Goal: Book appointment/travel/reservation

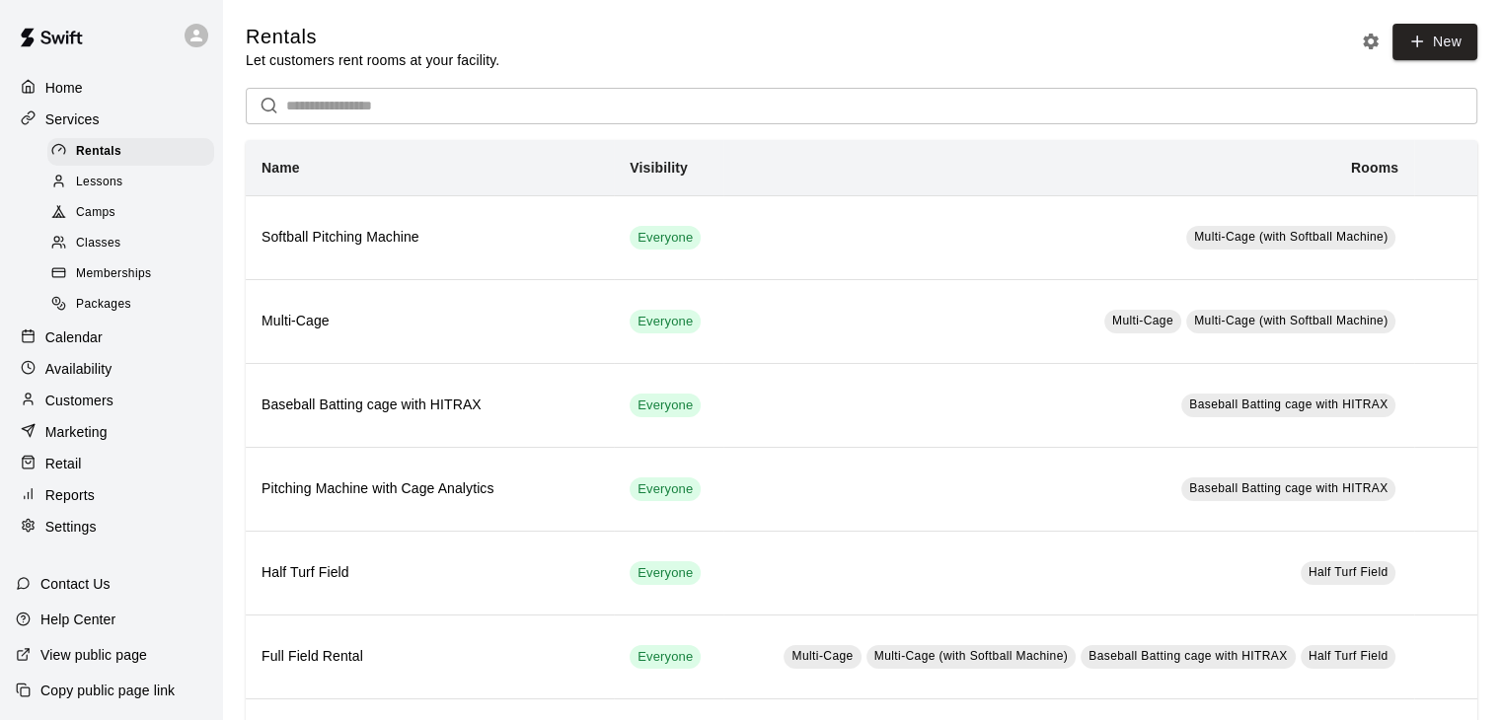
click at [57, 84] on p "Home" at bounding box center [63, 88] width 37 height 20
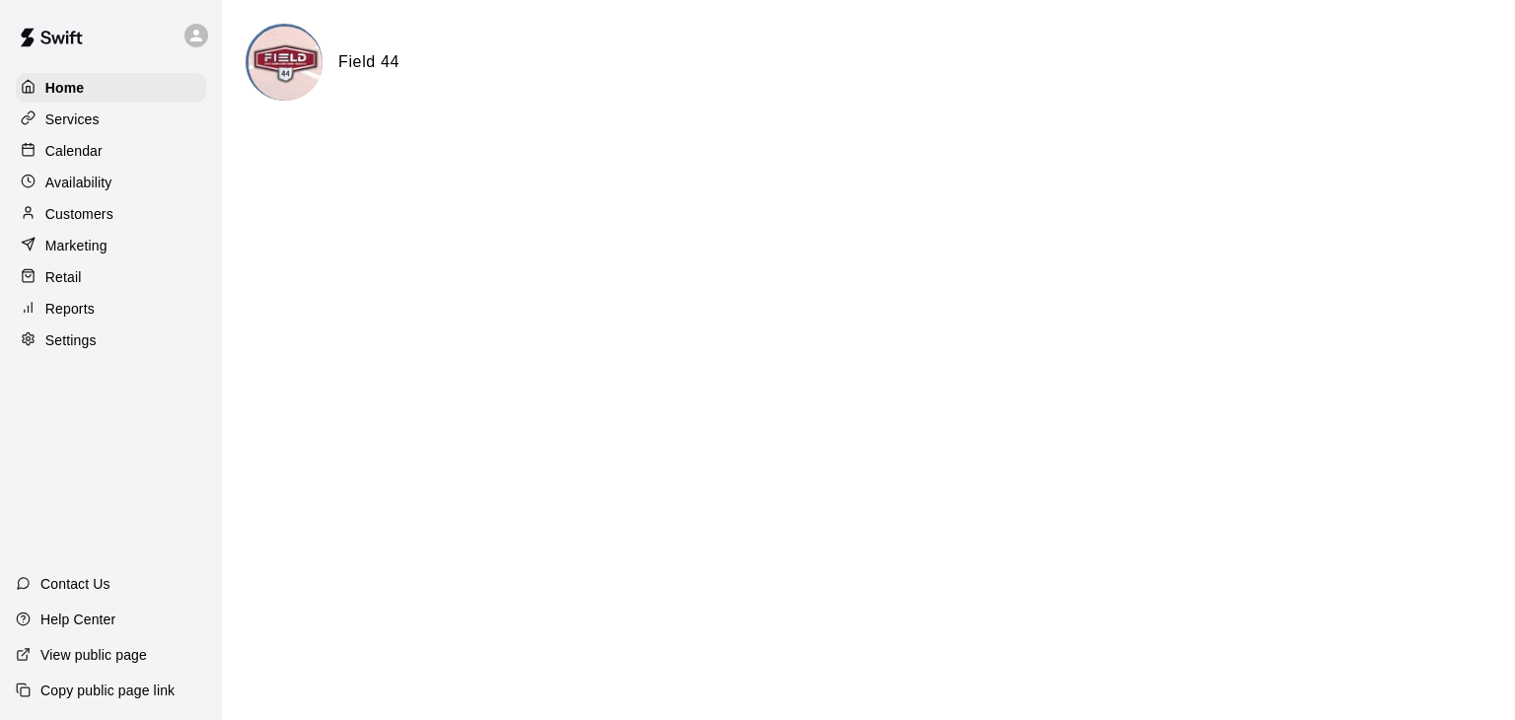
click at [86, 219] on p "Customers" at bounding box center [79, 214] width 68 height 20
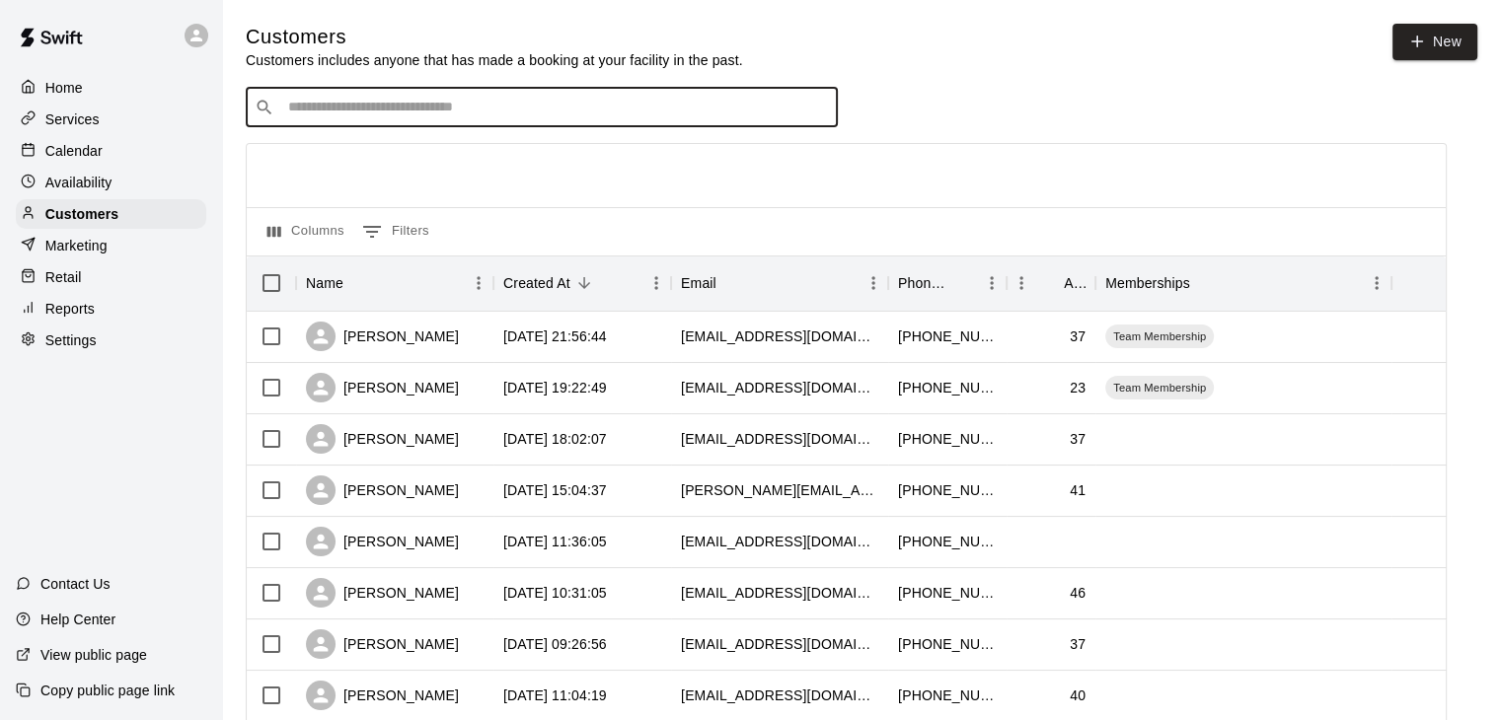
click at [476, 117] on input "Search customers by name or email" at bounding box center [555, 108] width 547 height 20
type input "******"
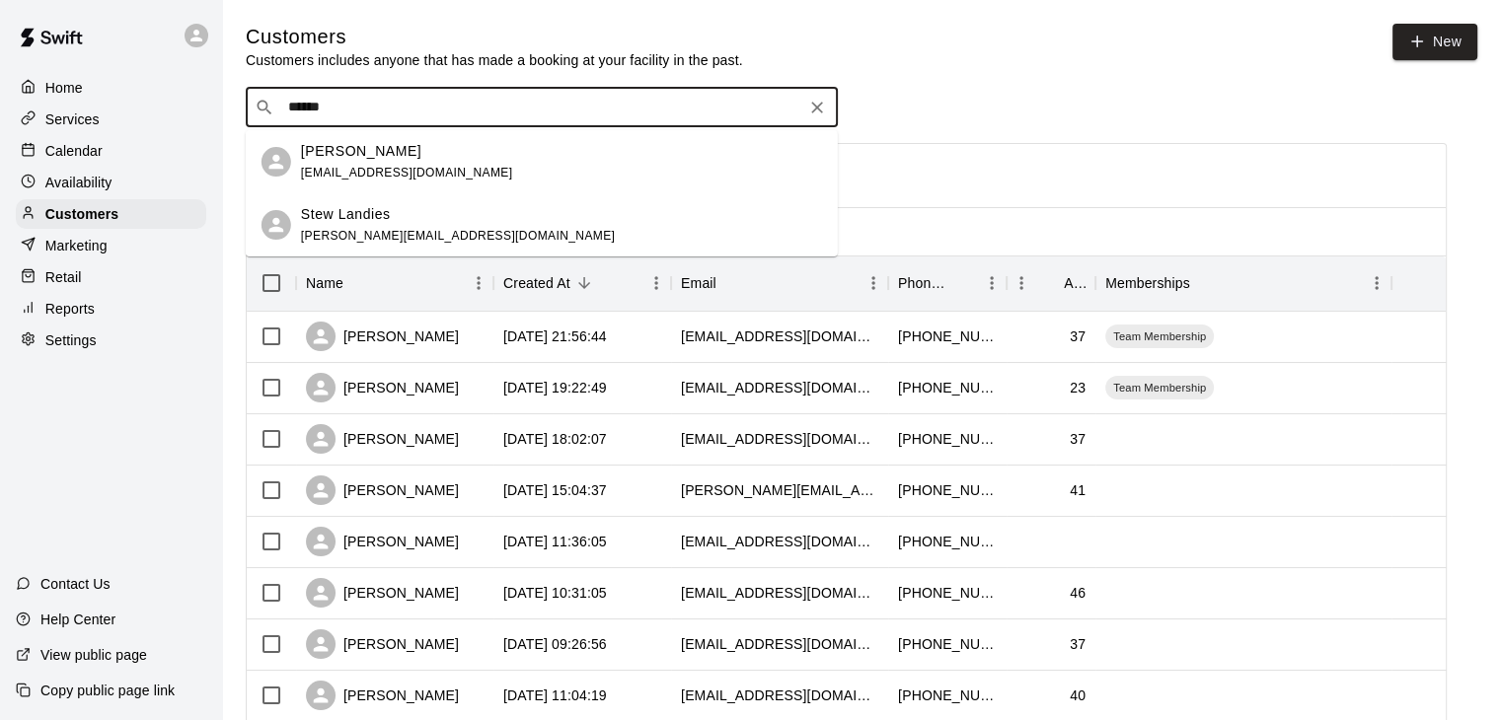
click at [416, 225] on div "Stew Landies stewart@residenceartists.com" at bounding box center [458, 225] width 314 height 42
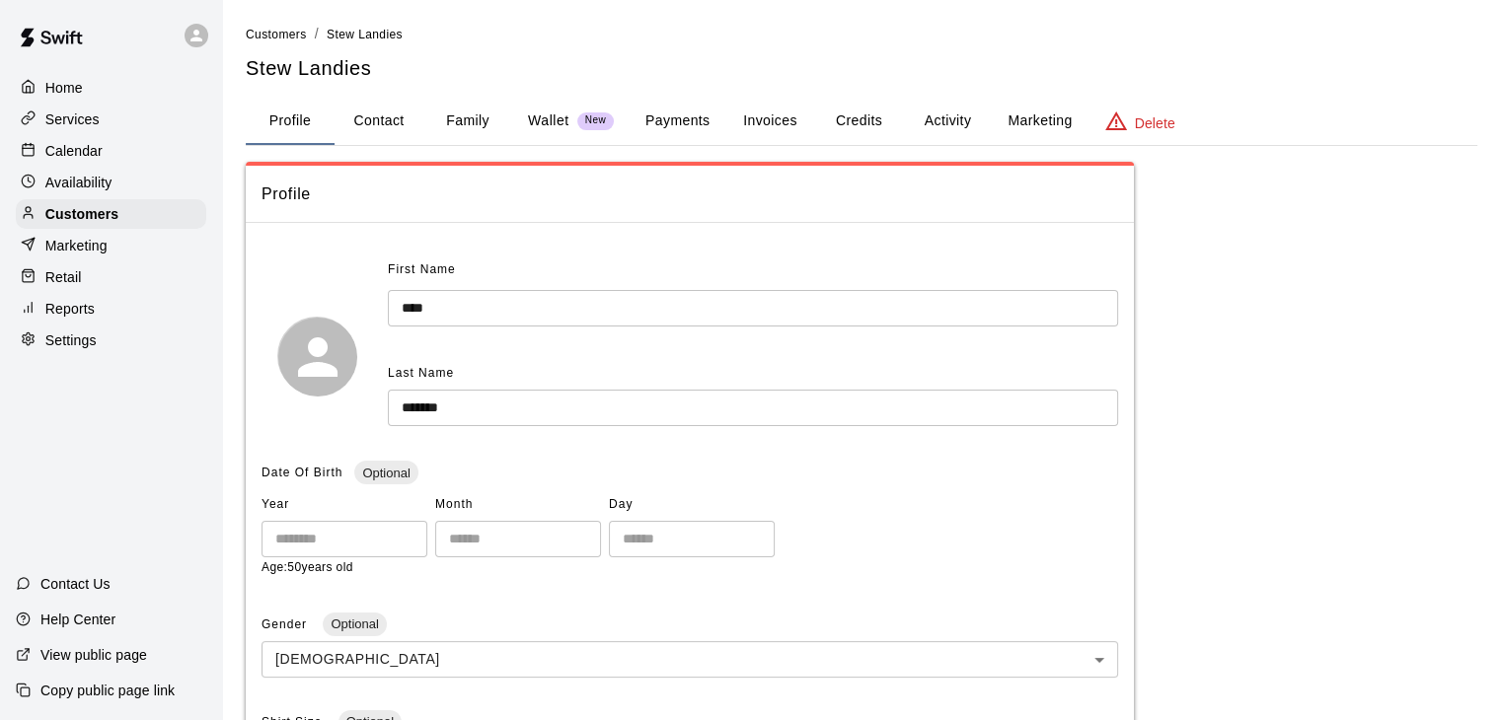
click at [967, 115] on button "Activity" at bounding box center [947, 121] width 89 height 47
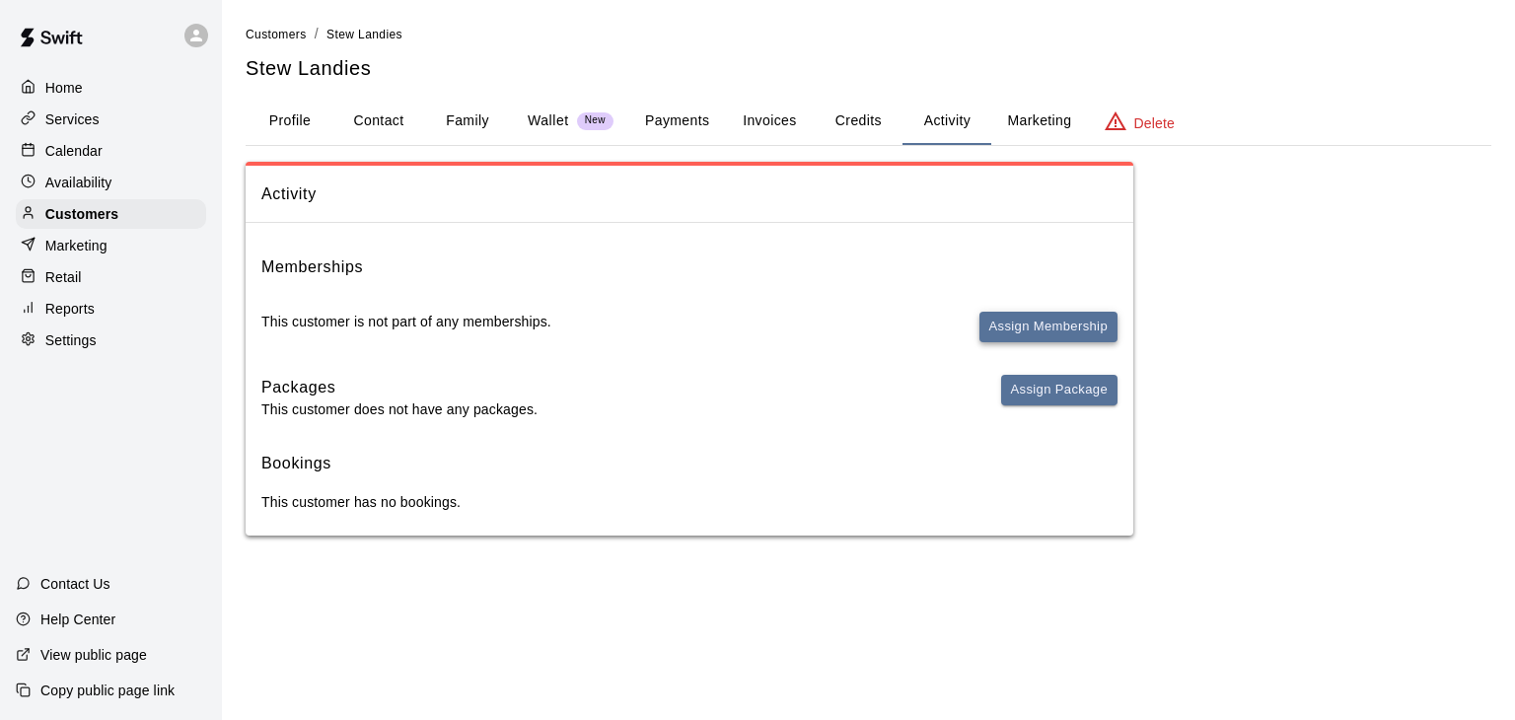
click at [1055, 332] on button "Assign Membership" at bounding box center [1049, 327] width 138 height 31
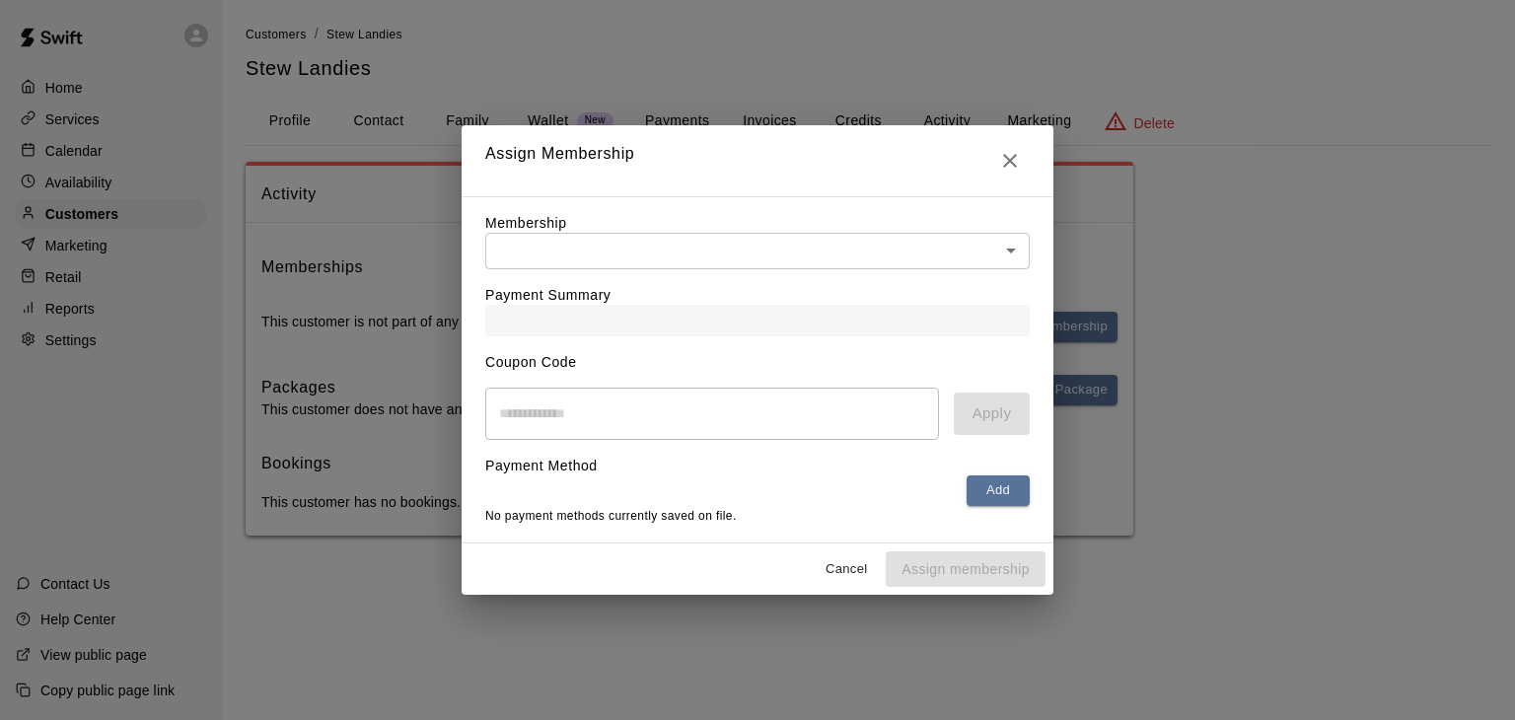
click at [563, 243] on body "Home Services Calendar Availability Customers Marketing Retail Reports Settings…" at bounding box center [757, 287] width 1515 height 575
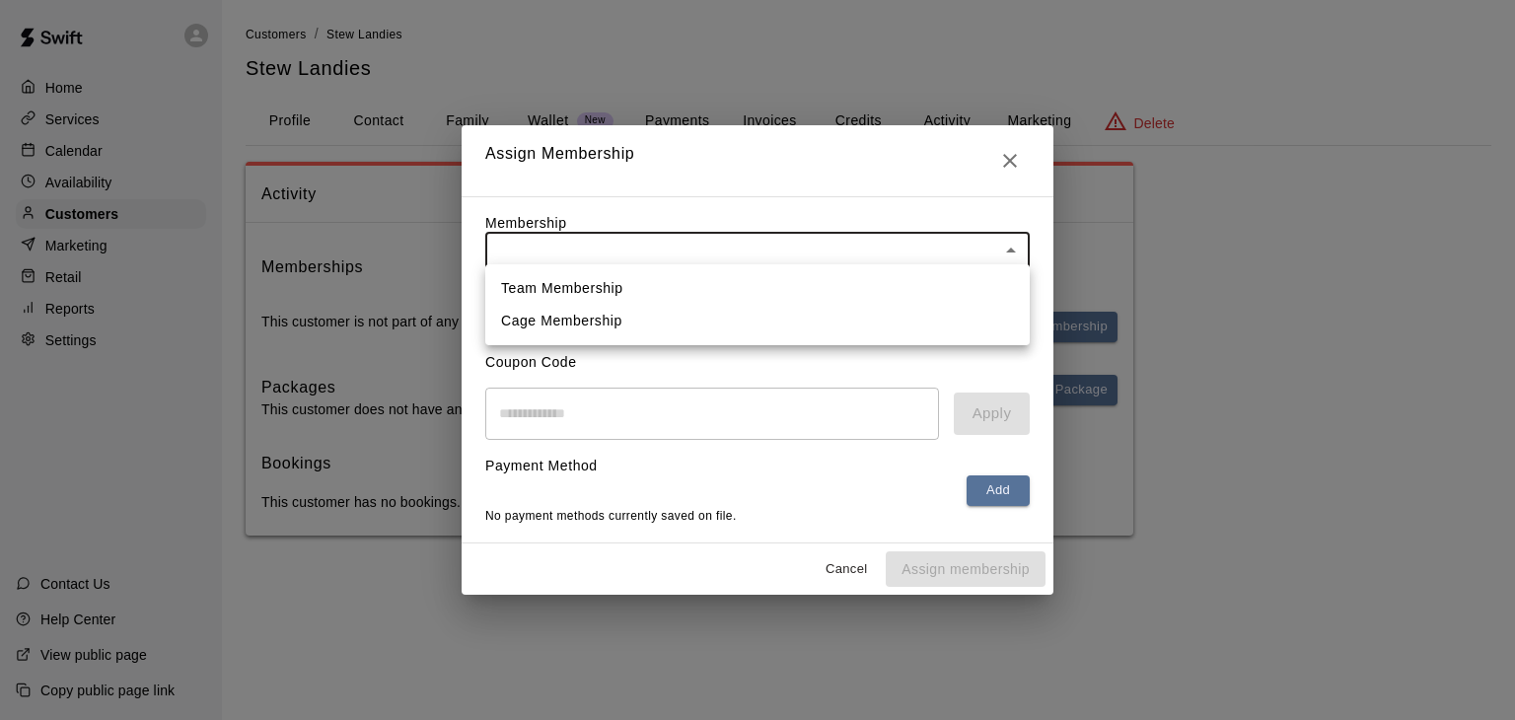
click at [529, 293] on li "Team Membership" at bounding box center [757, 288] width 545 height 33
type input "**********"
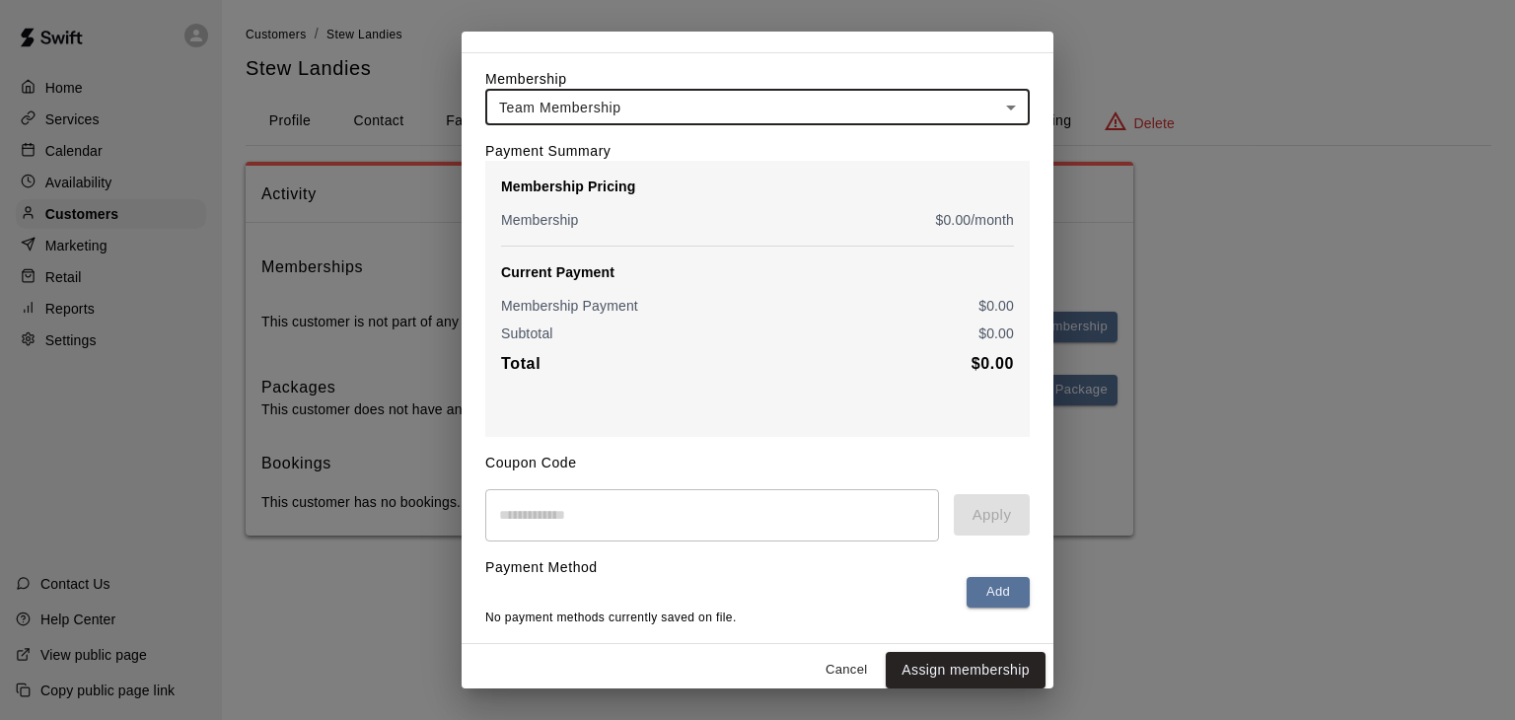
scroll to position [73, 0]
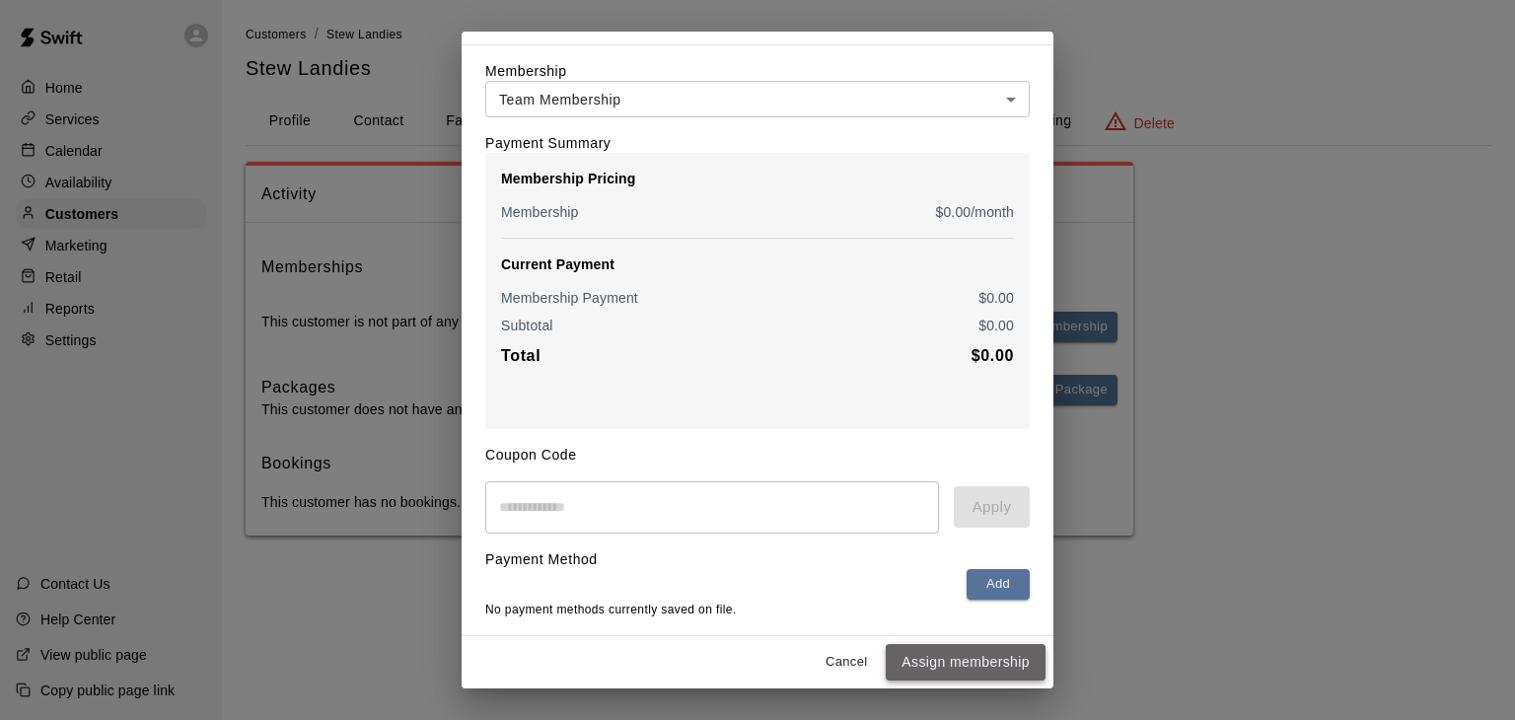
click at [951, 660] on button "Assign membership" at bounding box center [966, 662] width 160 height 37
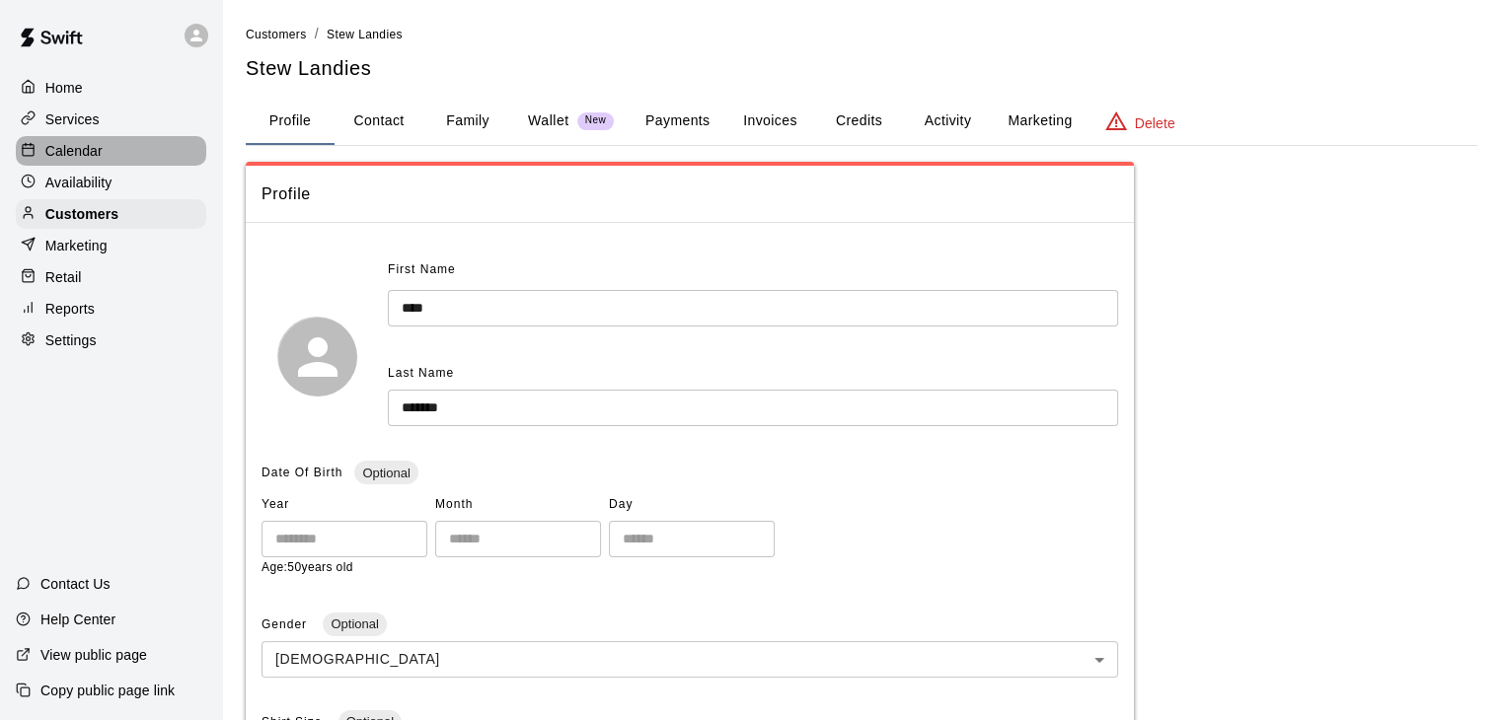
click at [103, 149] on div "Calendar" at bounding box center [111, 151] width 190 height 30
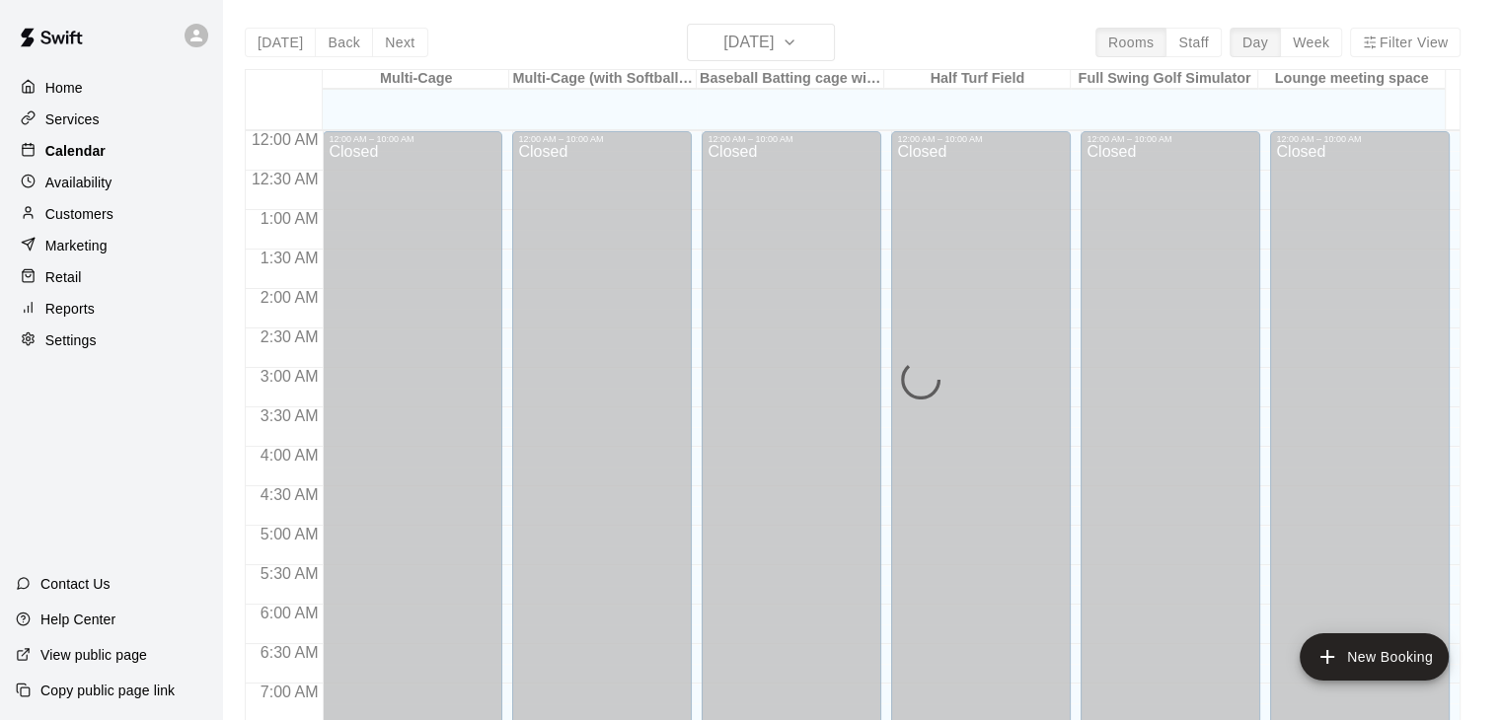
scroll to position [763, 0]
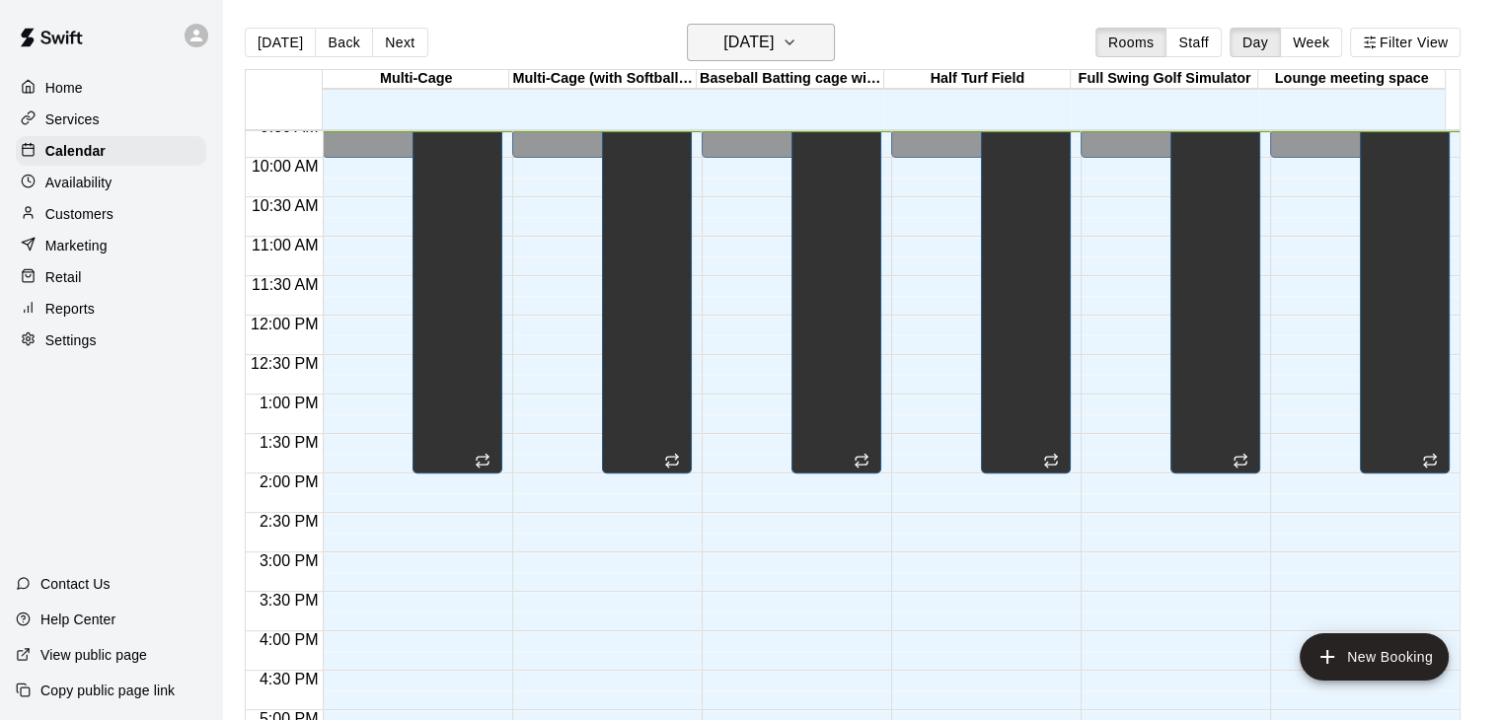
click at [815, 44] on button "[DATE]" at bounding box center [761, 42] width 148 height 37
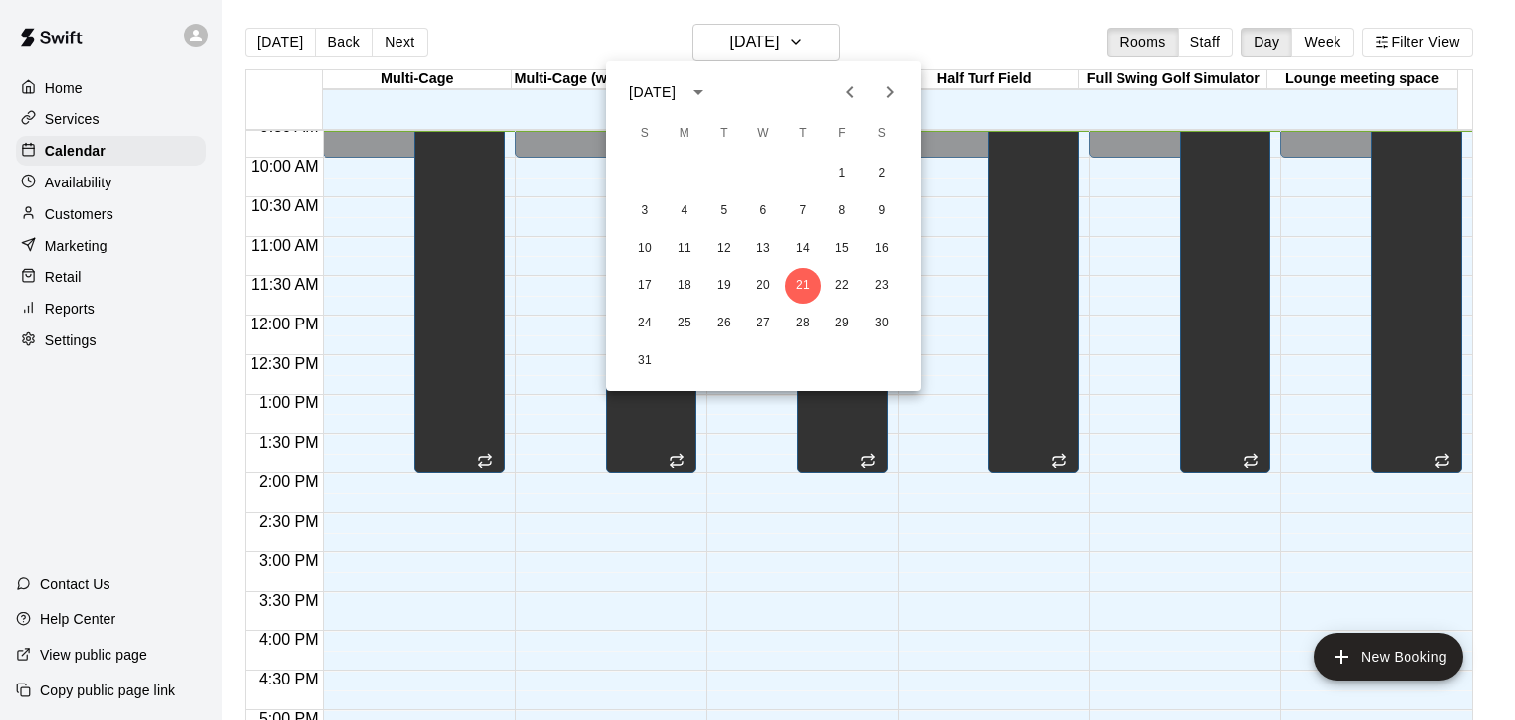
click at [892, 103] on icon "Next month" at bounding box center [890, 92] width 24 height 24
click at [892, 101] on icon "Next month" at bounding box center [890, 92] width 24 height 24
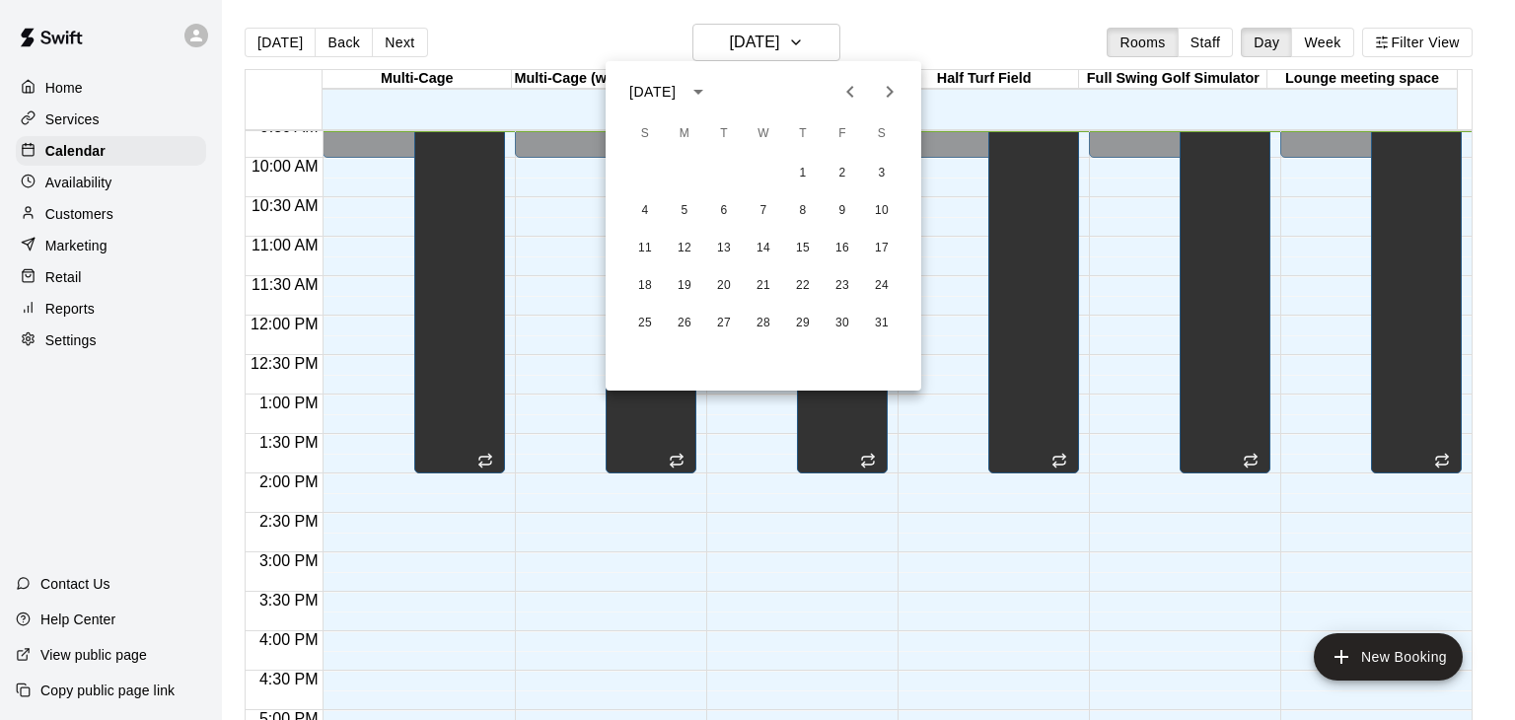
click at [892, 101] on icon "Next month" at bounding box center [890, 92] width 24 height 24
click at [691, 254] on button "16" at bounding box center [685, 249] width 36 height 36
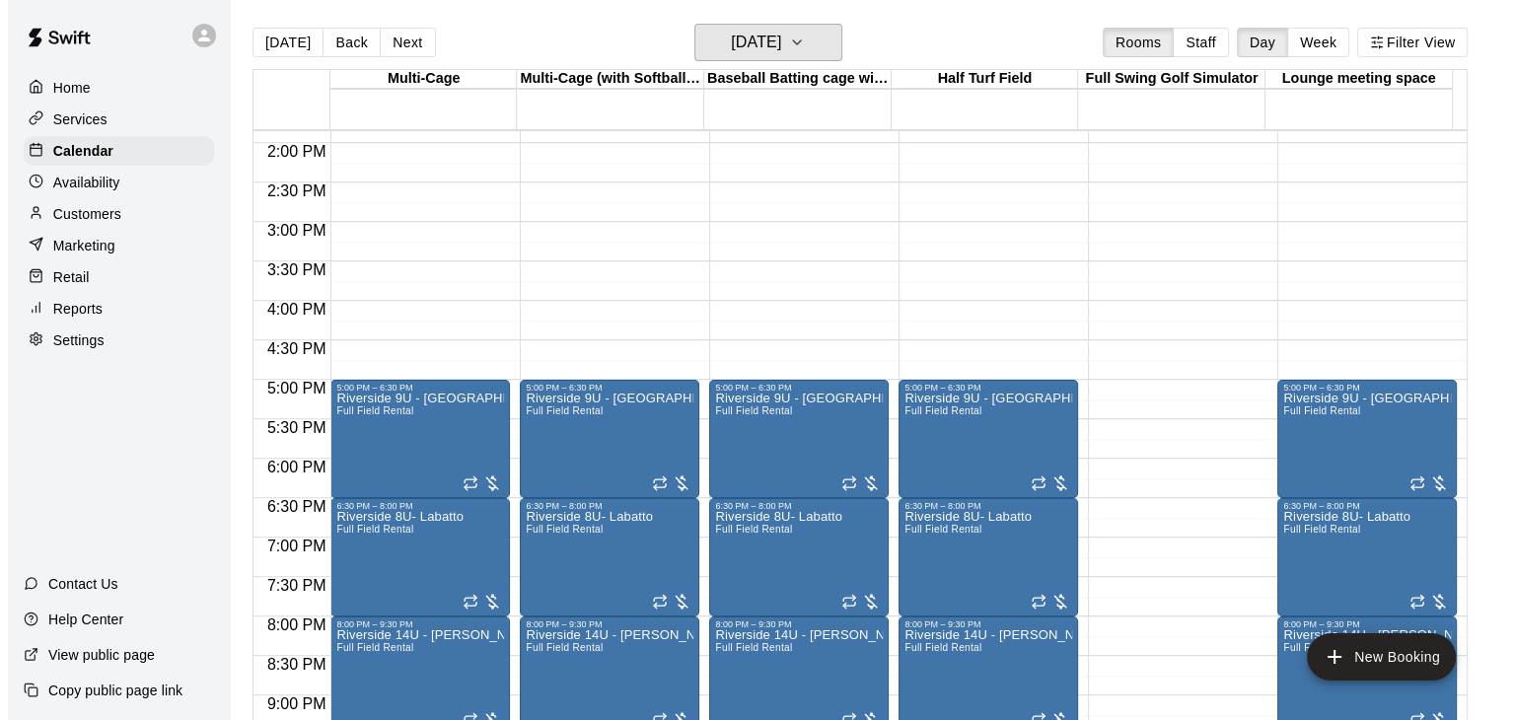
scroll to position [1059, 0]
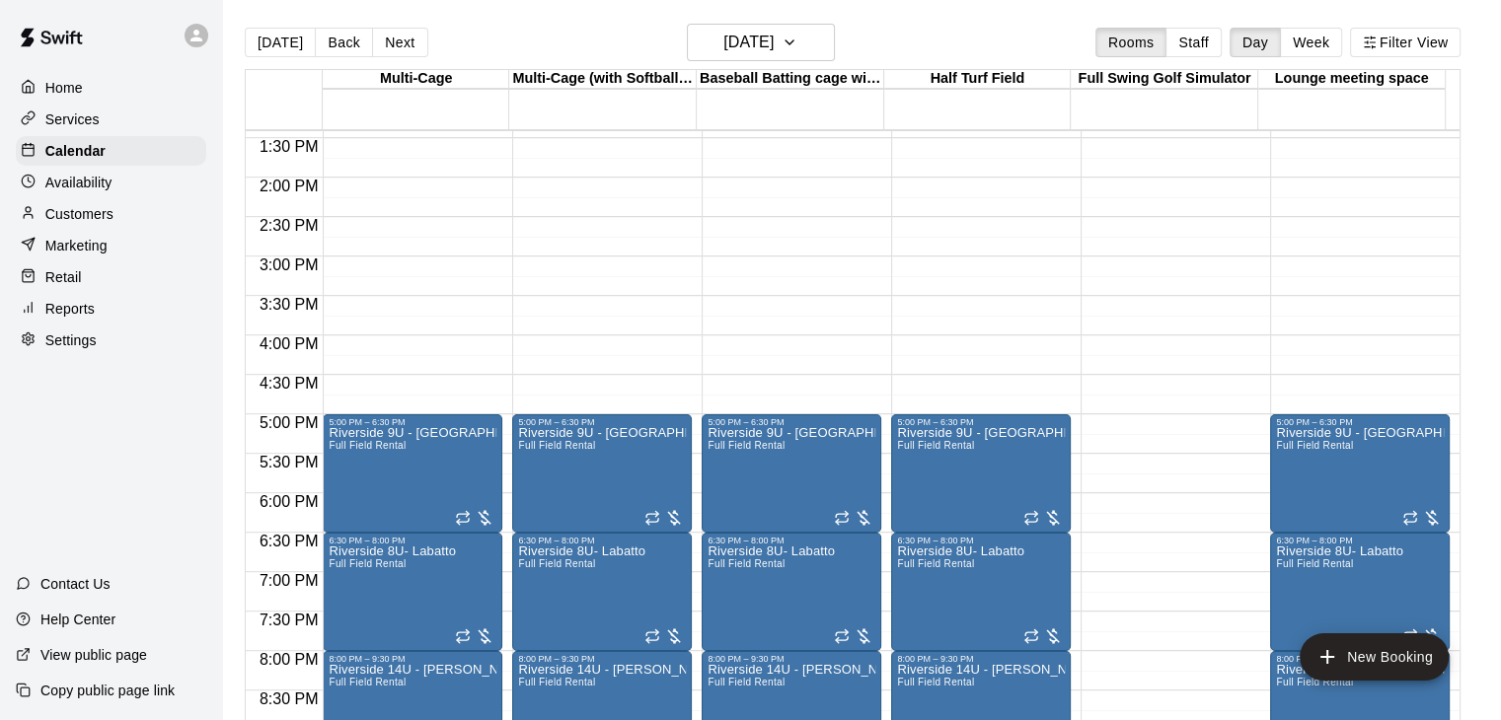
click at [325, 222] on div "12:00 AM – 10:00 AM Closed 5:00 PM – 6:30 PM [GEOGRAPHIC_DATA] 9U - [PERSON_NAM…" at bounding box center [413, 20] width 180 height 1894
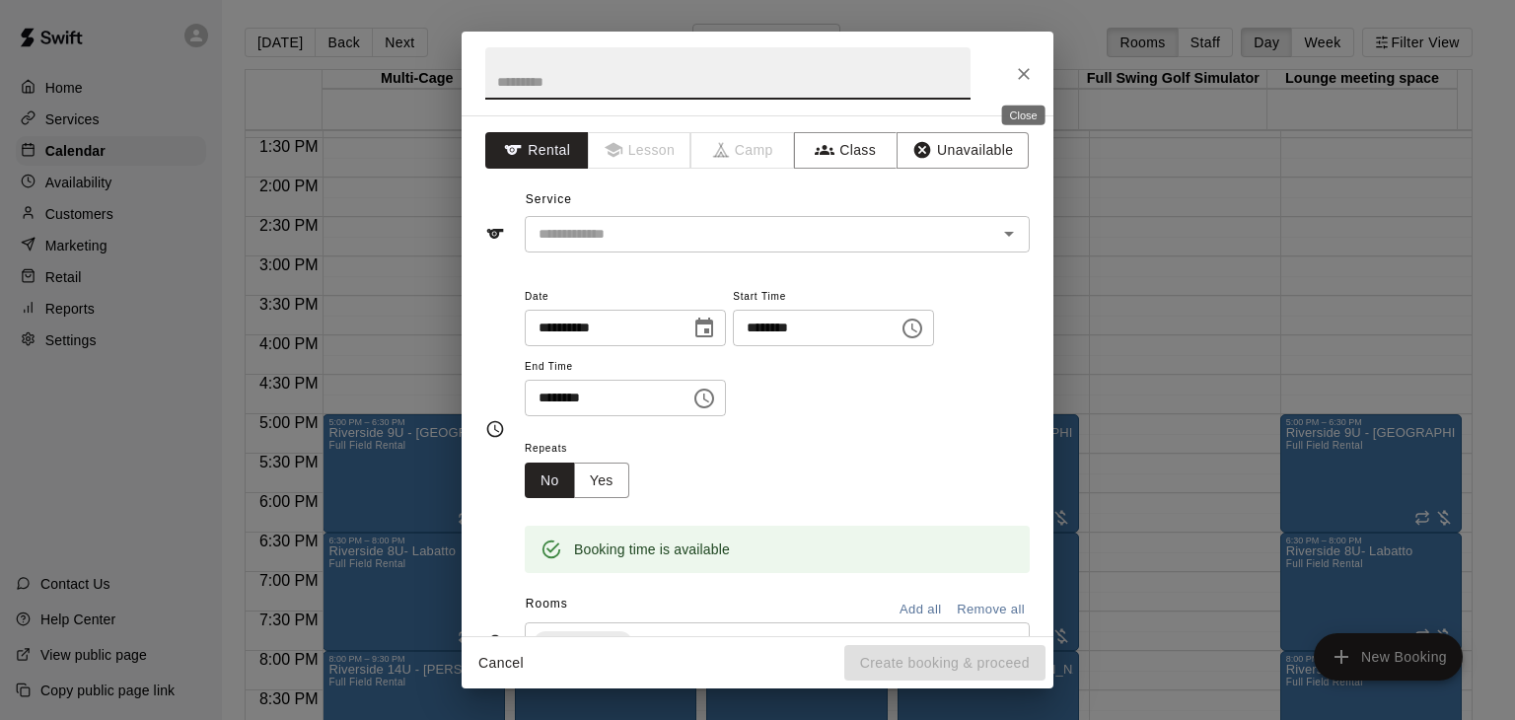
click at [1026, 72] on icon "Close" at bounding box center [1024, 74] width 20 height 20
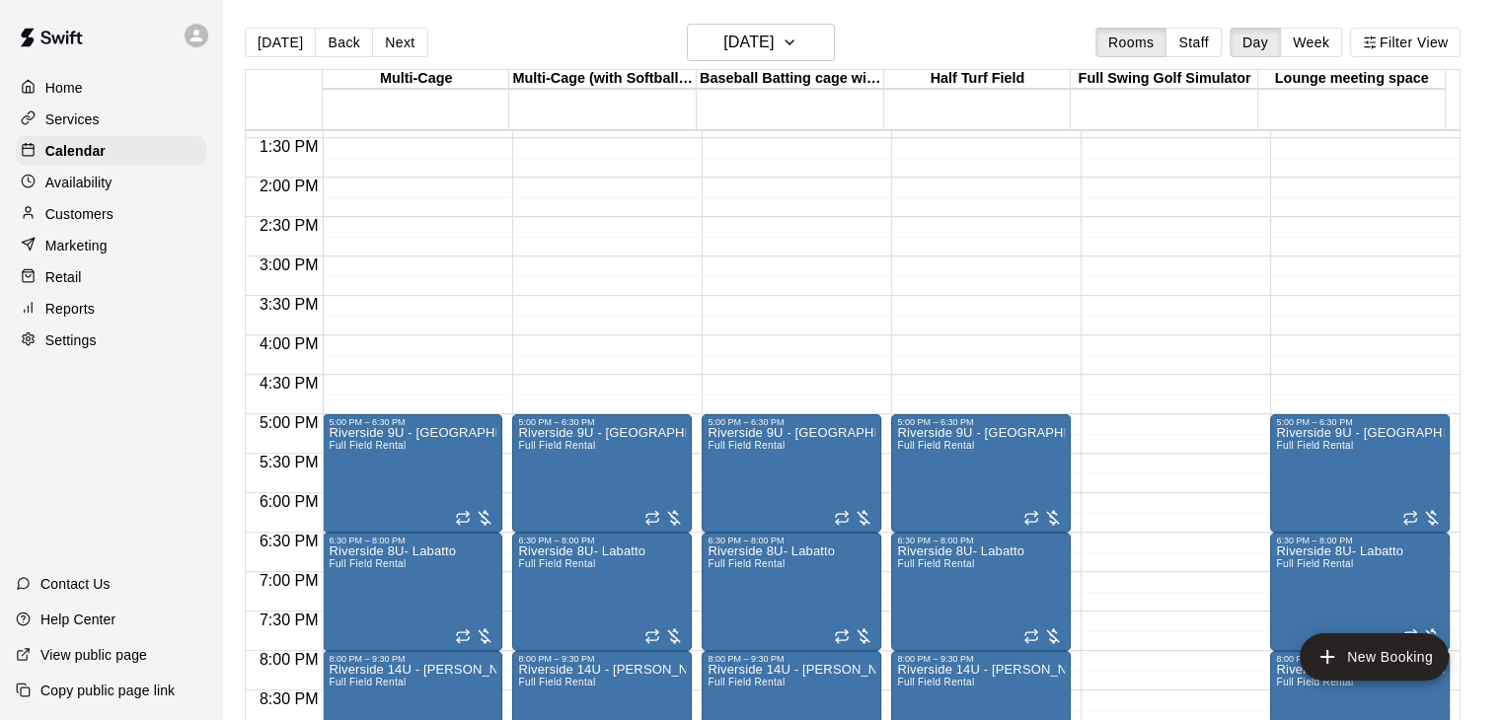
click at [337, 182] on div "12:00 AM – 10:00 AM Closed 5:00 PM – 6:30 PM [GEOGRAPHIC_DATA] 9U - [PERSON_NAM…" at bounding box center [413, 20] width 180 height 1894
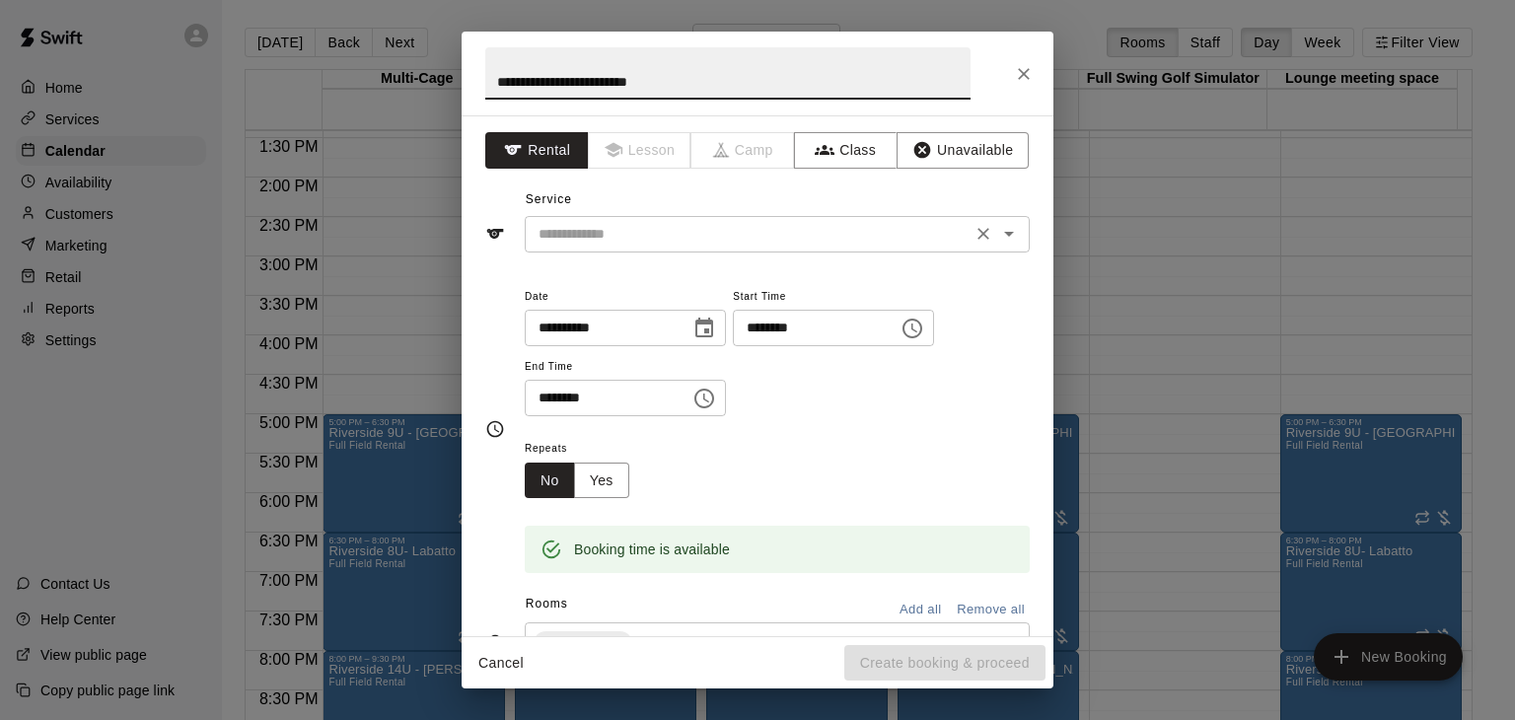
click at [1006, 237] on button "Open" at bounding box center [1009, 234] width 28 height 28
type input "**********"
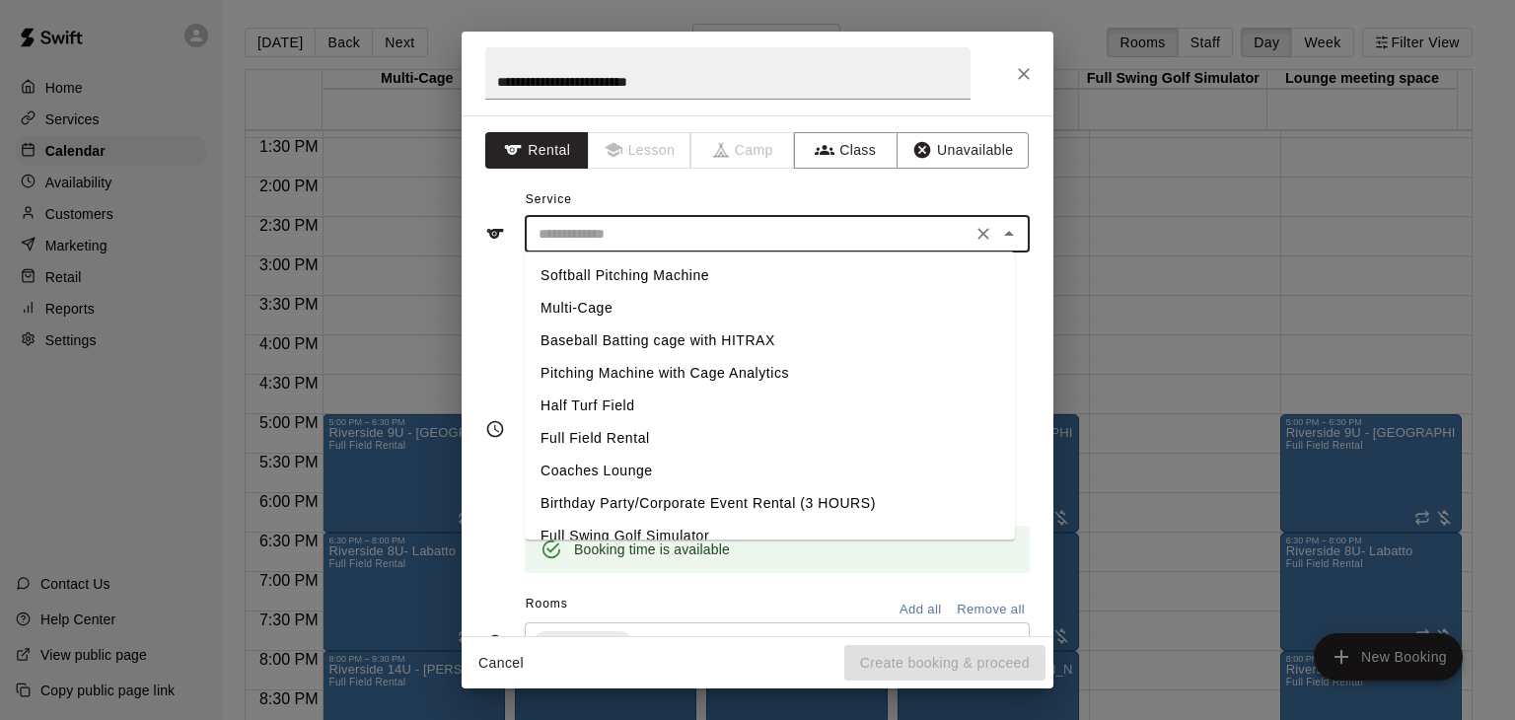
click at [646, 444] on li "Full Field Rental" at bounding box center [770, 438] width 490 height 33
type input "**********"
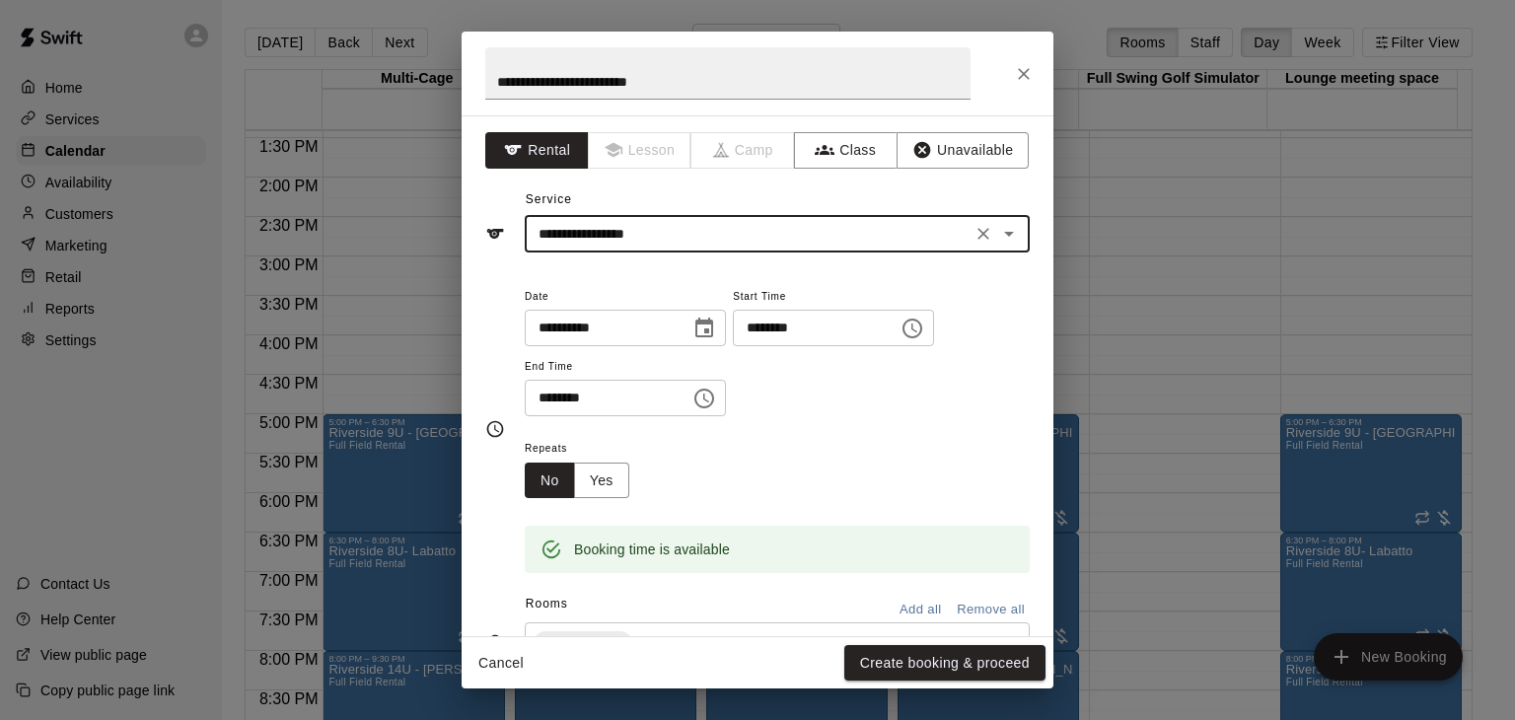
scroll to position [99, 0]
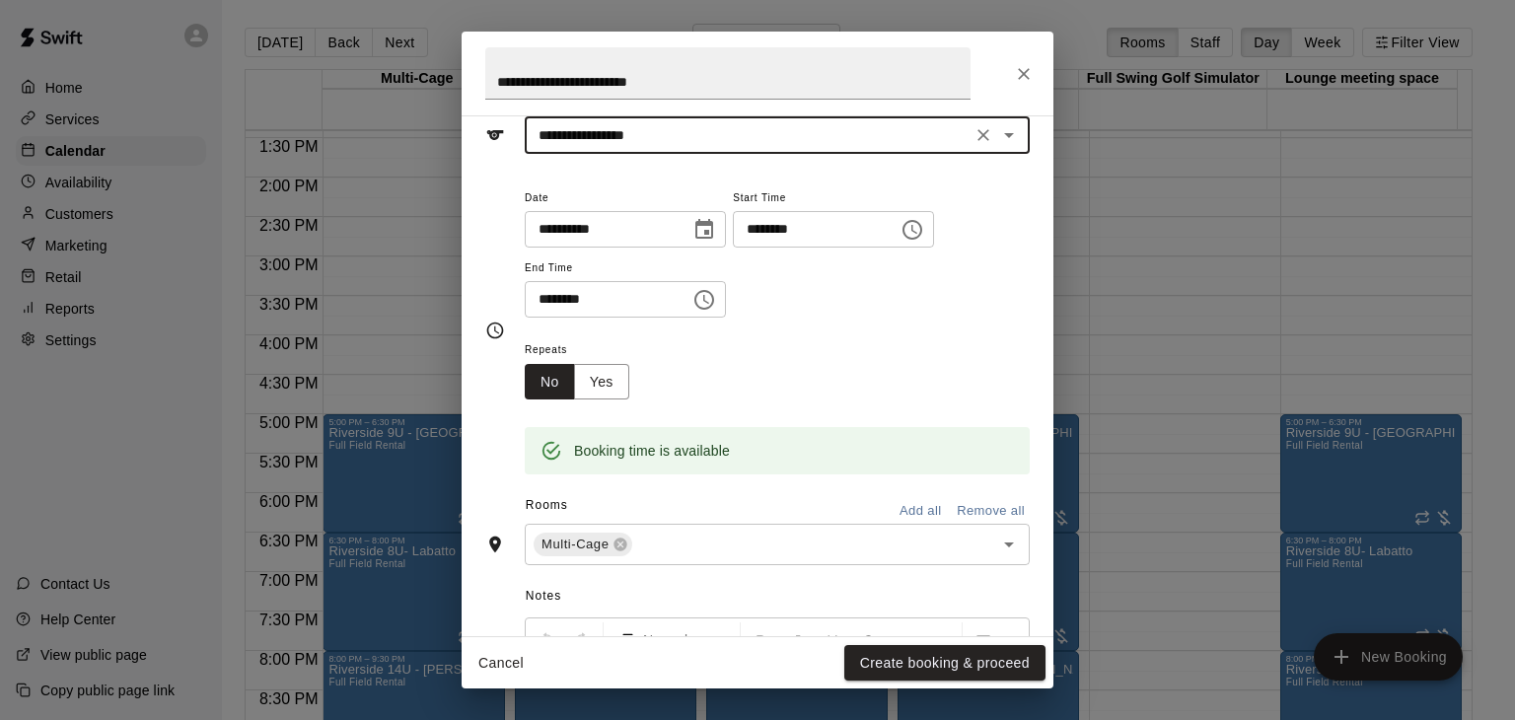
click at [714, 299] on icon "Choose time, selected time is 2:30 PM" at bounding box center [705, 300] width 20 height 20
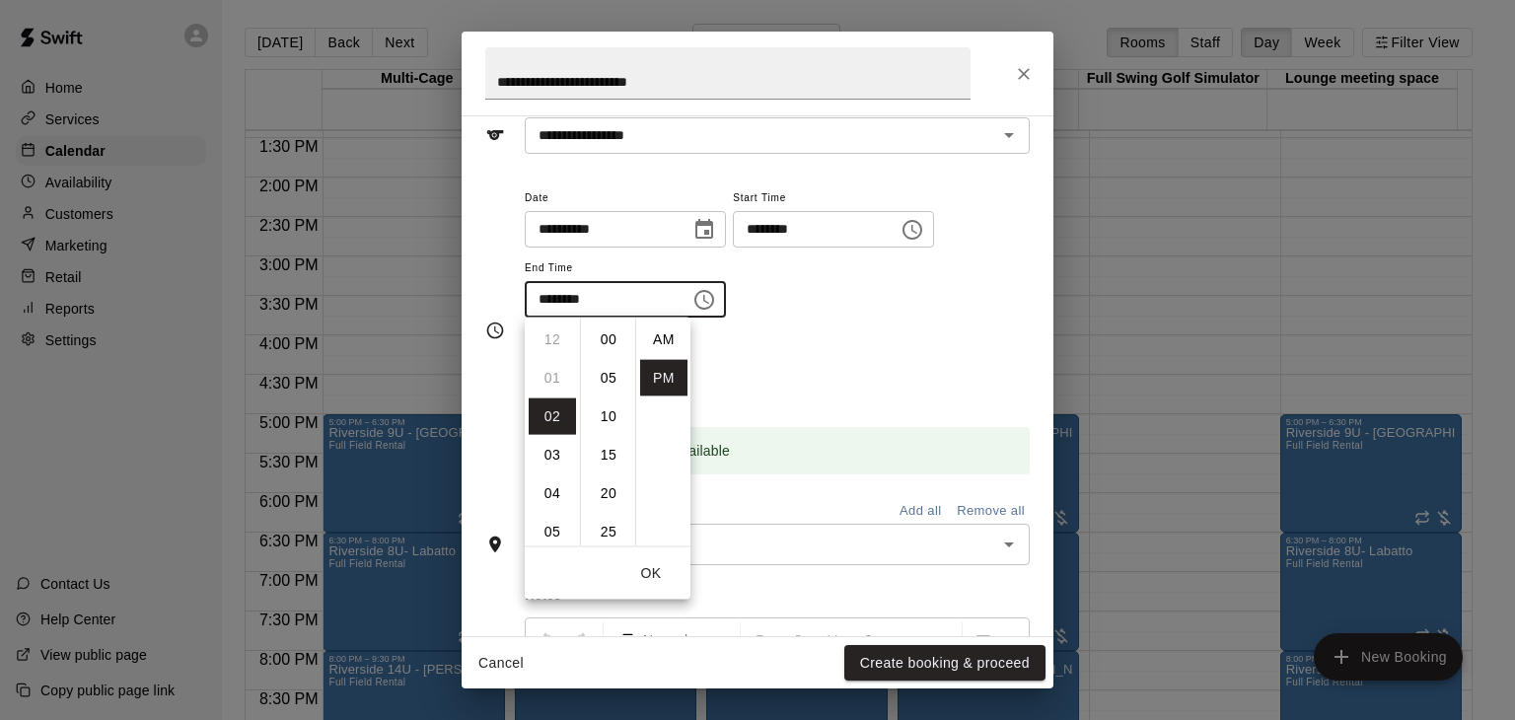
scroll to position [36, 0]
drag, startPoint x: 552, startPoint y: 455, endPoint x: 595, endPoint y: 453, distance: 42.5
click at [553, 455] on li "05" at bounding box center [552, 455] width 47 height 37
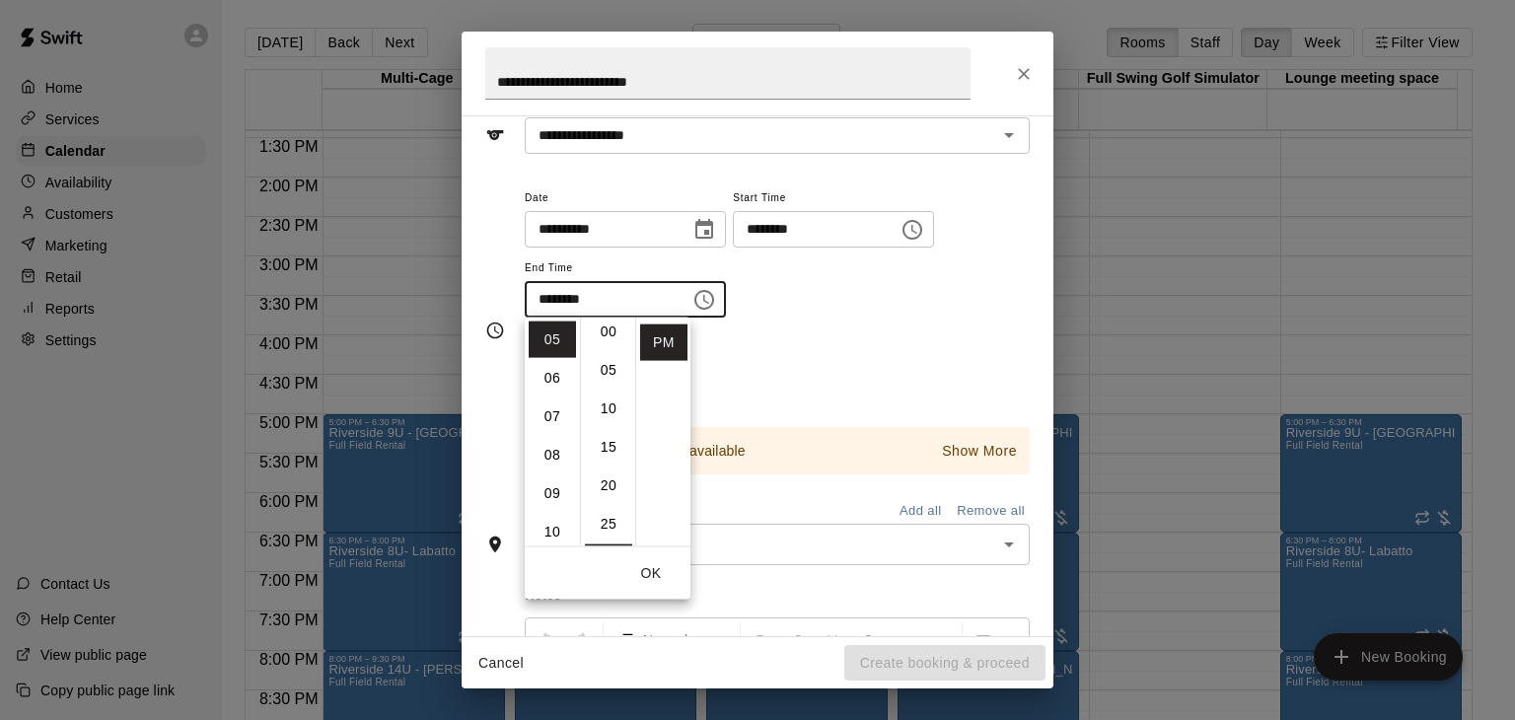
scroll to position [0, 0]
click at [607, 339] on li "00" at bounding box center [608, 340] width 47 height 37
type input "********"
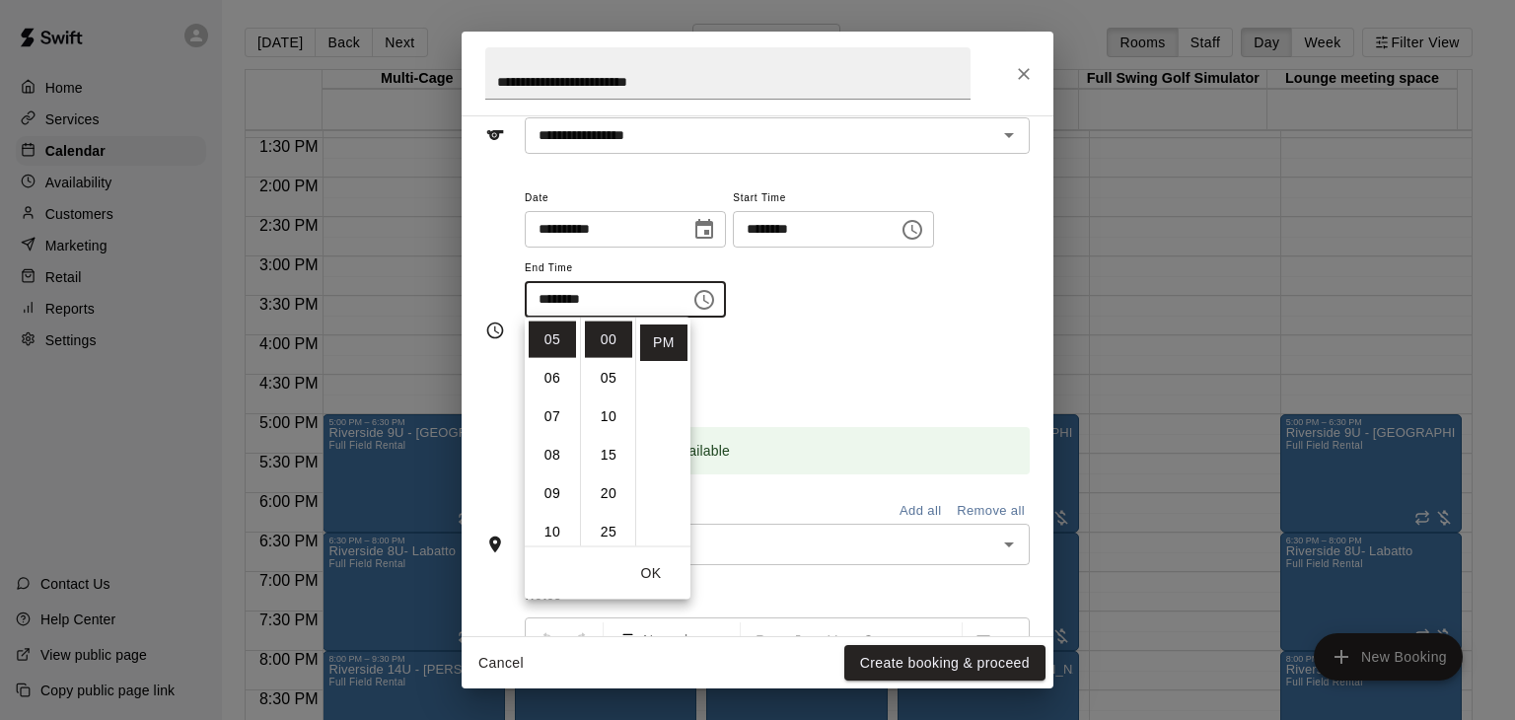
click at [815, 348] on div "Repeats No Yes" at bounding box center [777, 368] width 505 height 62
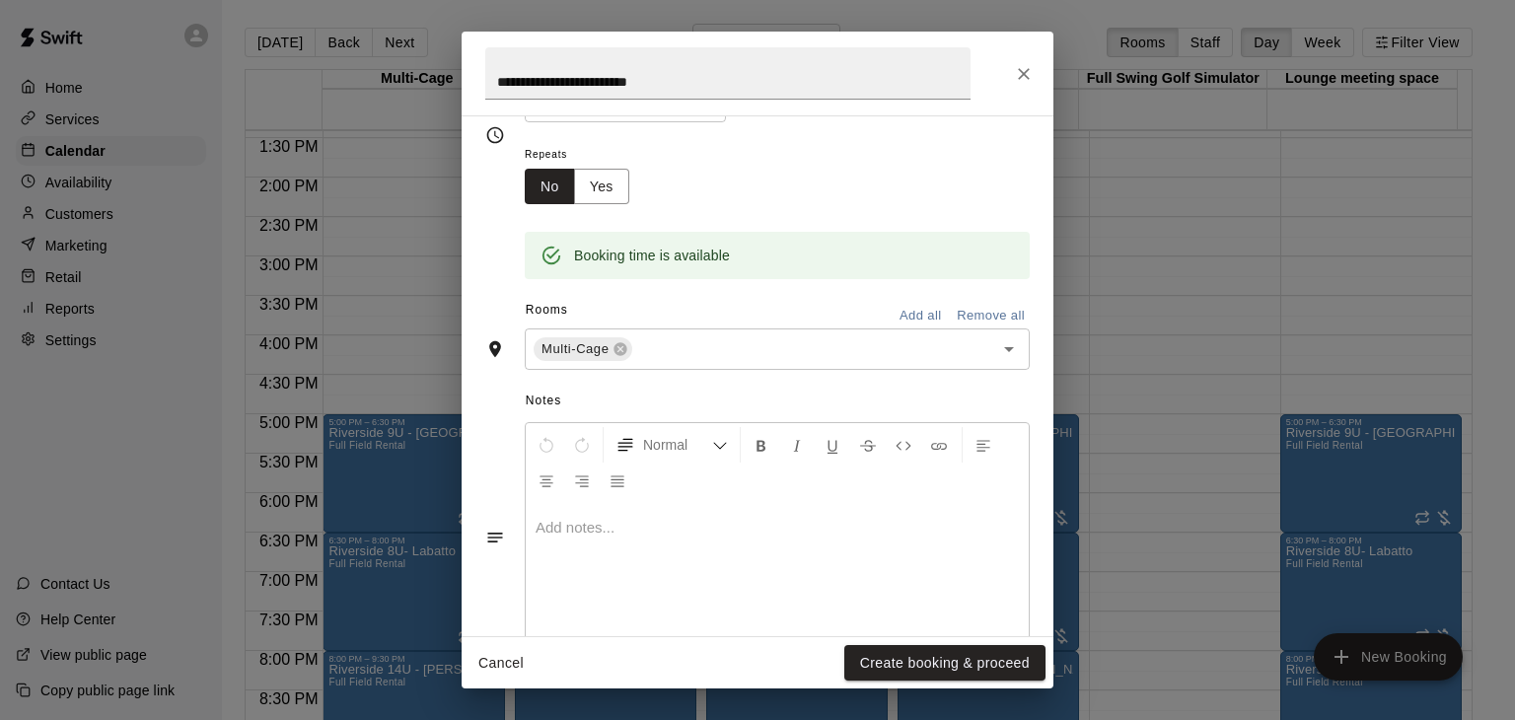
scroll to position [296, 0]
click at [910, 316] on button "Add all" at bounding box center [920, 314] width 63 height 31
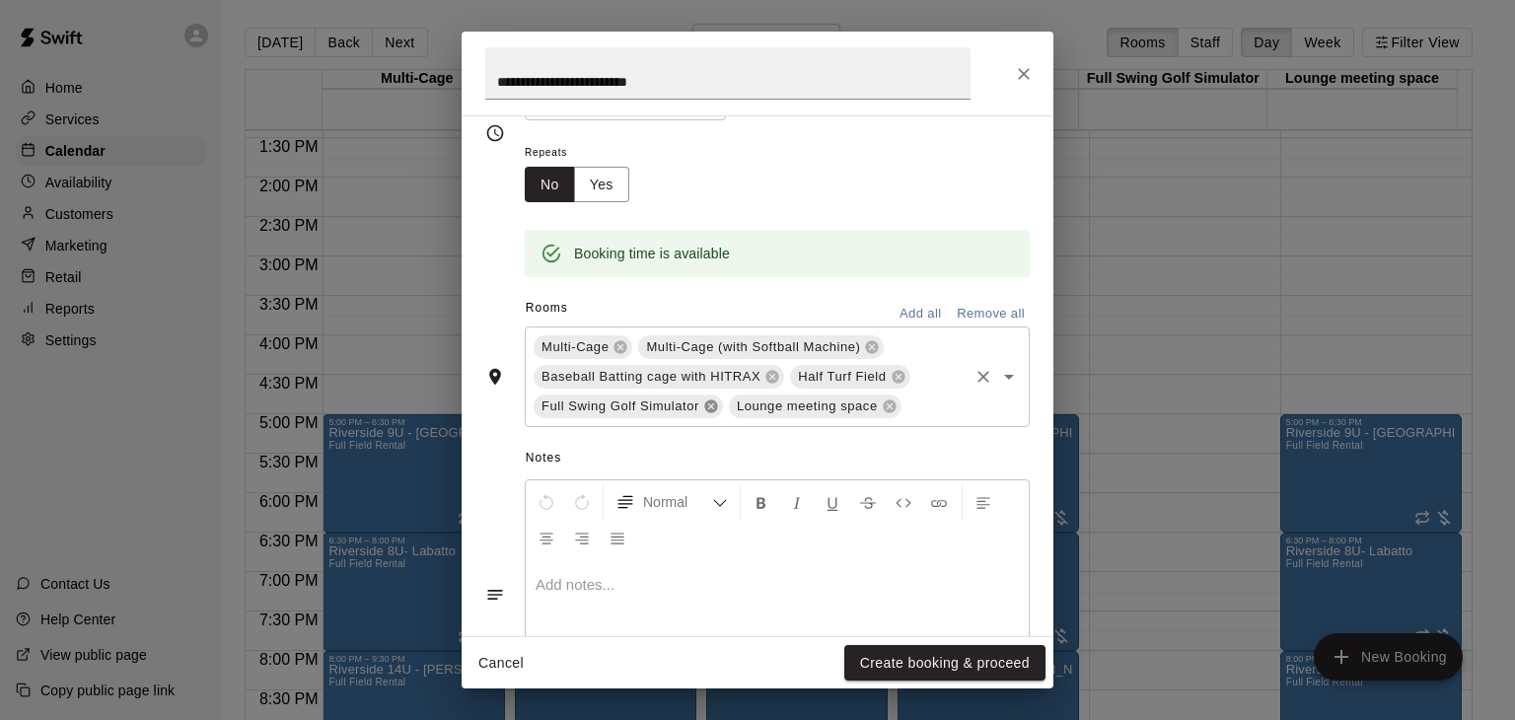
click at [710, 406] on icon at bounding box center [711, 407] width 16 height 16
click at [948, 666] on button "Create booking & proceed" at bounding box center [944, 663] width 201 height 37
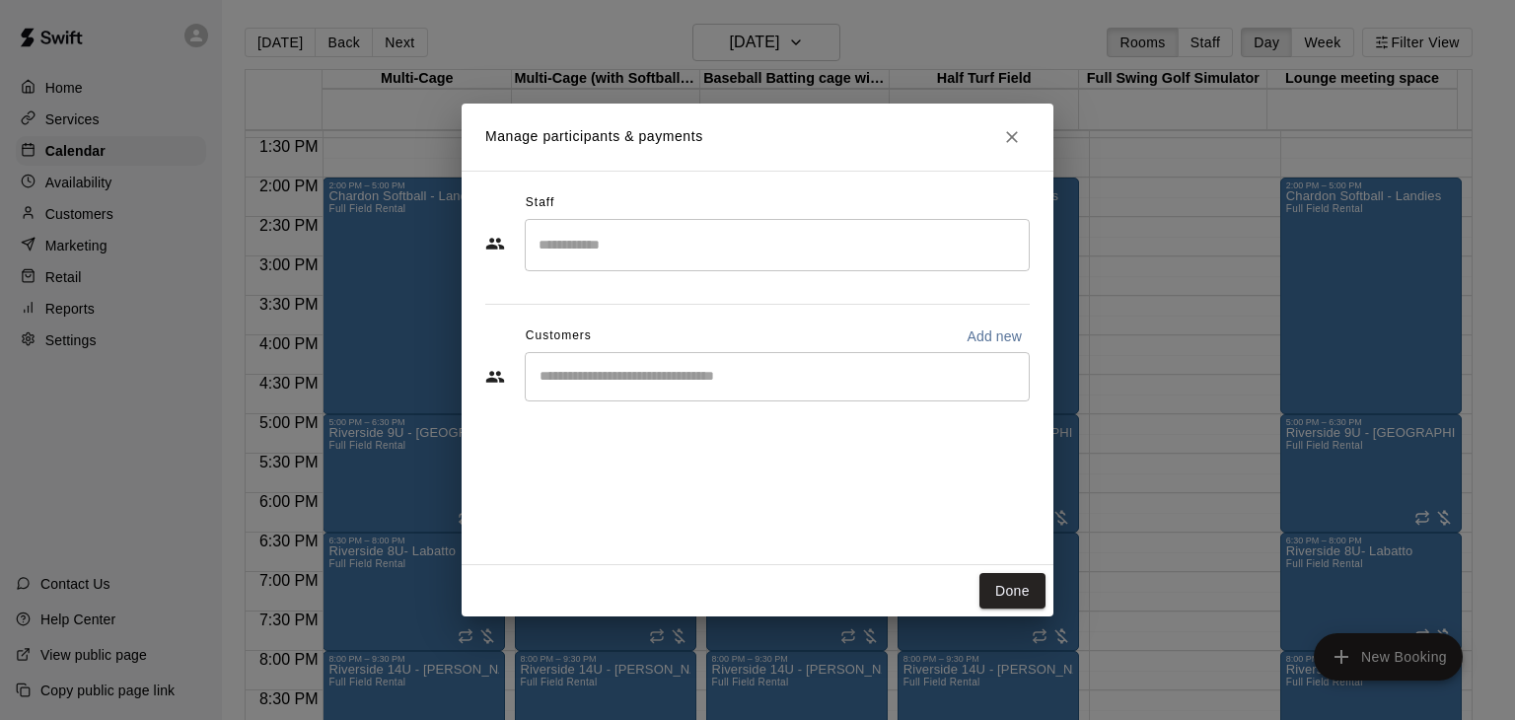
click at [617, 374] on input "Start typing to search customers..." at bounding box center [777, 377] width 487 height 20
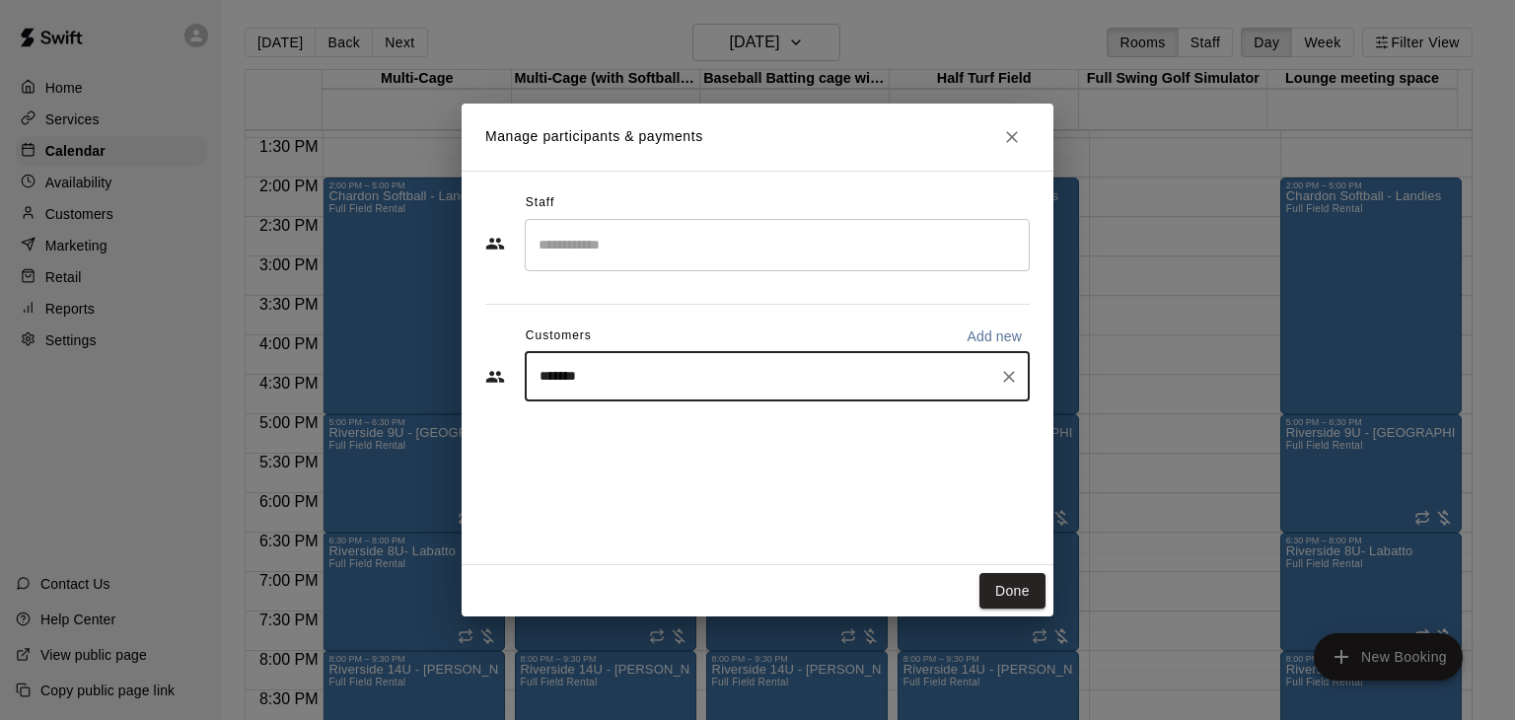
type input "********"
click at [656, 424] on p "Stew Landies" at bounding box center [625, 421] width 90 height 21
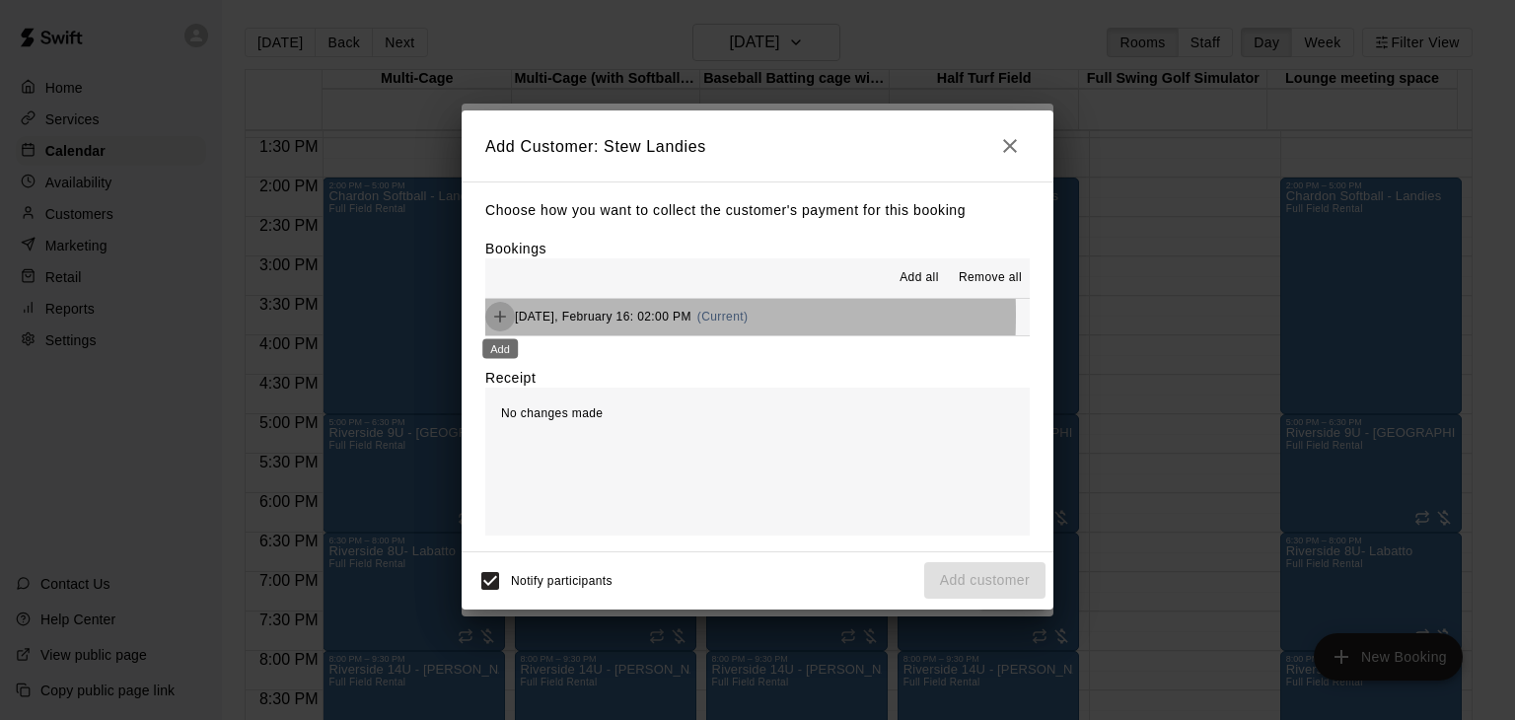
click at [505, 317] on icon "Add" at bounding box center [500, 317] width 20 height 20
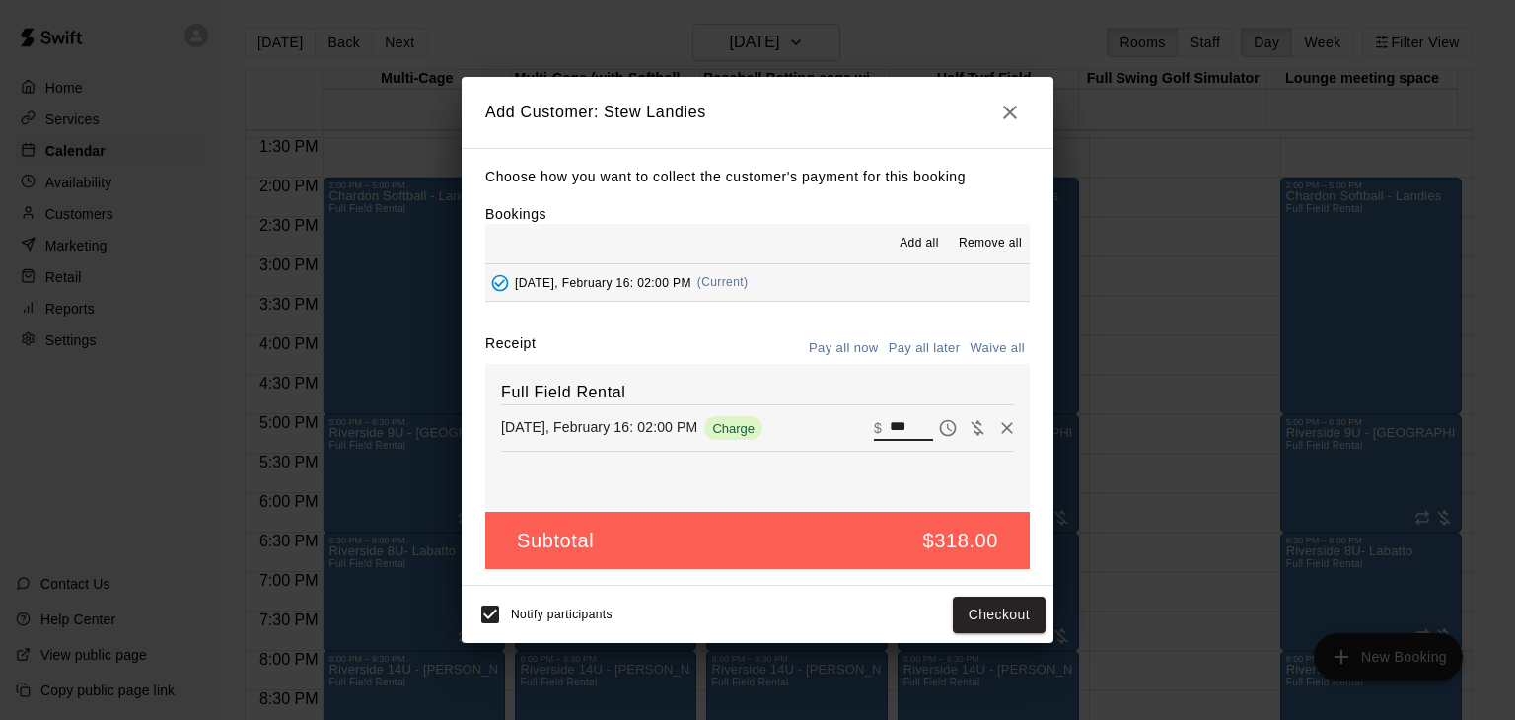
drag, startPoint x: 904, startPoint y: 427, endPoint x: 869, endPoint y: 423, distance: 34.8
click at [874, 423] on div "​ $ ***" at bounding box center [903, 428] width 59 height 26
type input "***"
click at [925, 354] on button "Pay all later" at bounding box center [925, 348] width 82 height 31
click at [989, 614] on button "Add customer" at bounding box center [984, 615] width 121 height 37
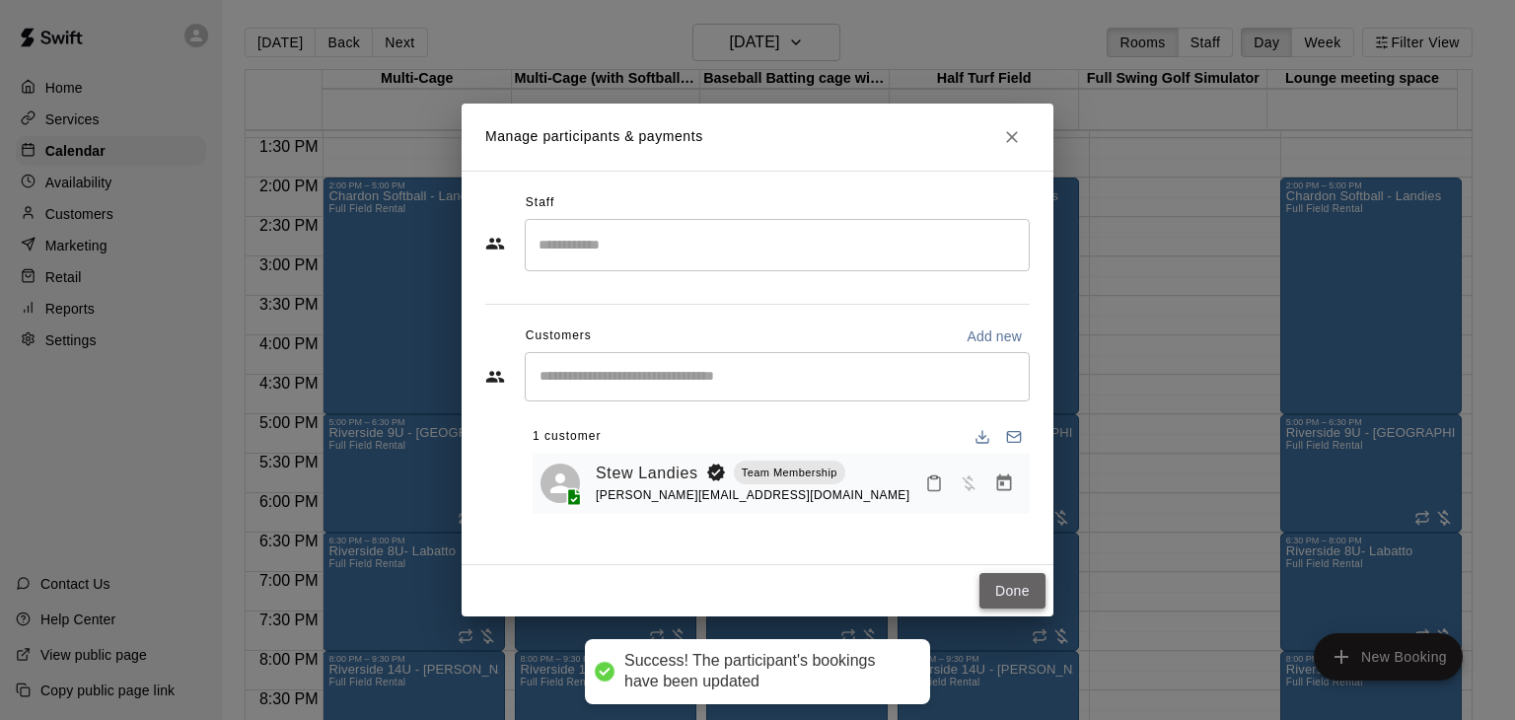
click at [1031, 589] on button "Done" at bounding box center [1013, 591] width 66 height 37
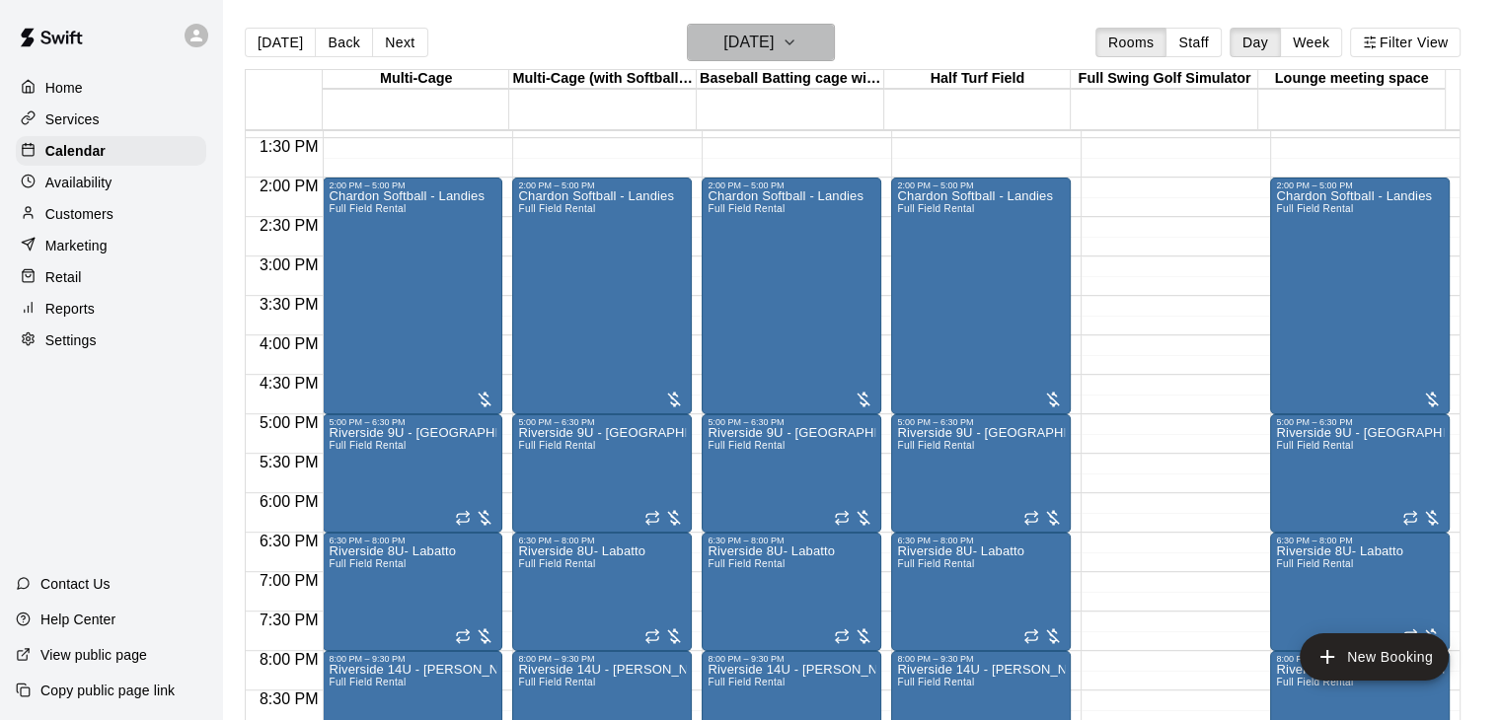
click at [797, 40] on icon "button" at bounding box center [789, 43] width 16 height 24
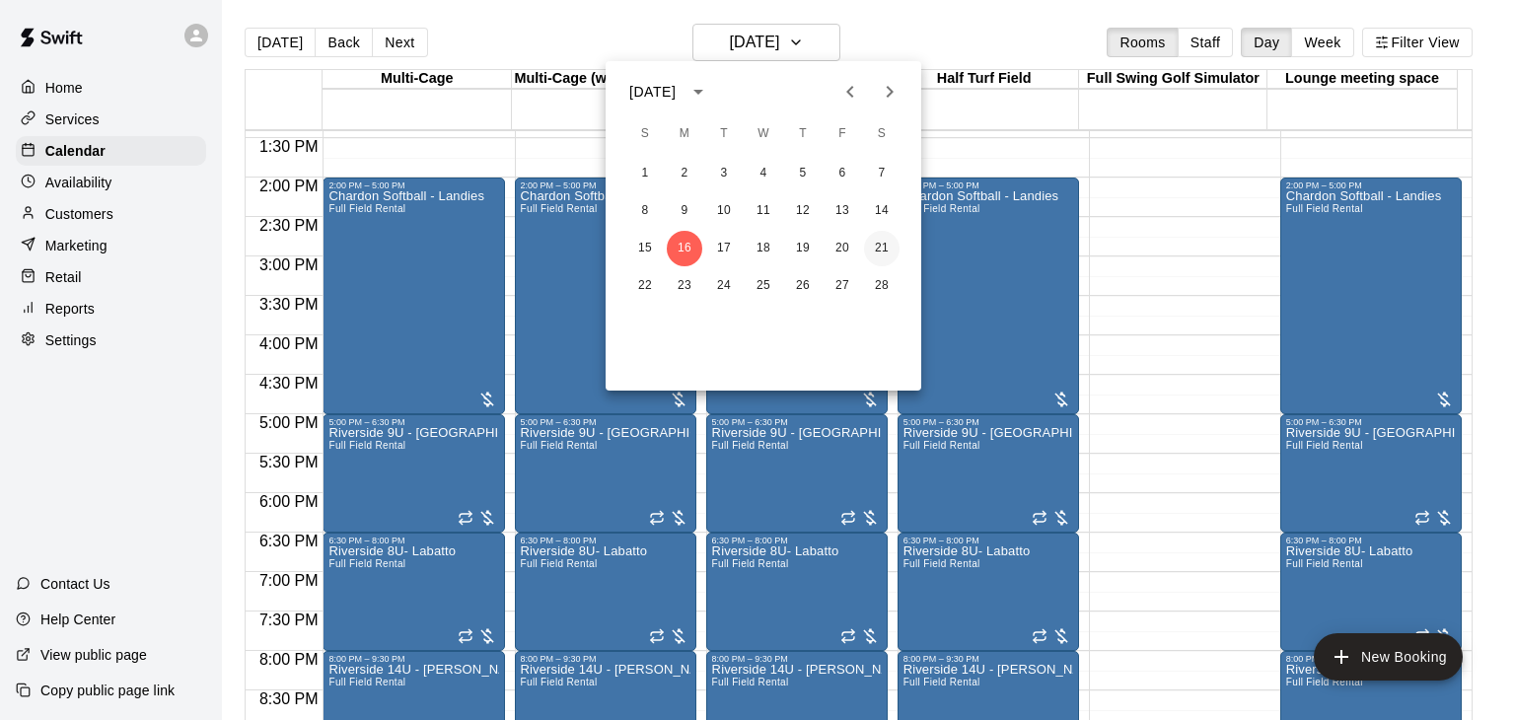
click at [878, 248] on button "21" at bounding box center [882, 249] width 36 height 36
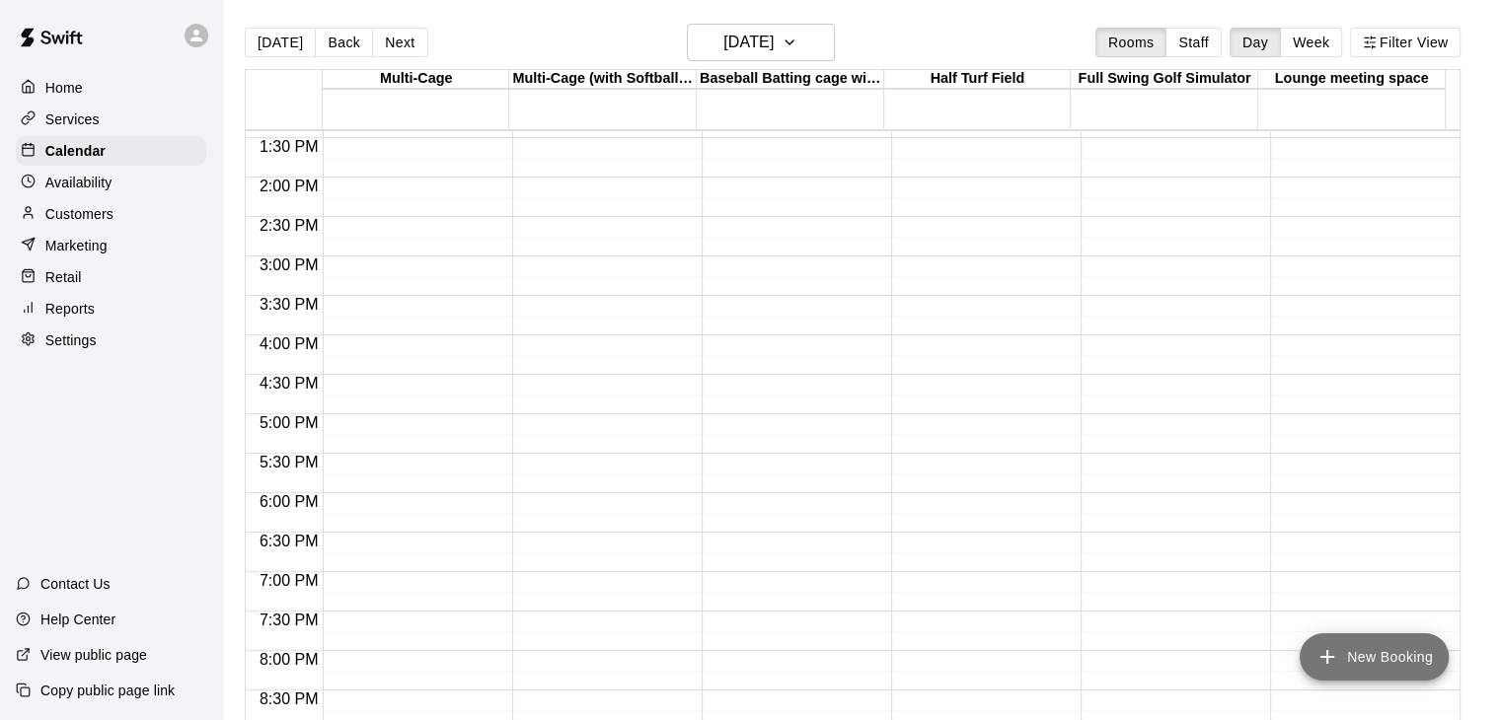
click at [1409, 656] on button "New Booking" at bounding box center [1373, 656] width 149 height 47
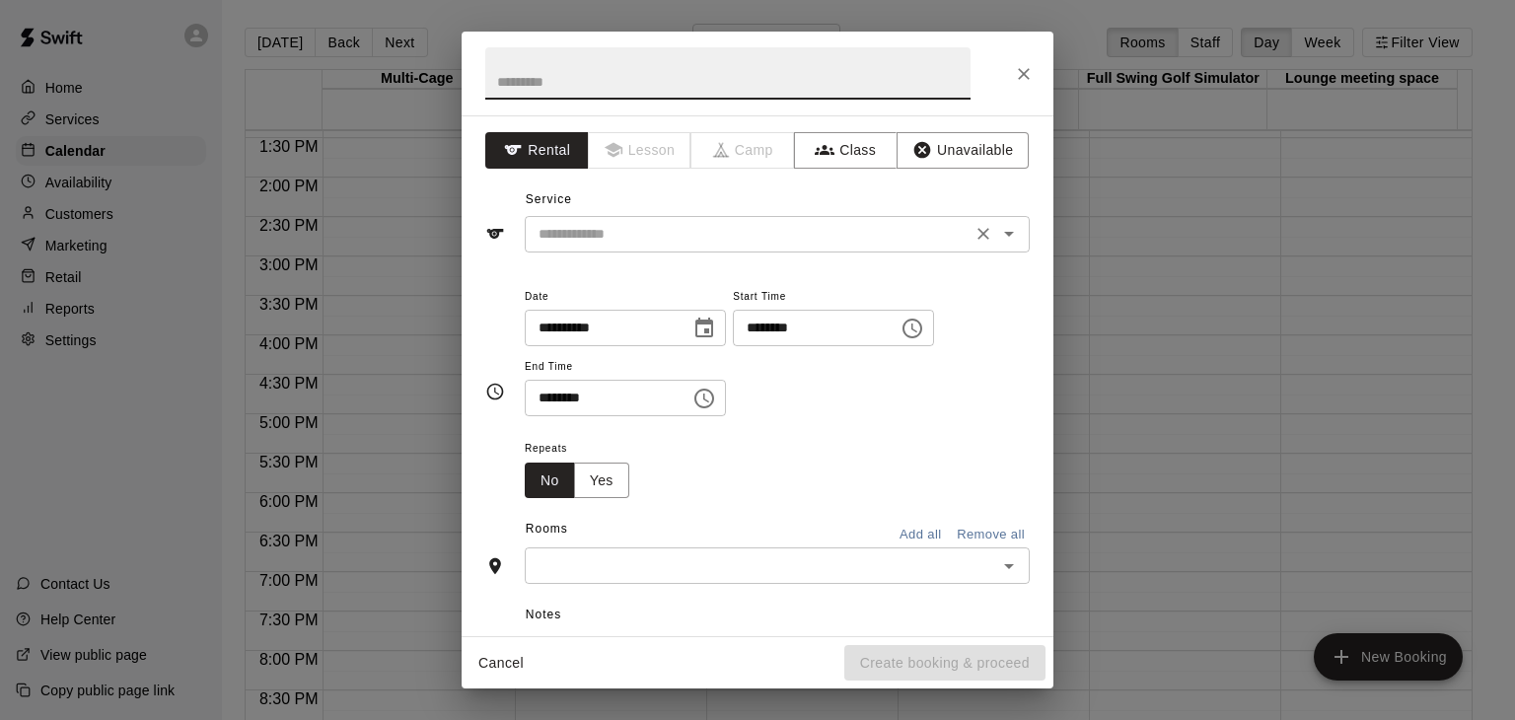
click at [997, 234] on icon "Open" at bounding box center [1009, 234] width 24 height 24
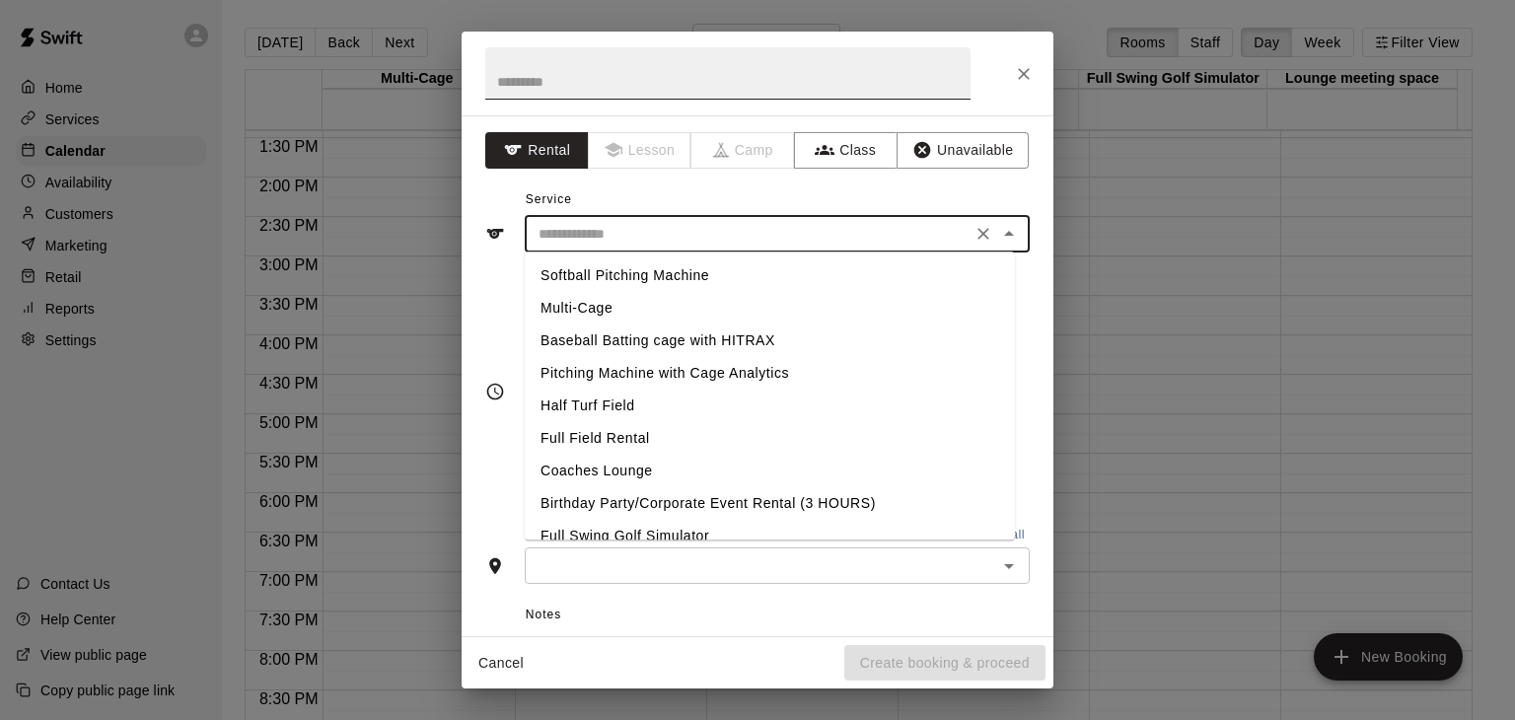
click at [623, 88] on input "text" at bounding box center [727, 73] width 485 height 52
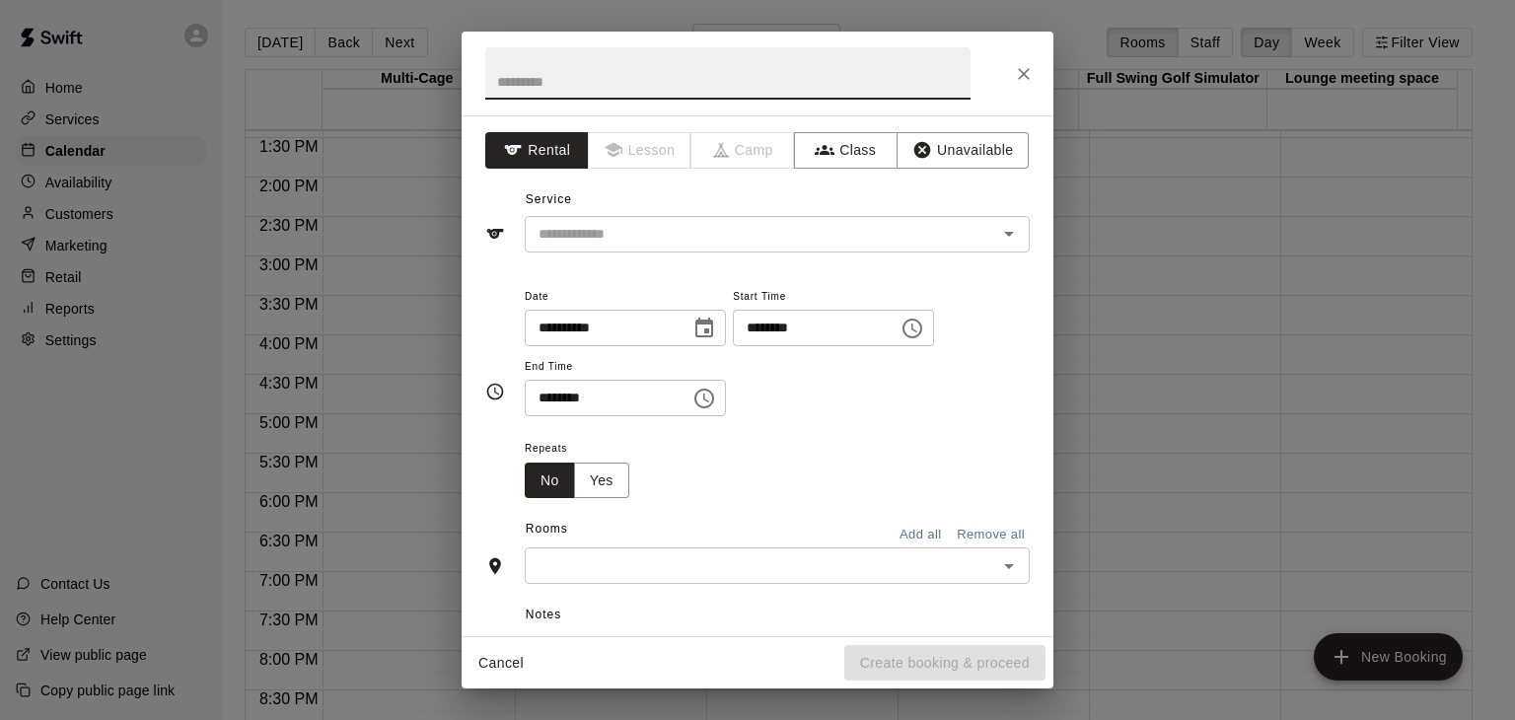
type input "*"
click at [606, 247] on div "​" at bounding box center [777, 234] width 505 height 37
type input "**********"
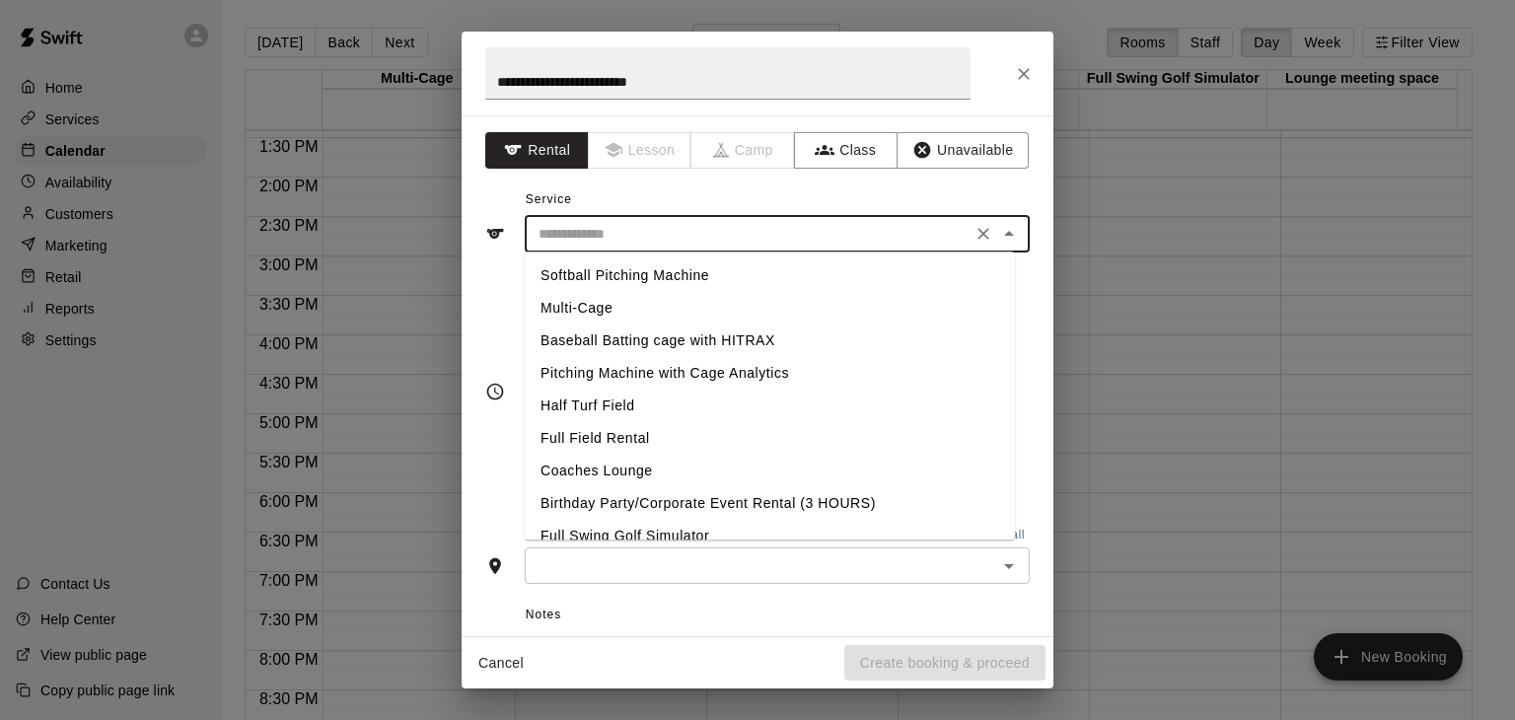
click at [592, 435] on li "Full Field Rental" at bounding box center [770, 438] width 490 height 33
type input "**********"
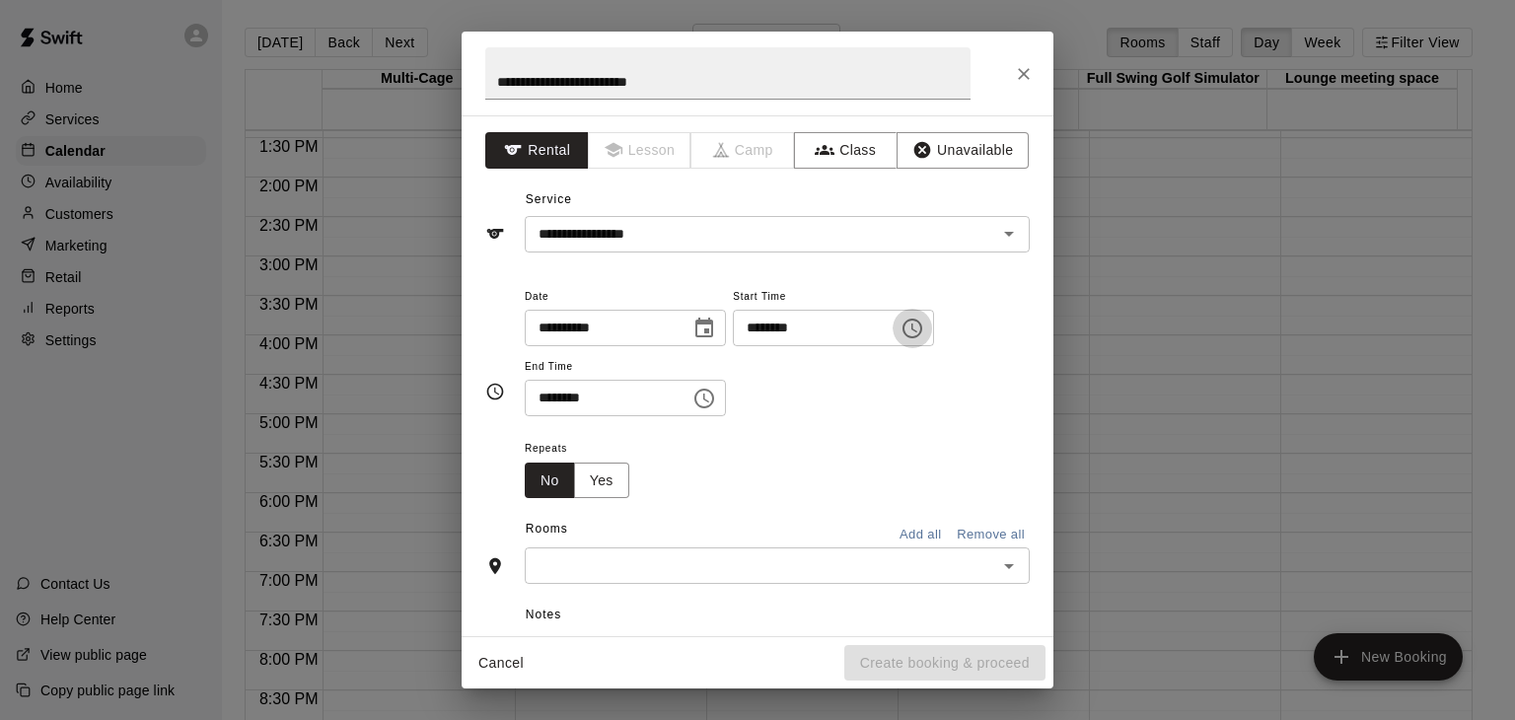
click at [924, 331] on icon "Choose time, selected time is 9:00 AM" at bounding box center [913, 329] width 24 height 24
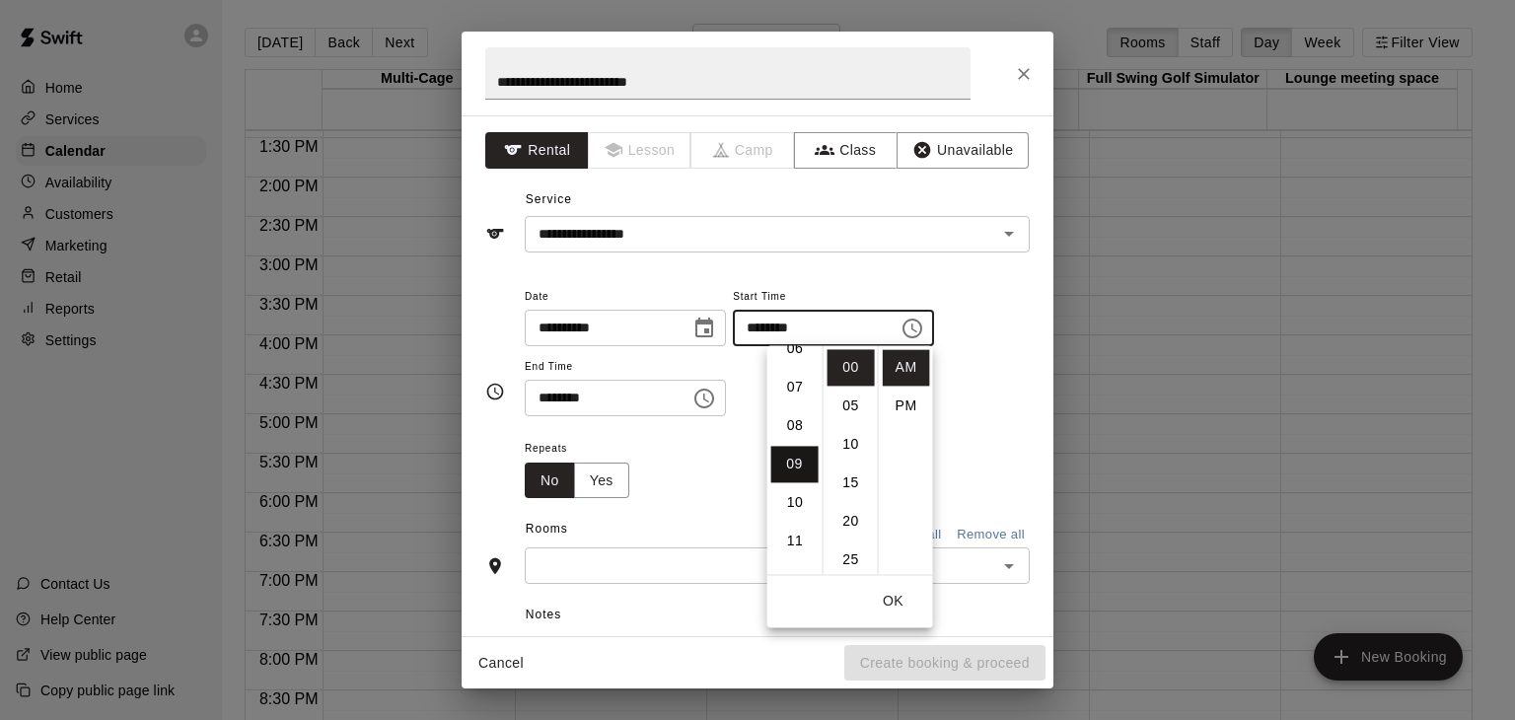
scroll to position [248, 0]
click at [794, 424] on li "08" at bounding box center [794, 427] width 47 height 37
type input "********"
click at [651, 402] on input "********" at bounding box center [601, 398] width 152 height 37
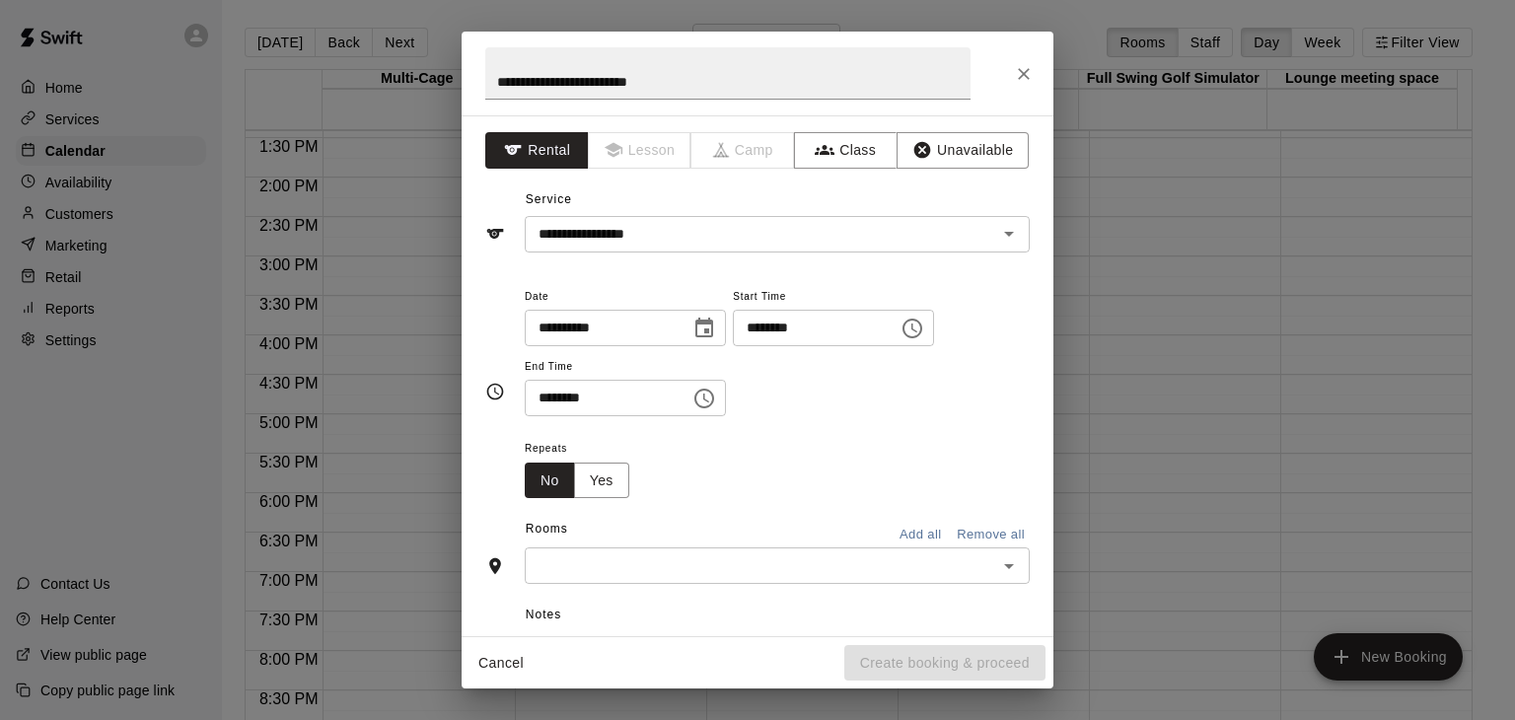
click at [716, 394] on icon "Choose time, selected time is 9:30 AM" at bounding box center [705, 399] width 24 height 24
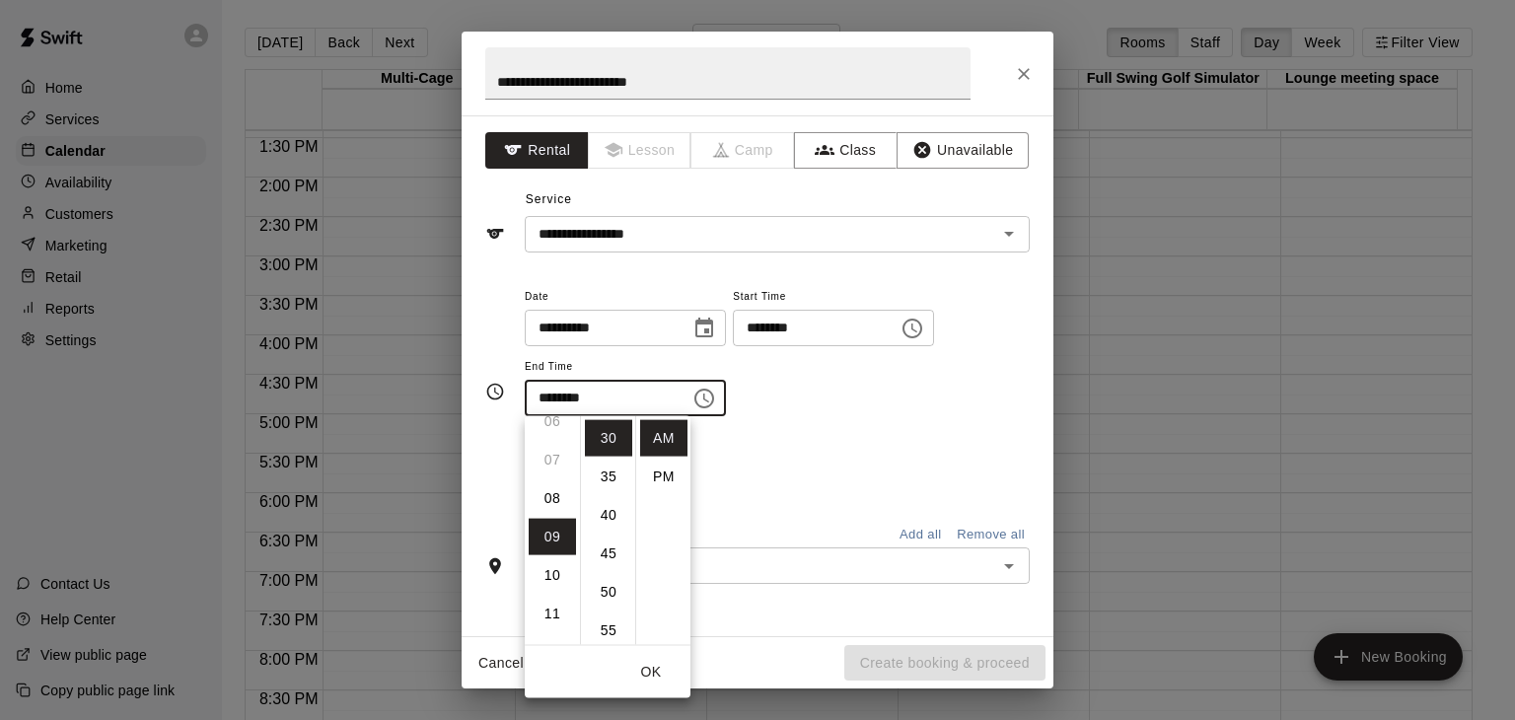
scroll to position [346, 0]
click at [659, 474] on li "PM" at bounding box center [663, 477] width 47 height 37
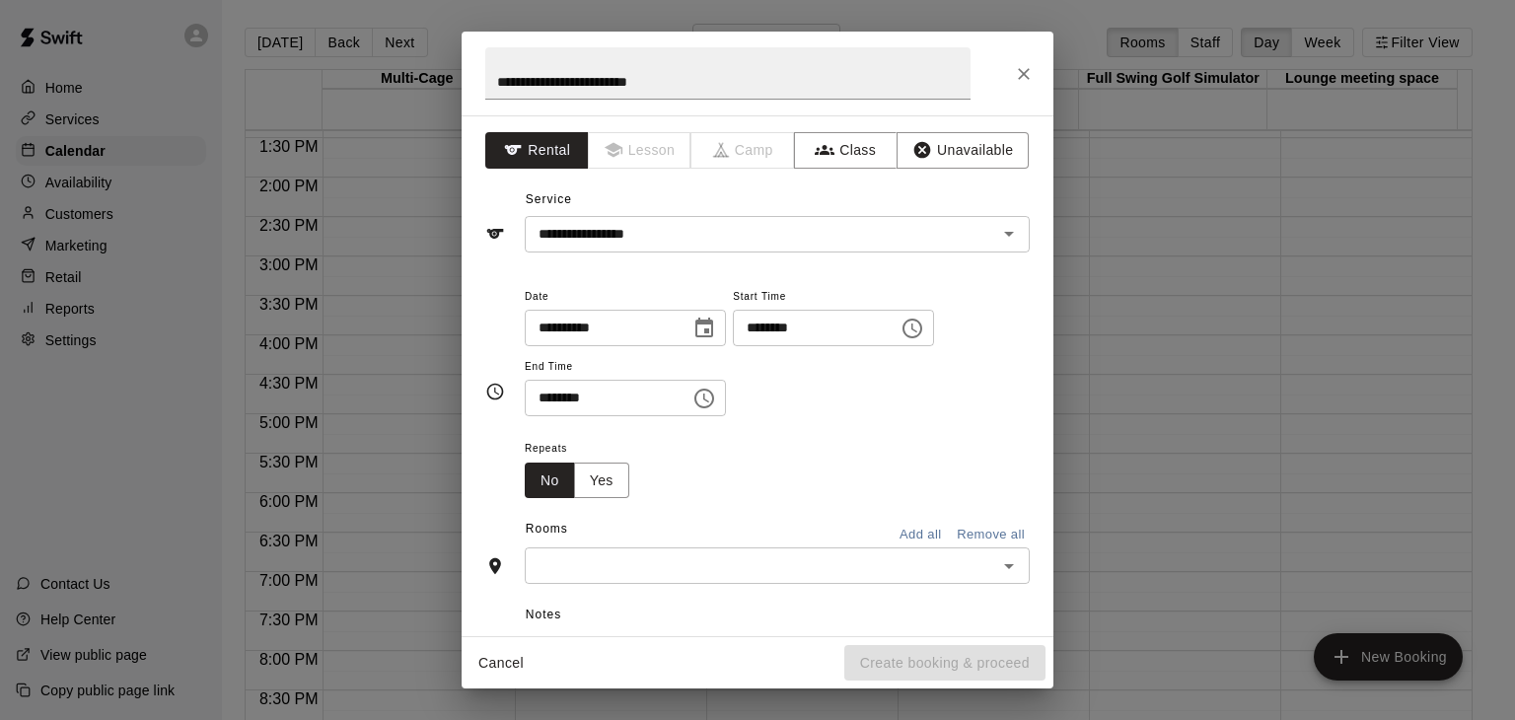
scroll to position [36, 0]
click at [572, 404] on input "********" at bounding box center [601, 398] width 152 height 37
click at [709, 396] on icon "Choose time, selected time is 9:30 PM" at bounding box center [706, 398] width 6 height 9
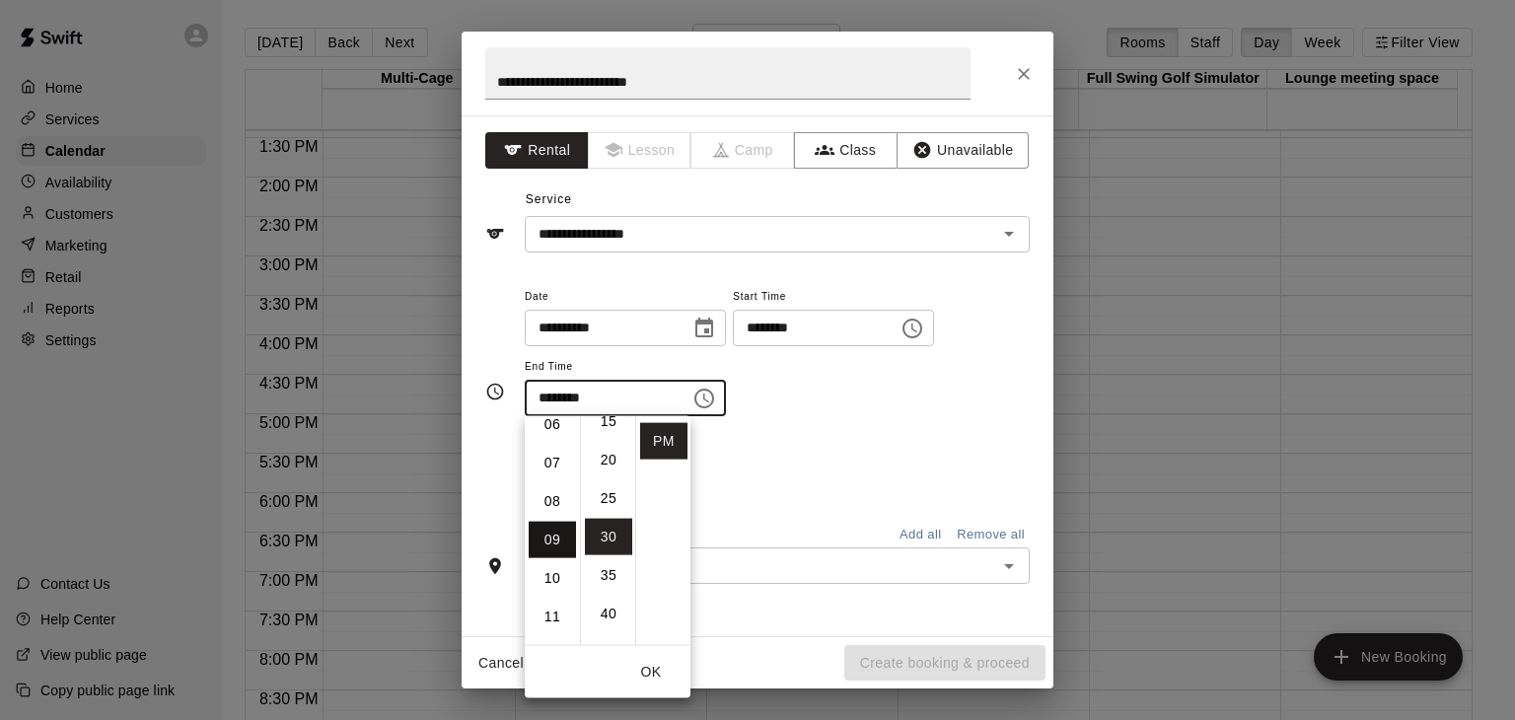
scroll to position [0, 0]
click at [552, 434] on li "12" at bounding box center [552, 438] width 47 height 37
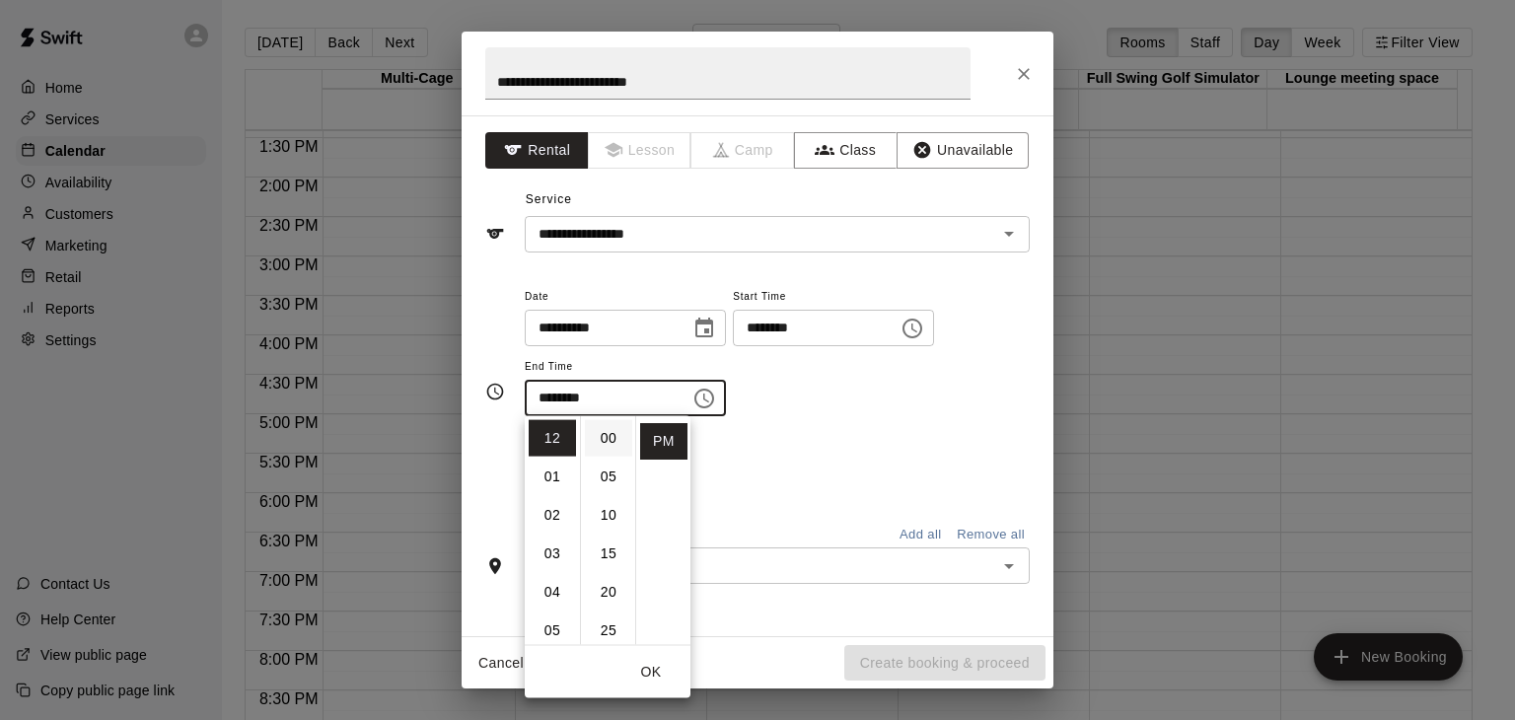
click at [602, 426] on li "00" at bounding box center [608, 438] width 47 height 37
type input "********"
click at [861, 467] on div "Repeats No Yes" at bounding box center [777, 467] width 505 height 62
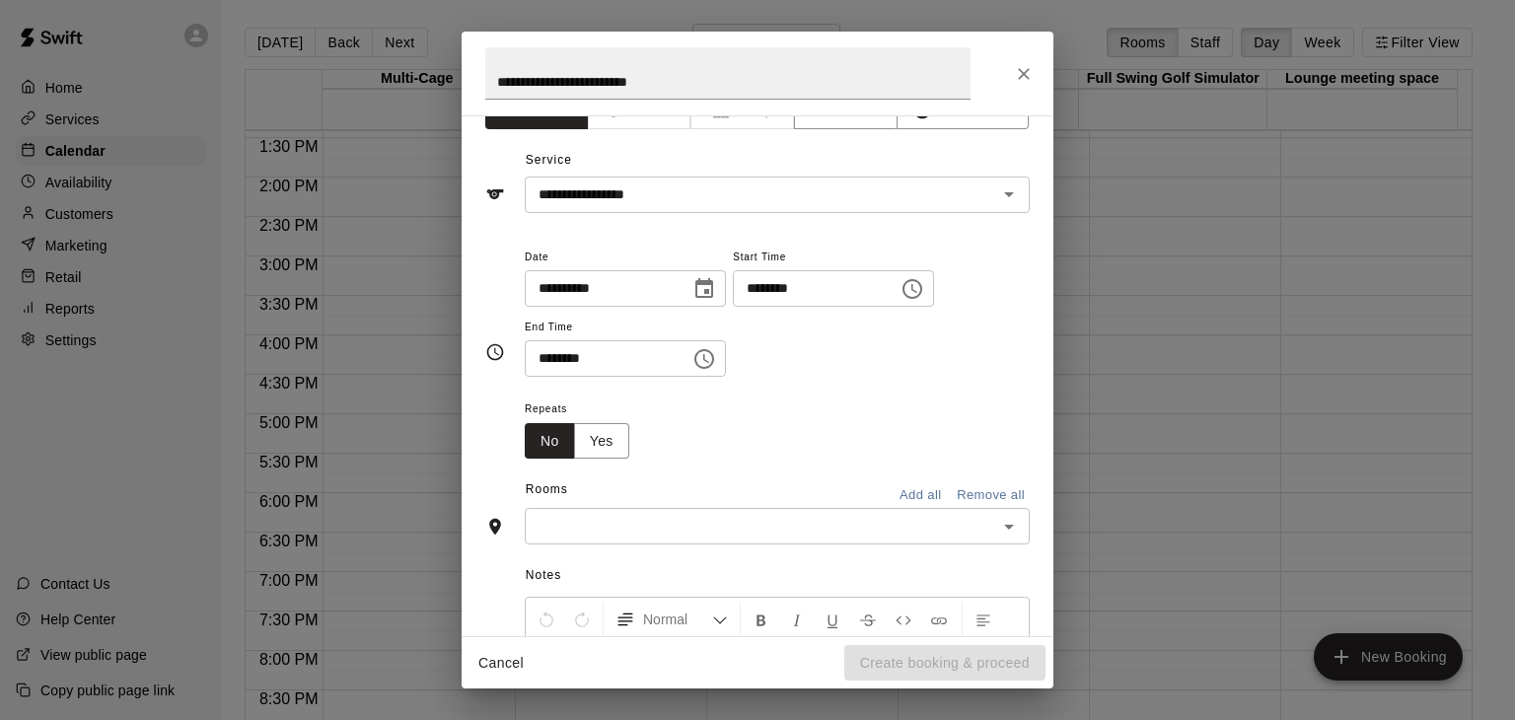
scroll to position [99, 0]
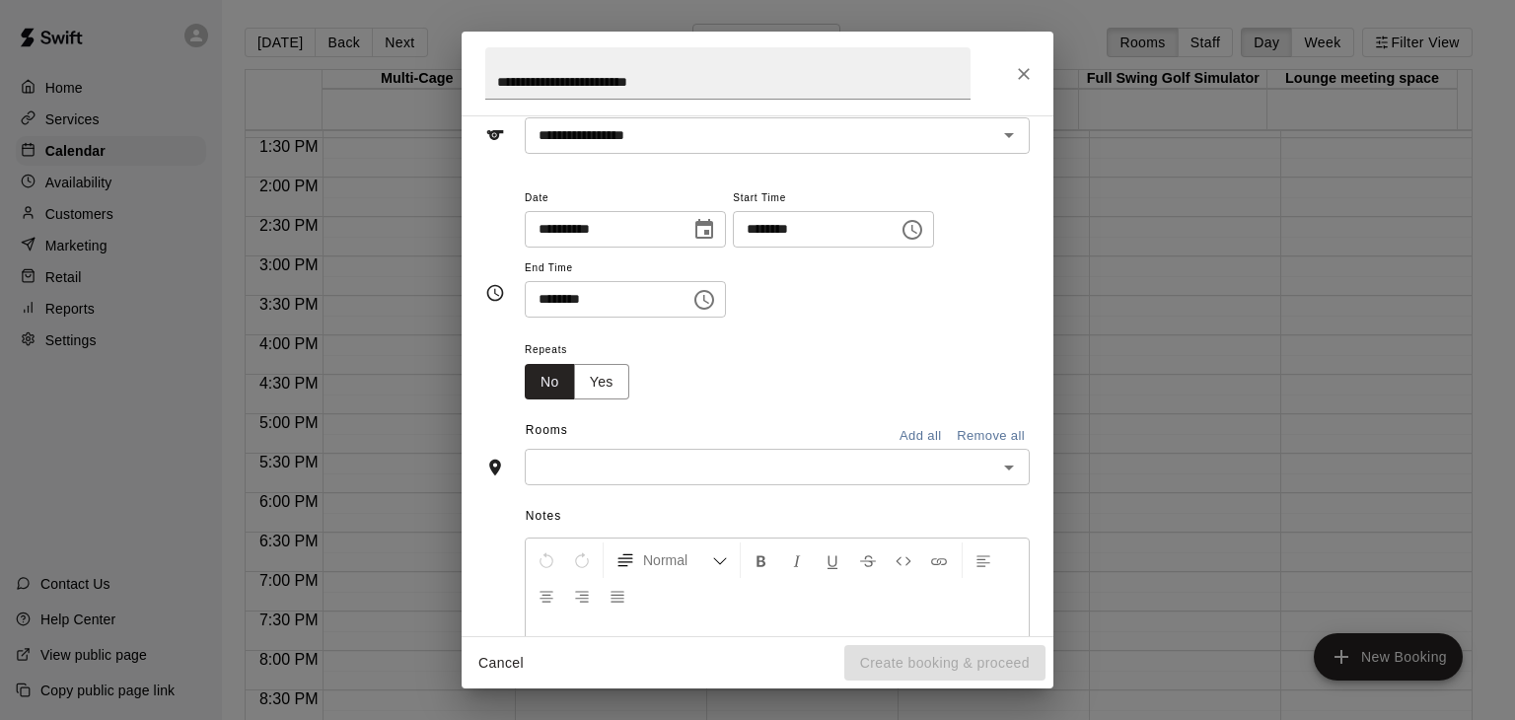
click at [903, 441] on button "Add all" at bounding box center [920, 436] width 63 height 31
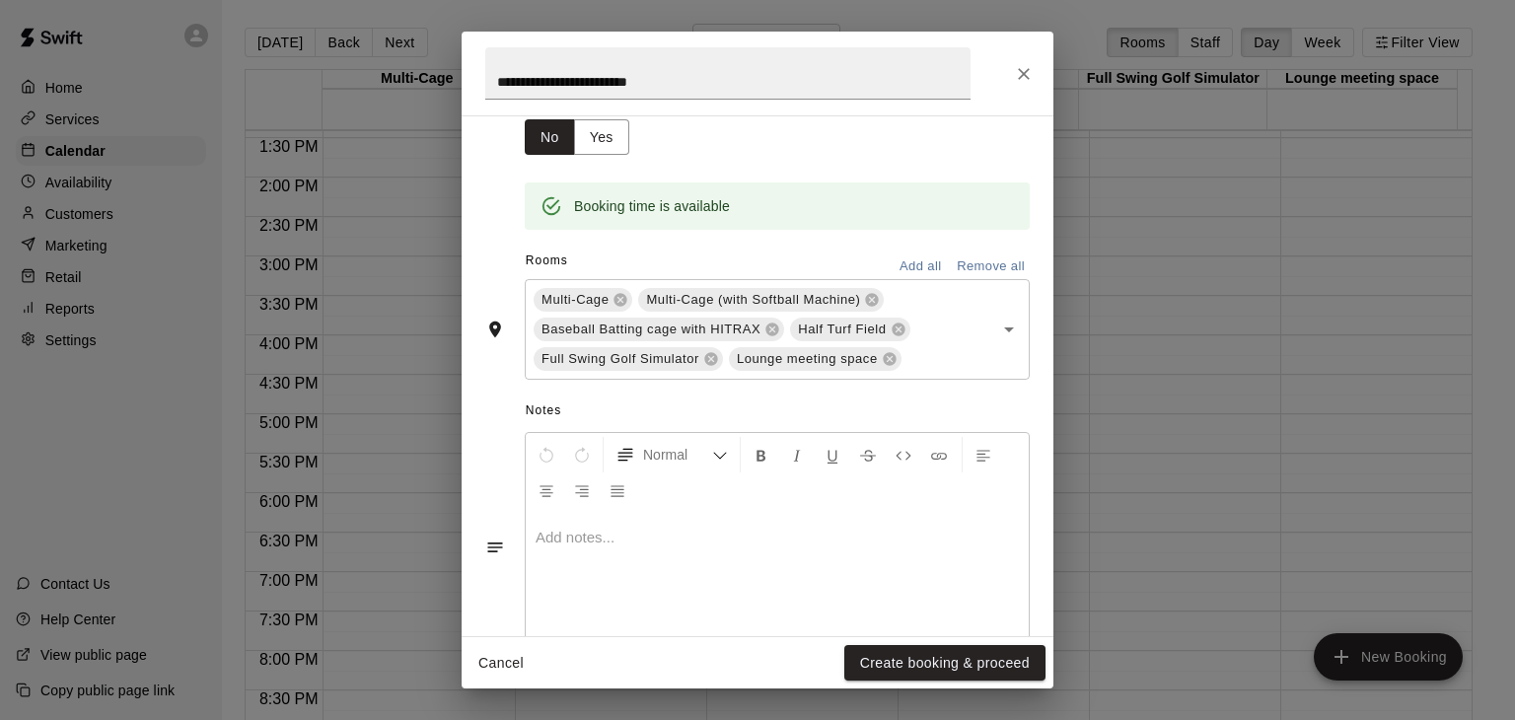
scroll to position [395, 0]
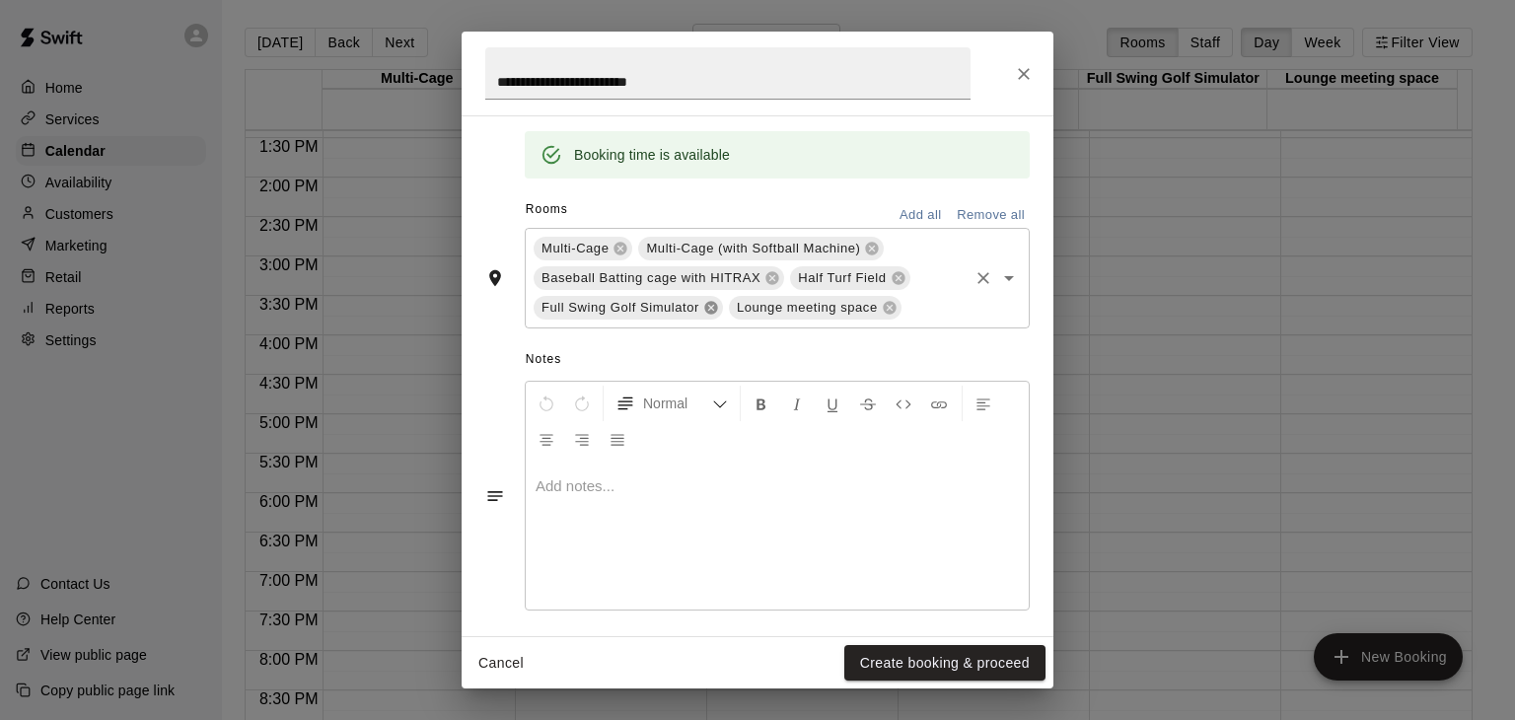
click at [710, 312] on icon at bounding box center [710, 308] width 13 height 13
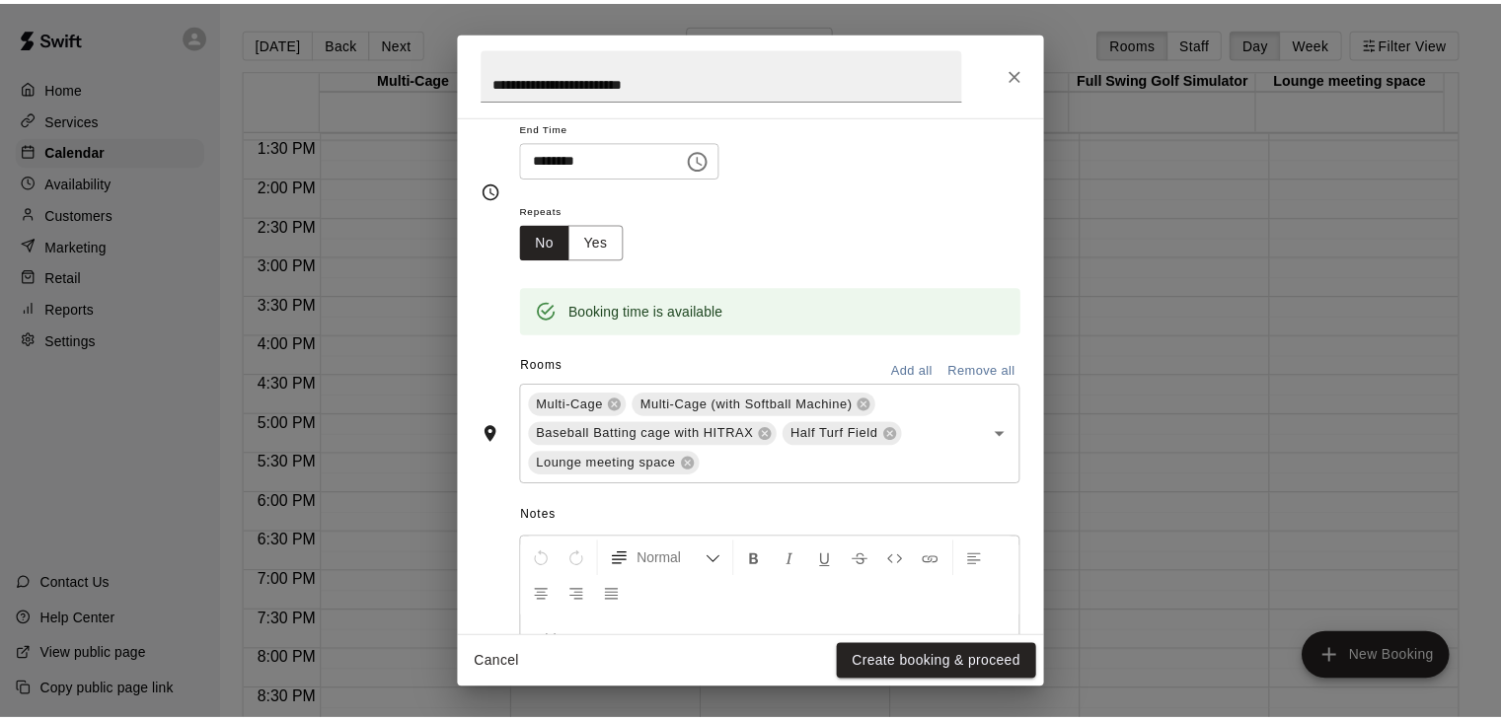
scroll to position [0, 0]
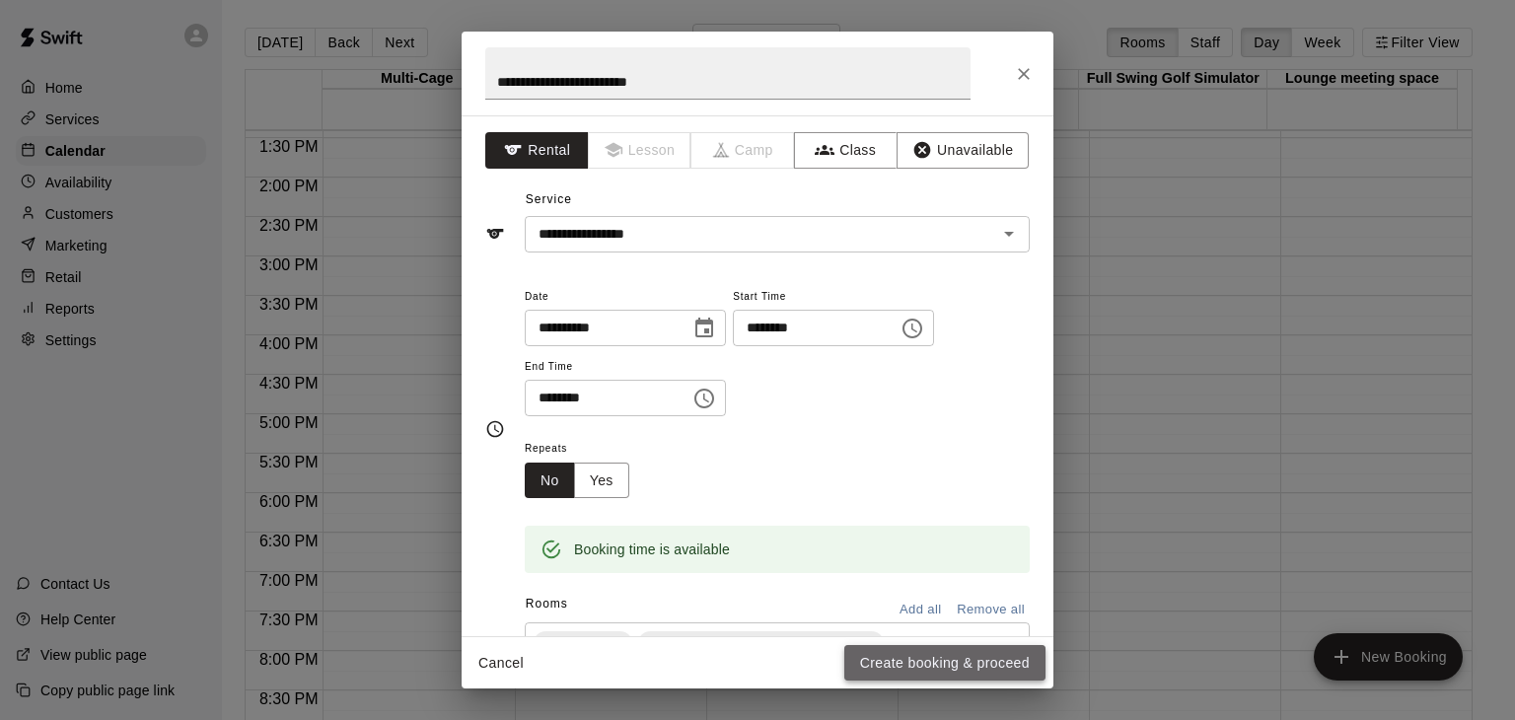
click at [891, 664] on button "Create booking & proceed" at bounding box center [944, 663] width 201 height 37
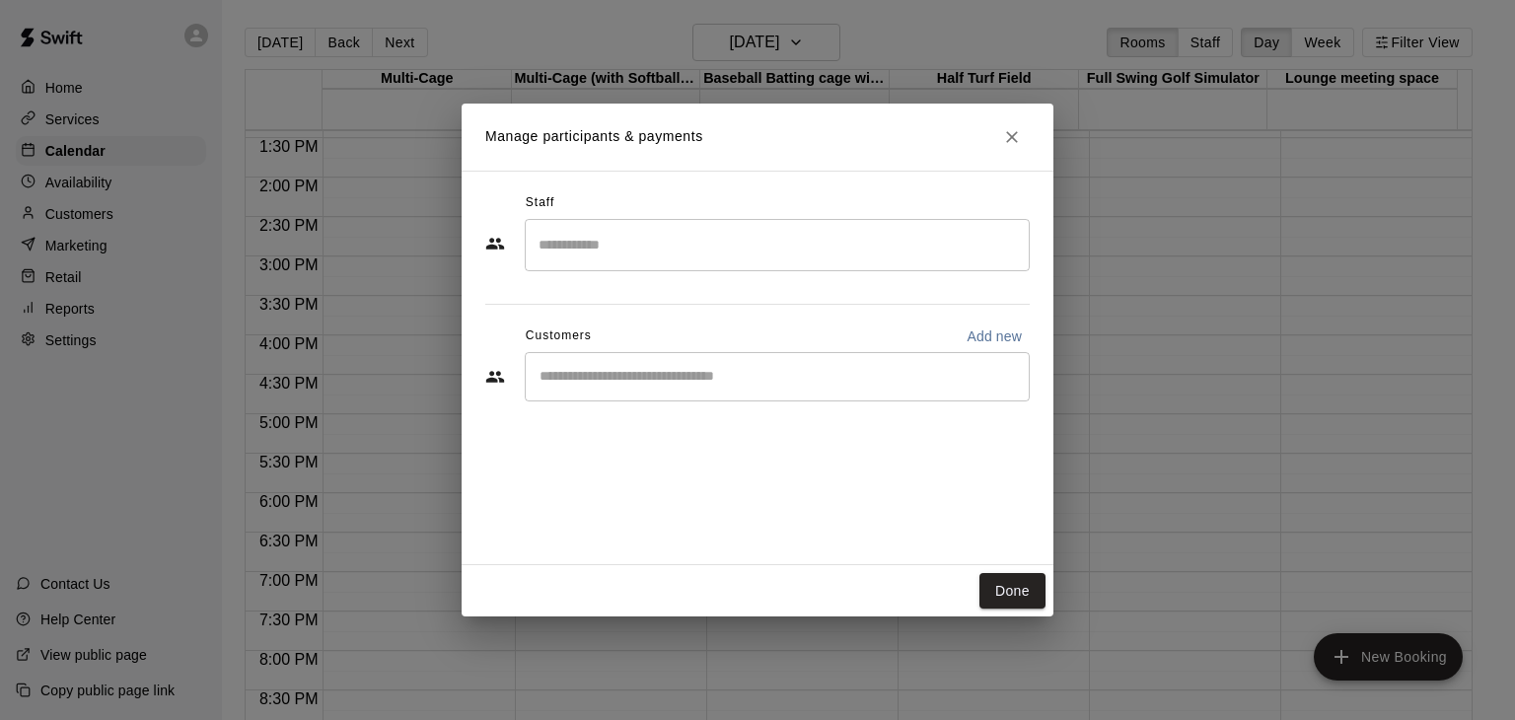
click at [613, 362] on div "​" at bounding box center [777, 376] width 505 height 49
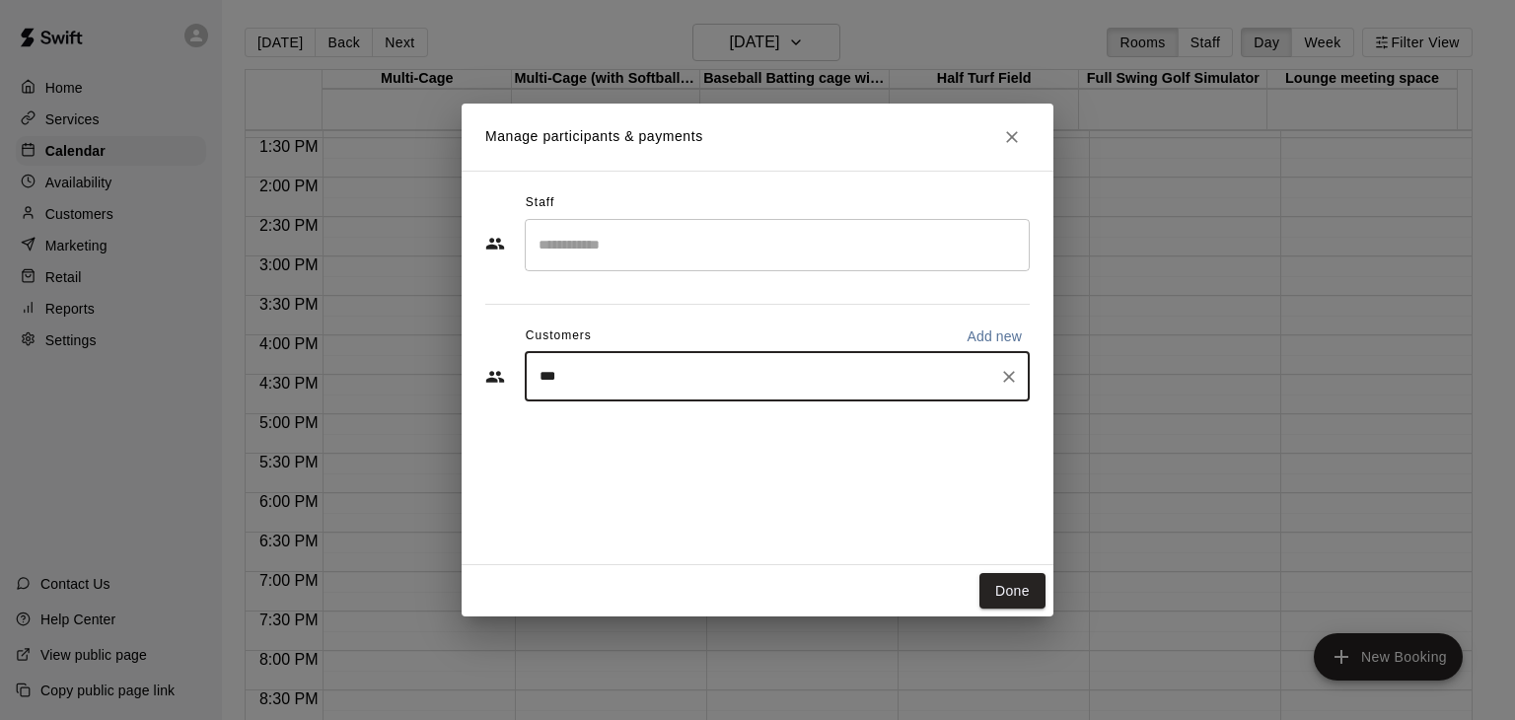
type input "****"
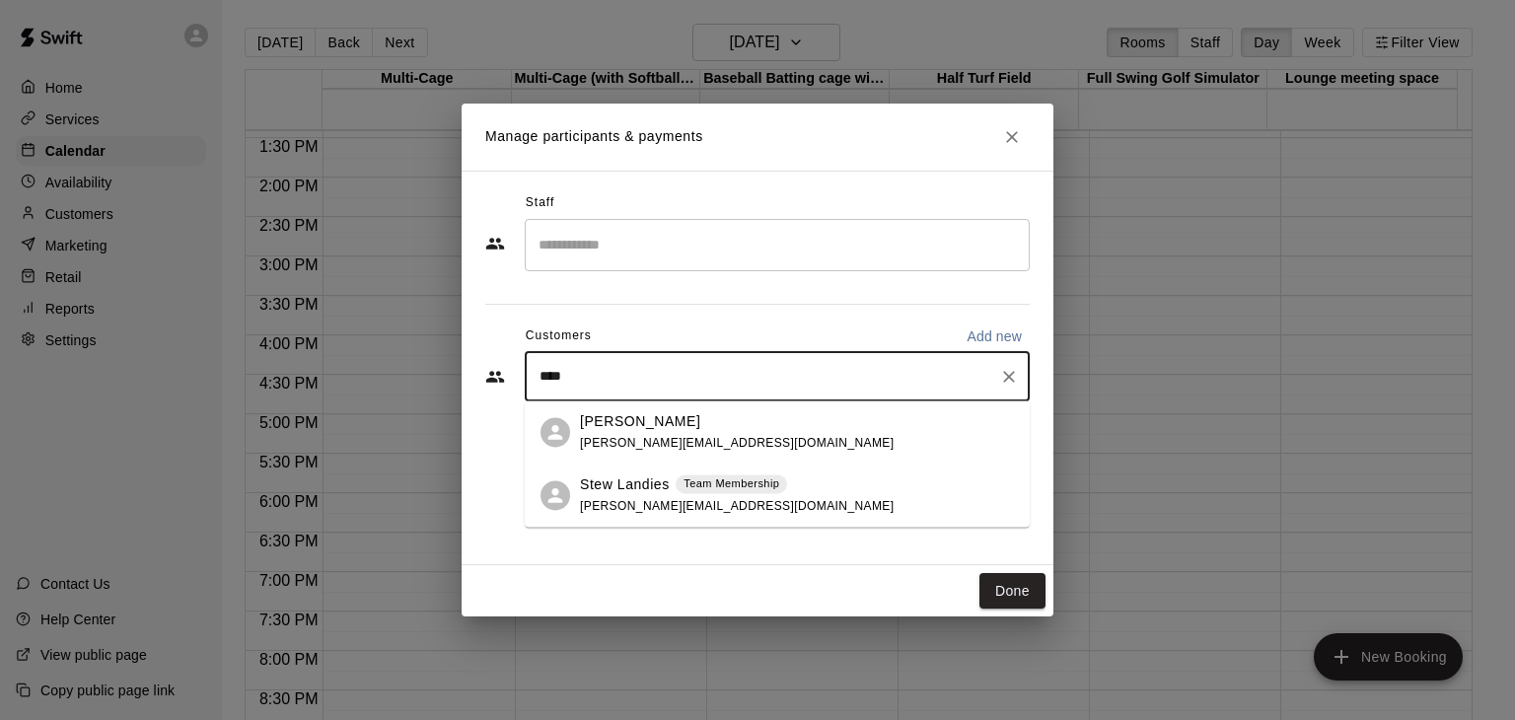
drag, startPoint x: 667, startPoint y: 506, endPoint x: 689, endPoint y: 504, distance: 21.8
click at [666, 506] on span "[PERSON_NAME][EMAIL_ADDRESS][DOMAIN_NAME]" at bounding box center [737, 506] width 314 height 14
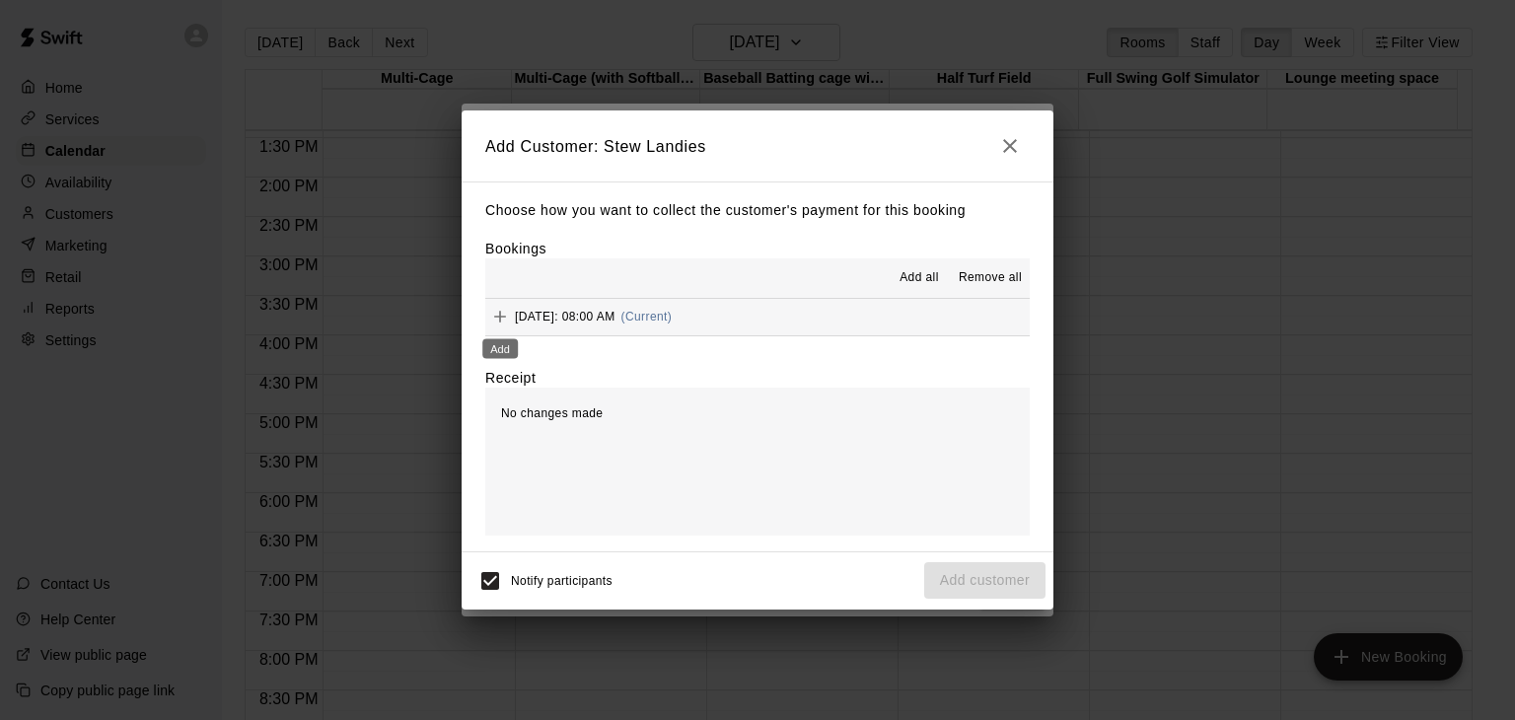
click at [499, 321] on icon "Add" at bounding box center [500, 317] width 12 height 12
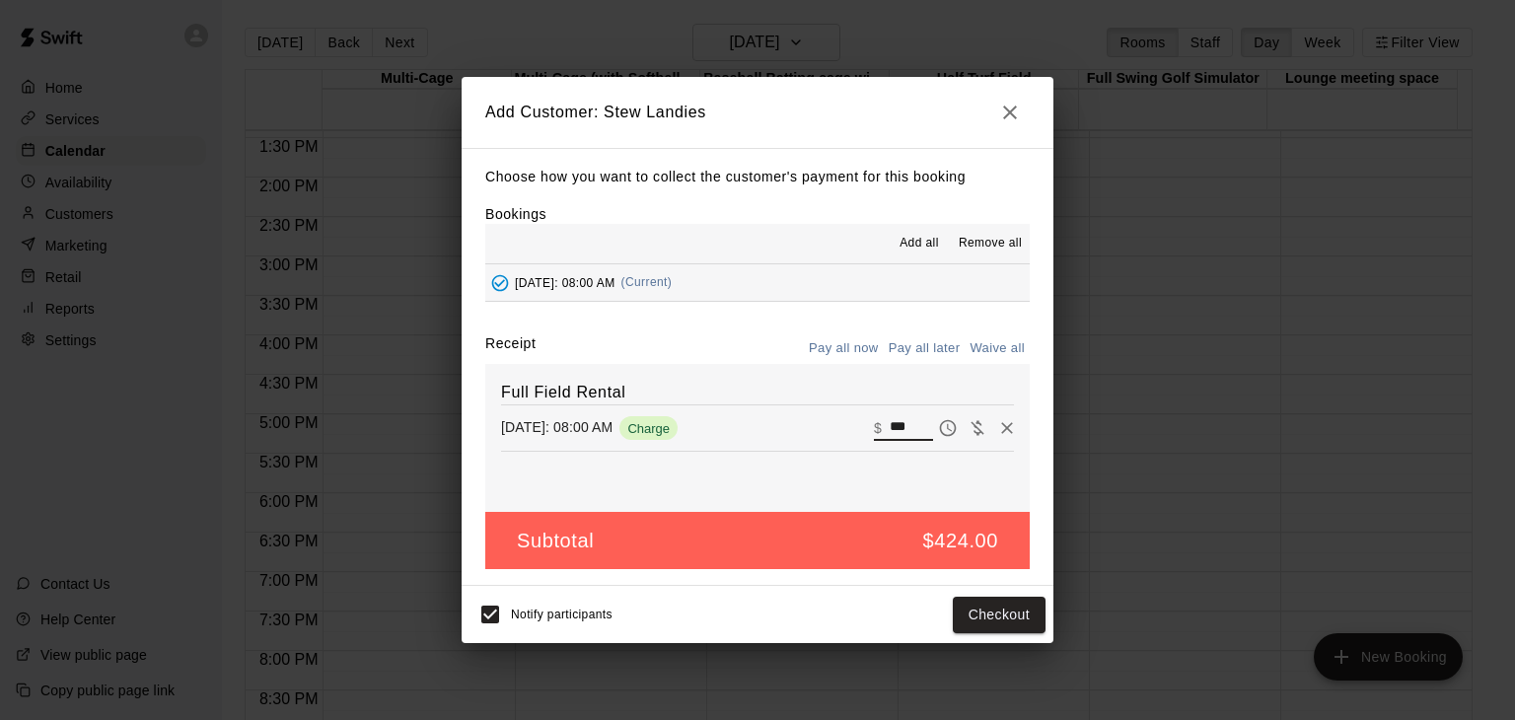
drag, startPoint x: 900, startPoint y: 425, endPoint x: 863, endPoint y: 416, distance: 37.6
click at [874, 420] on div "​ $ ***" at bounding box center [903, 428] width 59 height 26
type input "***"
click at [936, 353] on button "Pay all later" at bounding box center [925, 348] width 82 height 31
click at [963, 623] on button "Add customer" at bounding box center [984, 615] width 121 height 37
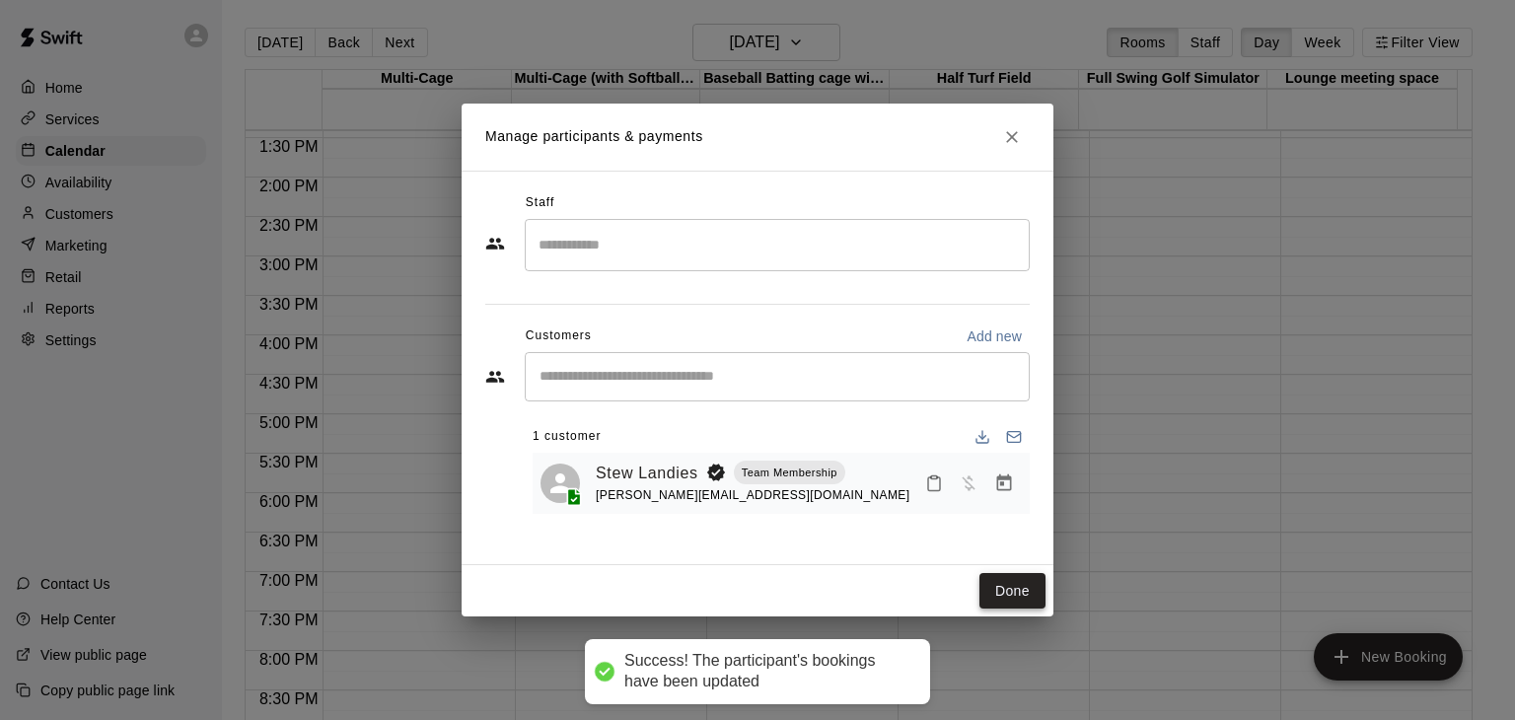
click at [1012, 590] on button "Done" at bounding box center [1013, 591] width 66 height 37
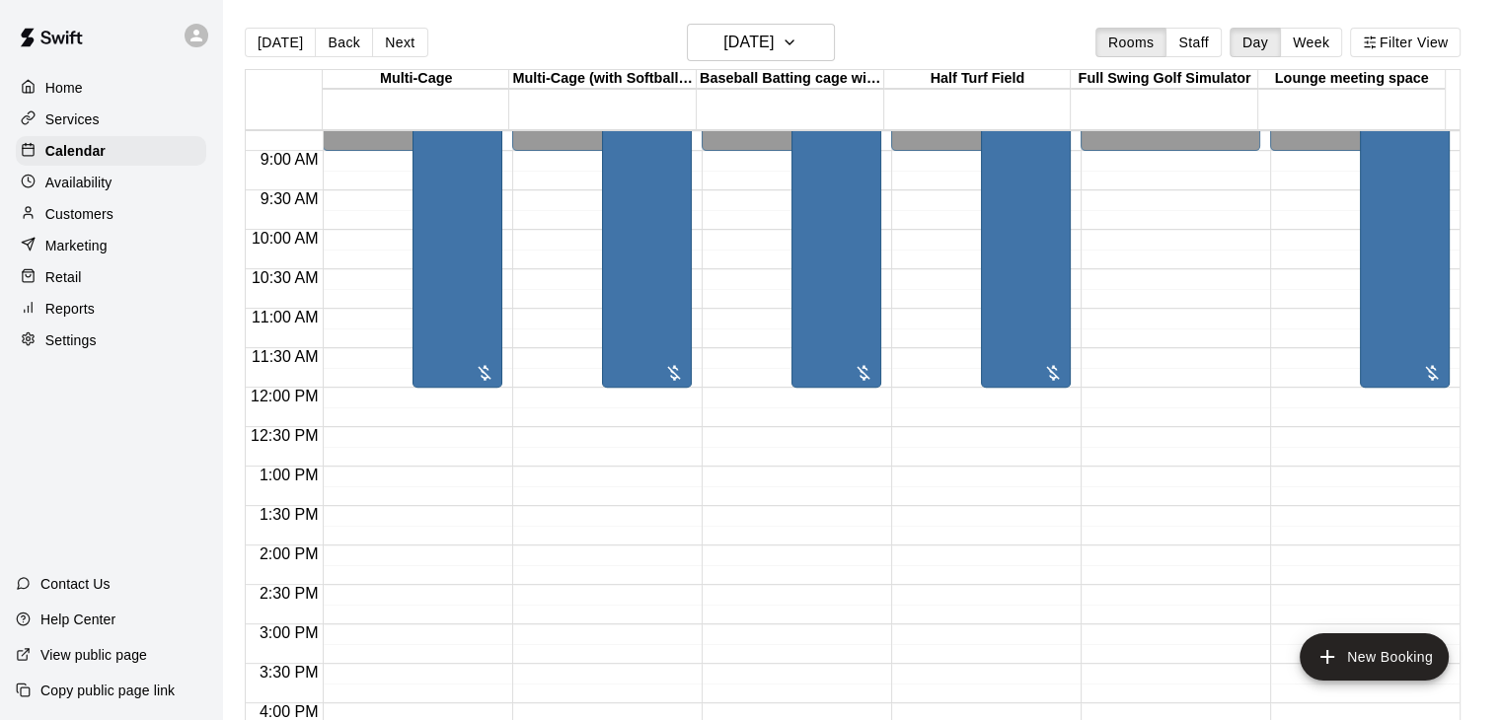
scroll to position [296, 0]
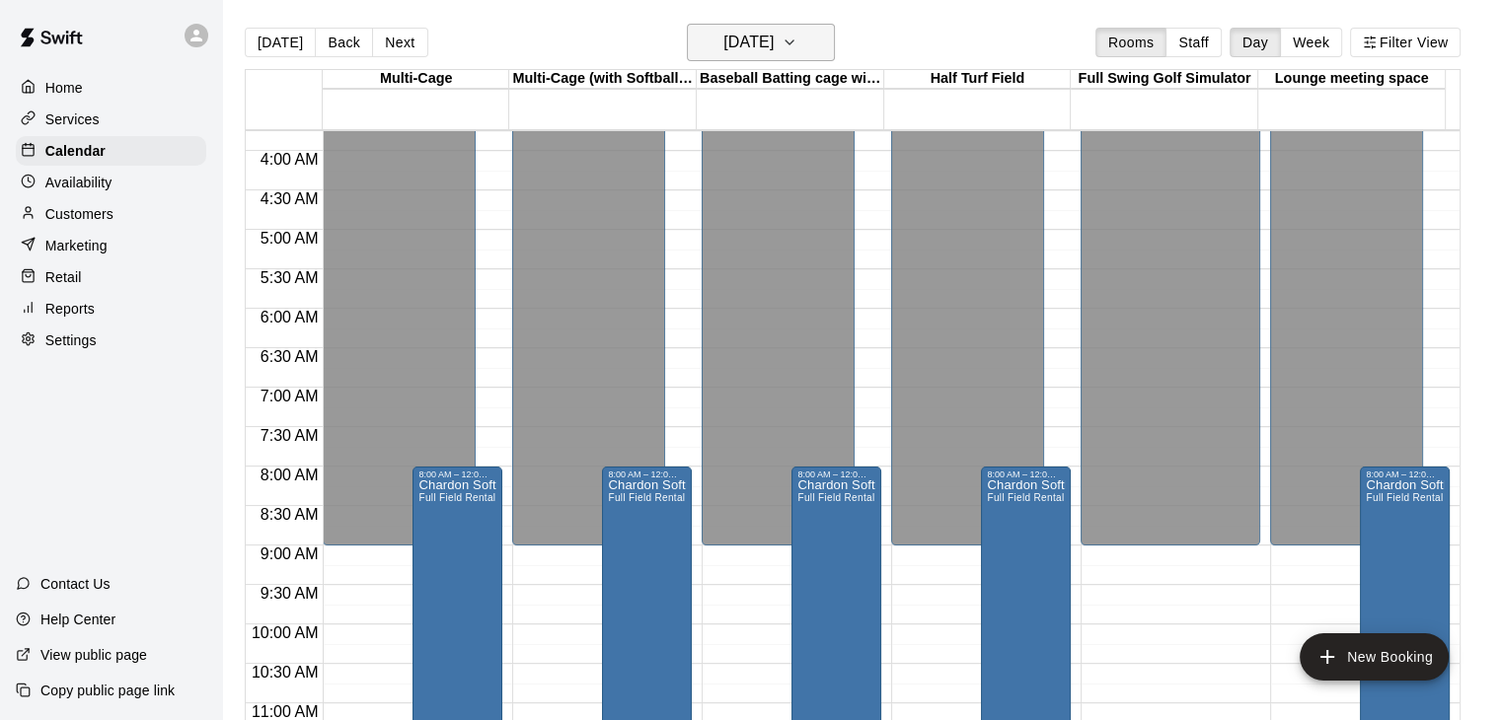
click at [773, 36] on h6 "[DATE]" at bounding box center [748, 43] width 50 height 28
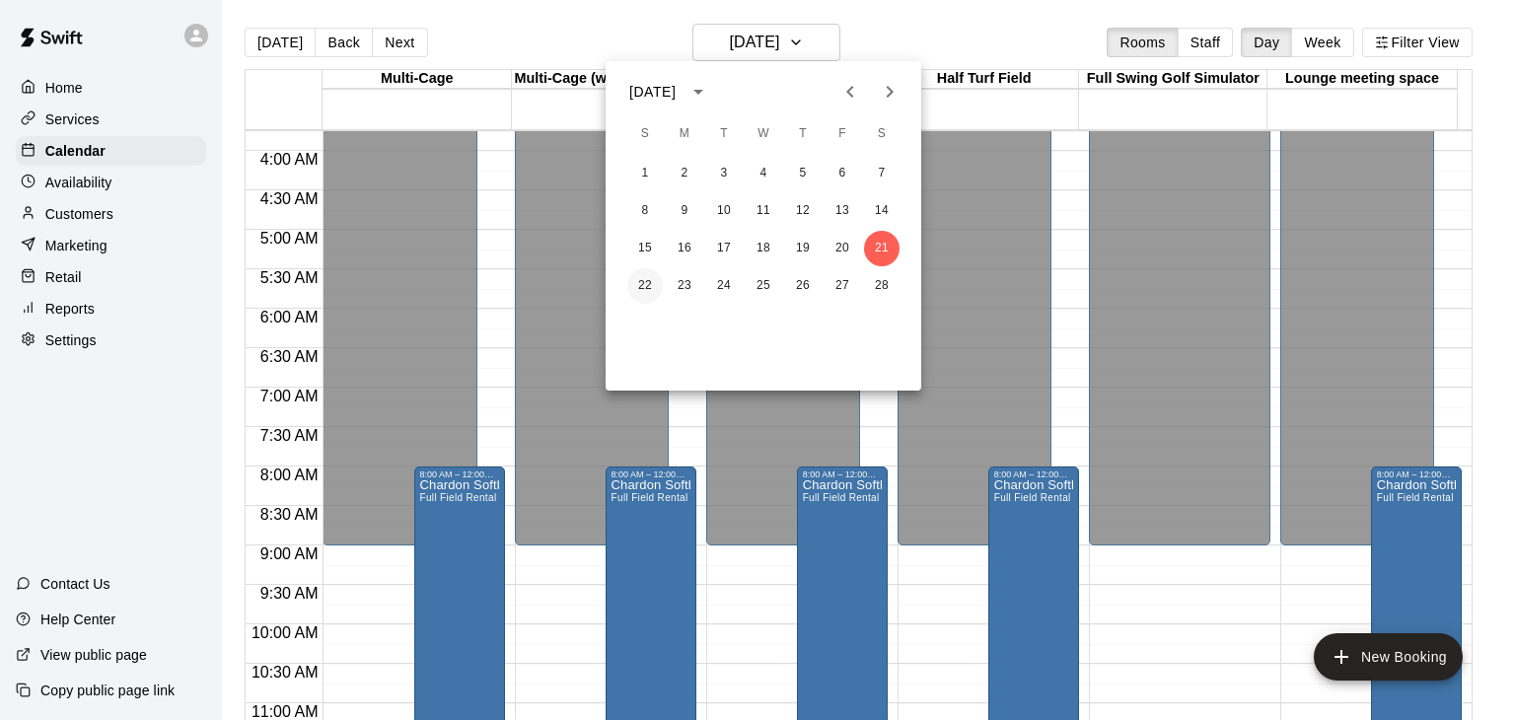
click at [643, 287] on button "22" at bounding box center [645, 286] width 36 height 36
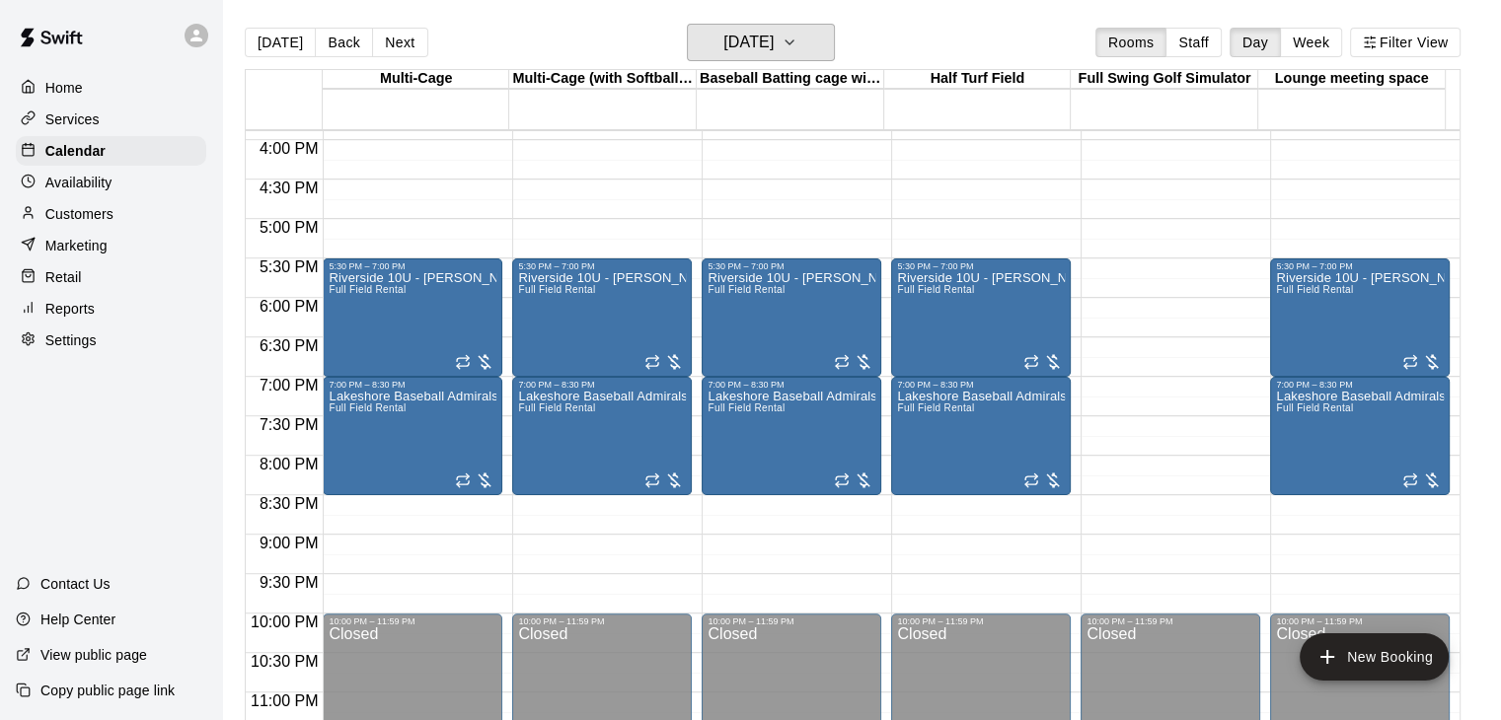
scroll to position [1283, 0]
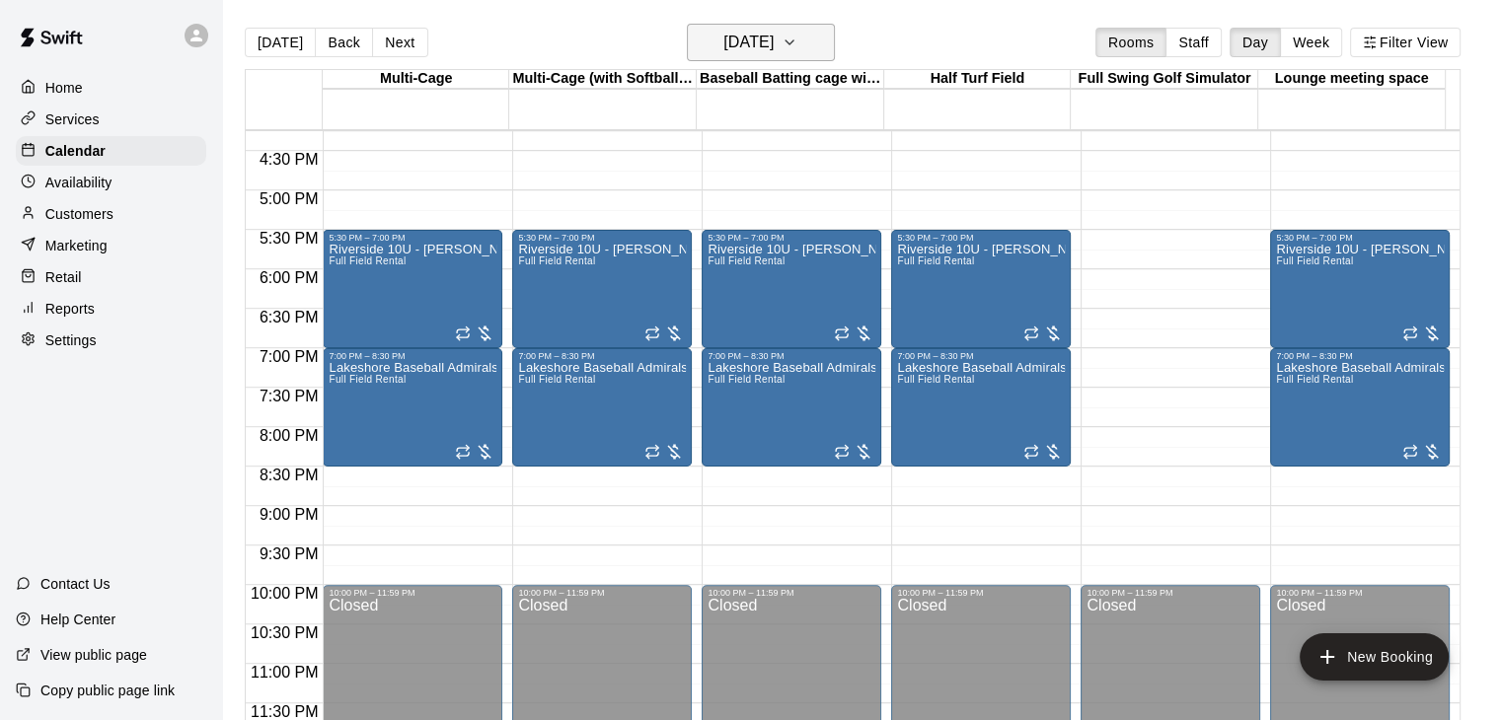
click at [797, 40] on icon "button" at bounding box center [789, 43] width 16 height 24
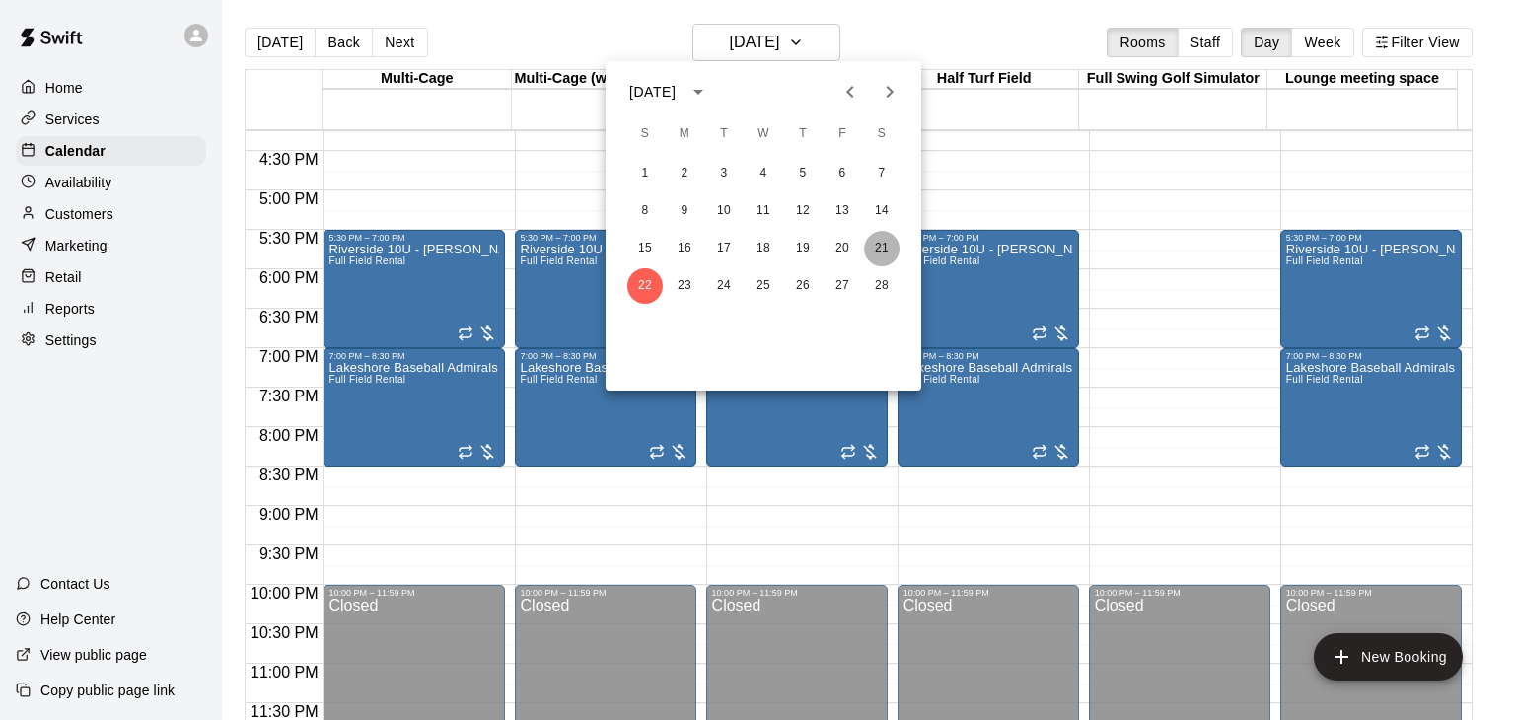
click at [876, 250] on button "21" at bounding box center [882, 249] width 36 height 36
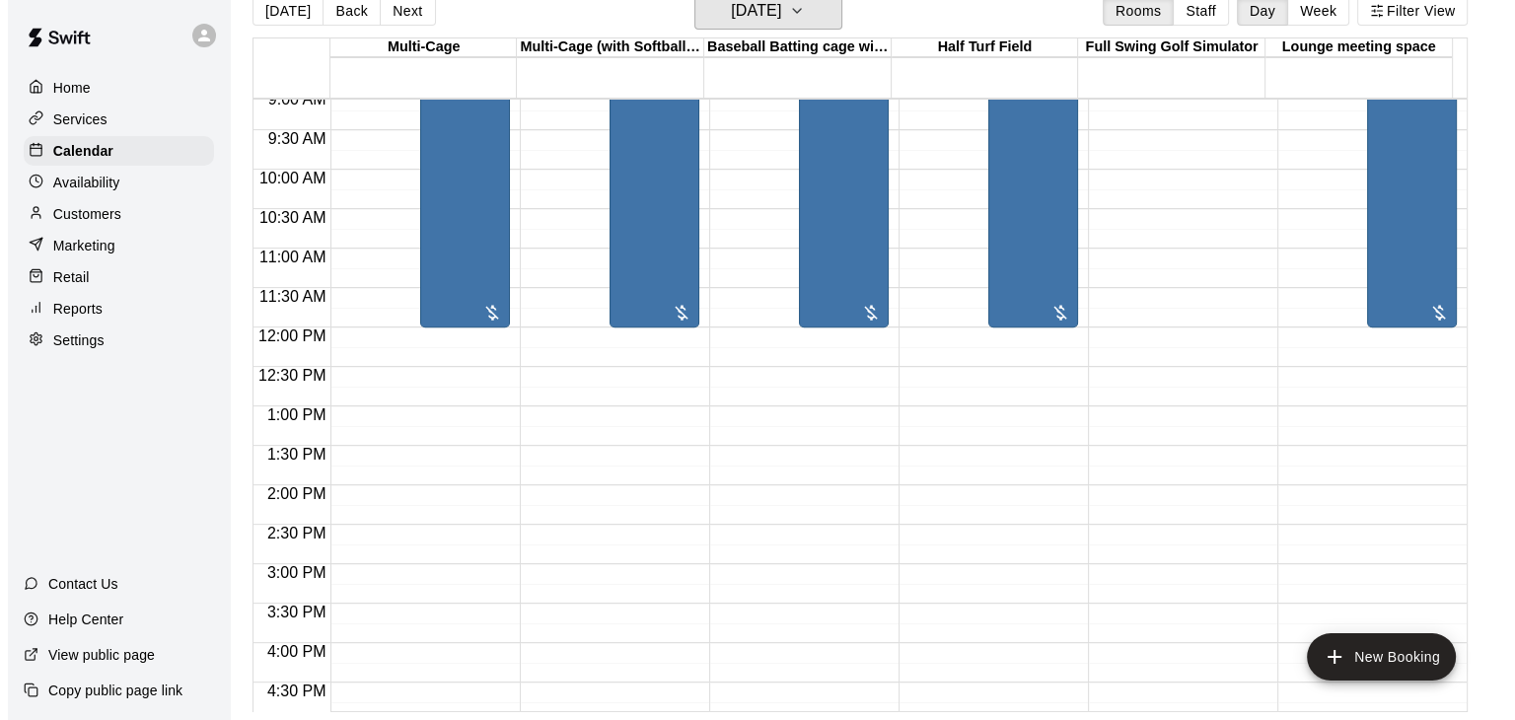
scroll to position [493, 0]
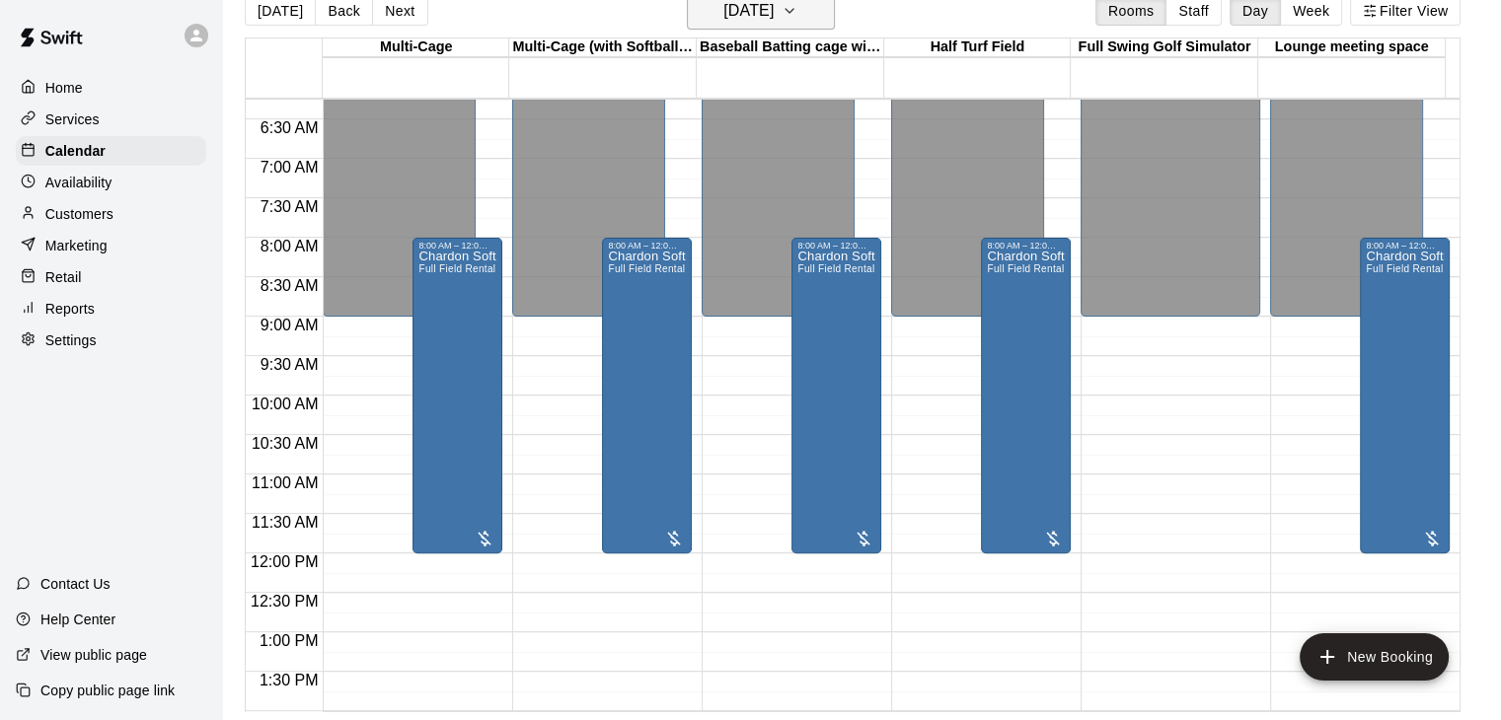
click at [797, 15] on icon "button" at bounding box center [789, 11] width 16 height 24
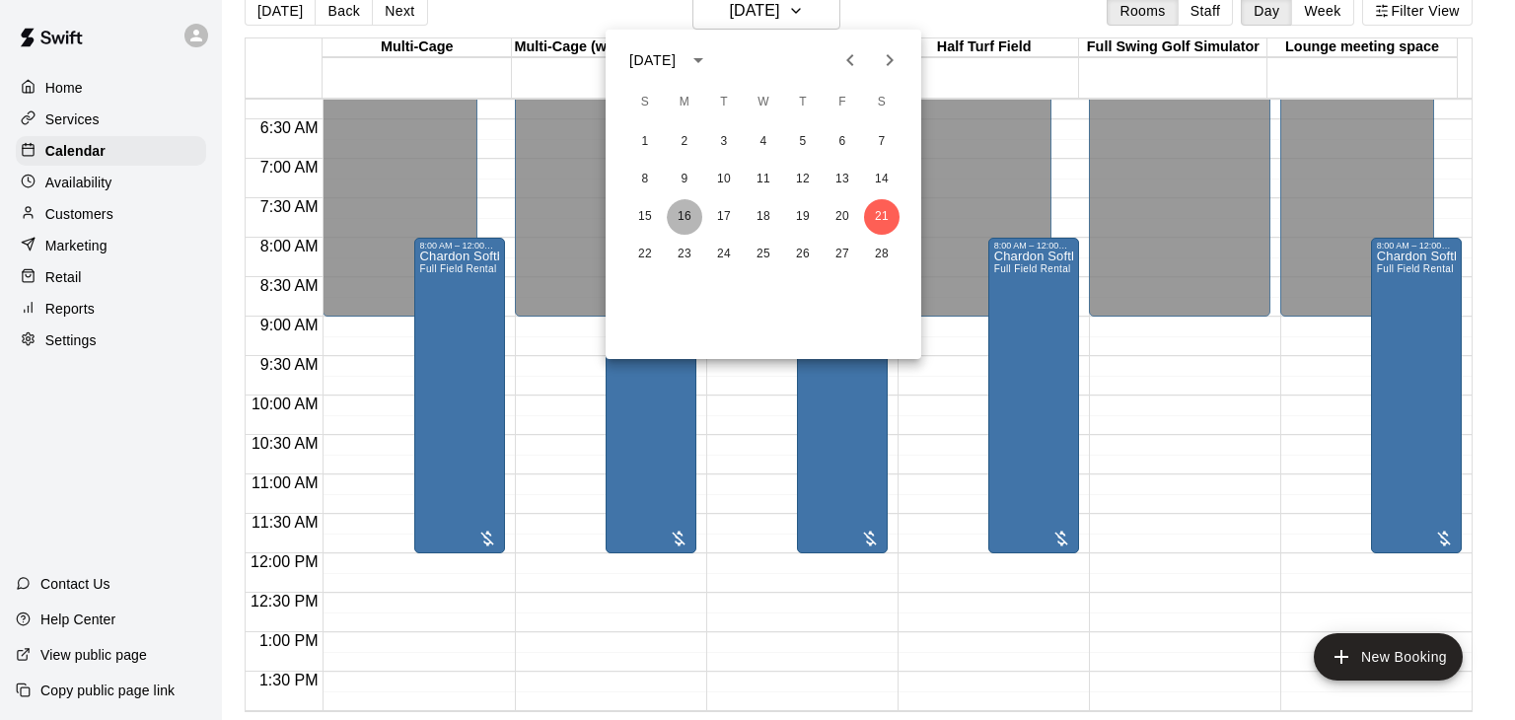
click at [689, 217] on button "16" at bounding box center [685, 217] width 36 height 36
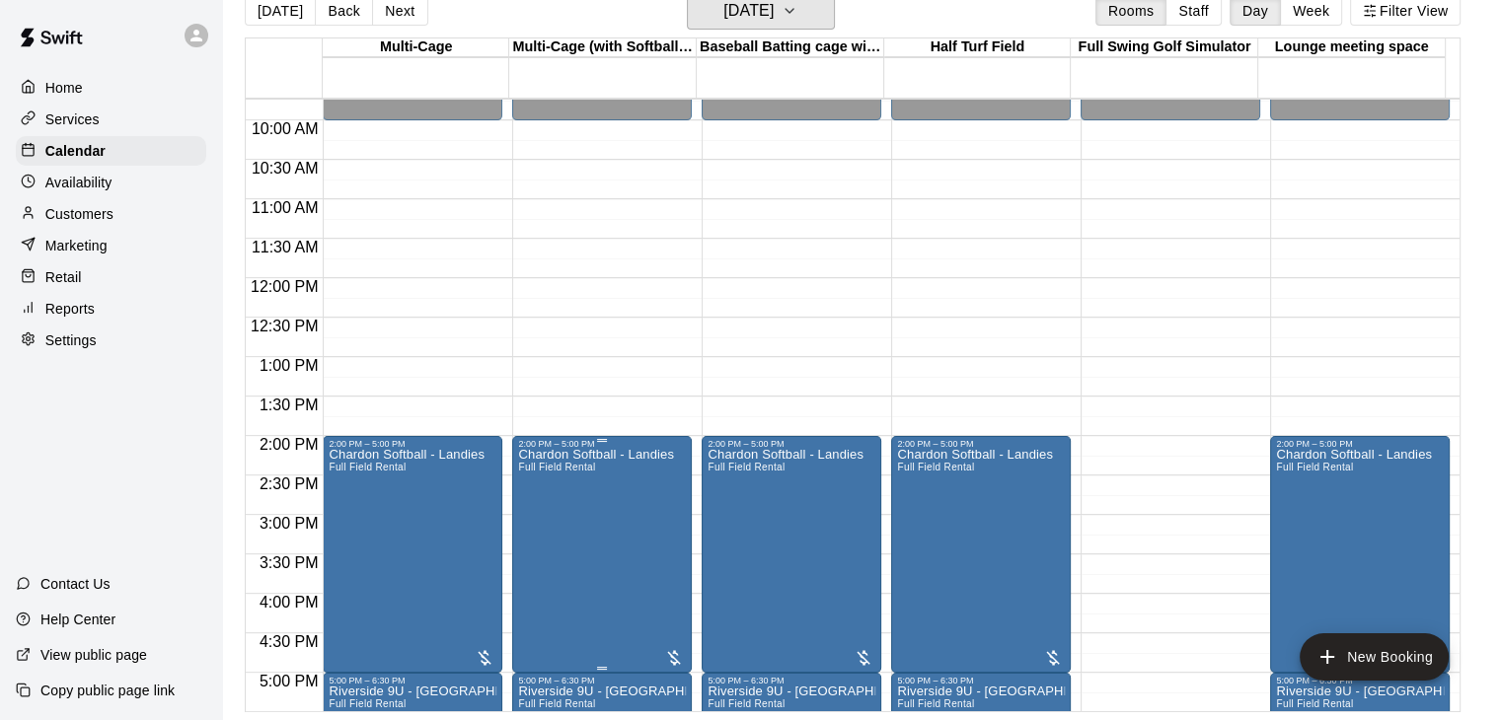
scroll to position [888, 0]
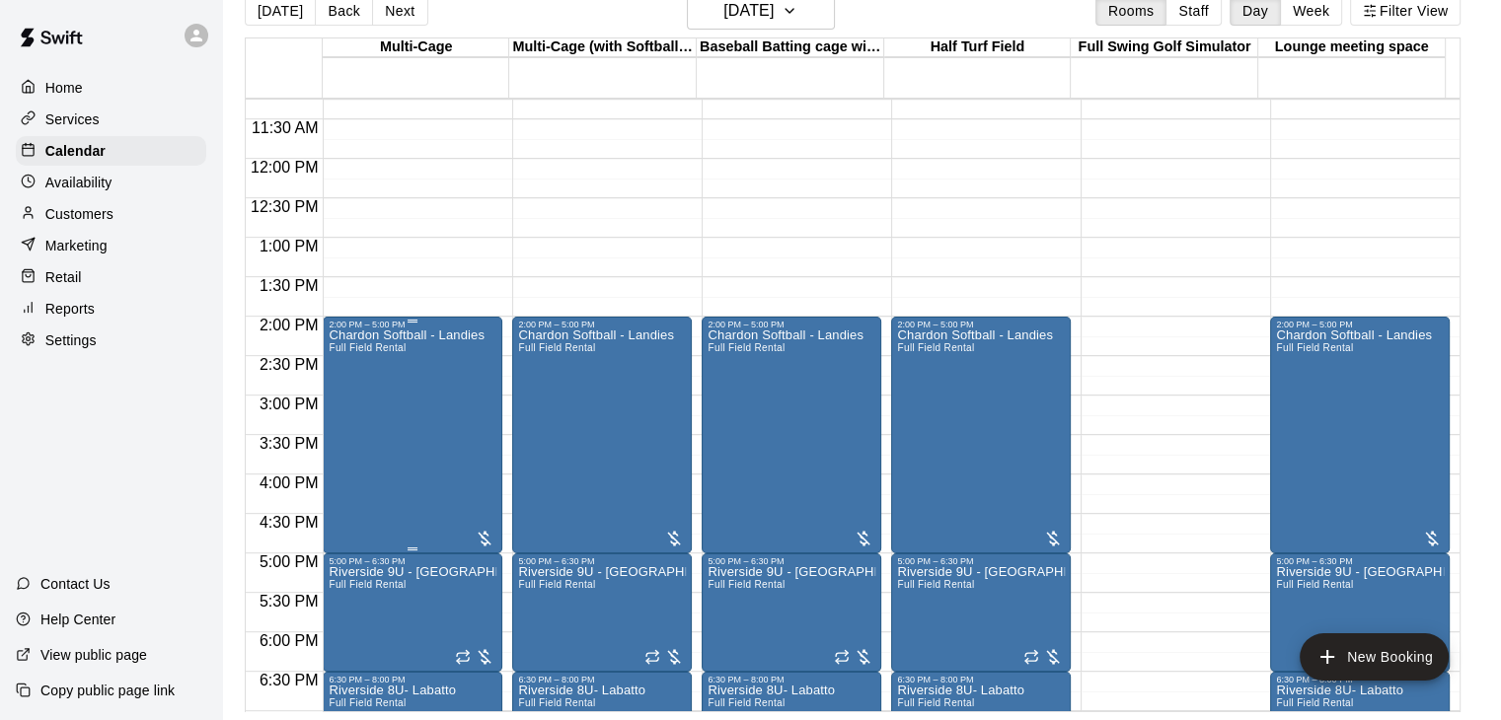
click at [376, 423] on div "Chardon Softball - Landies Full Field Rental" at bounding box center [407, 690] width 156 height 720
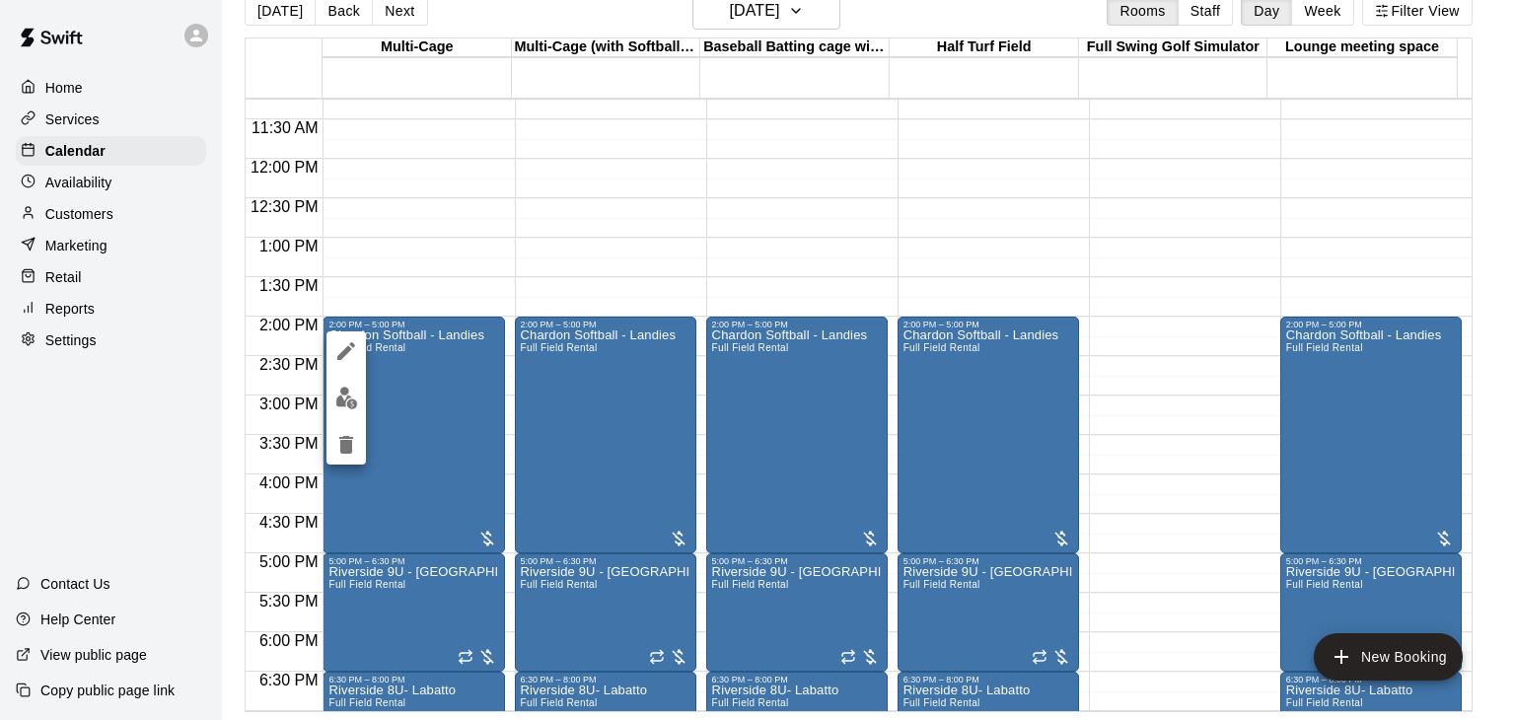
click at [42, 84] on div at bounding box center [757, 360] width 1515 height 720
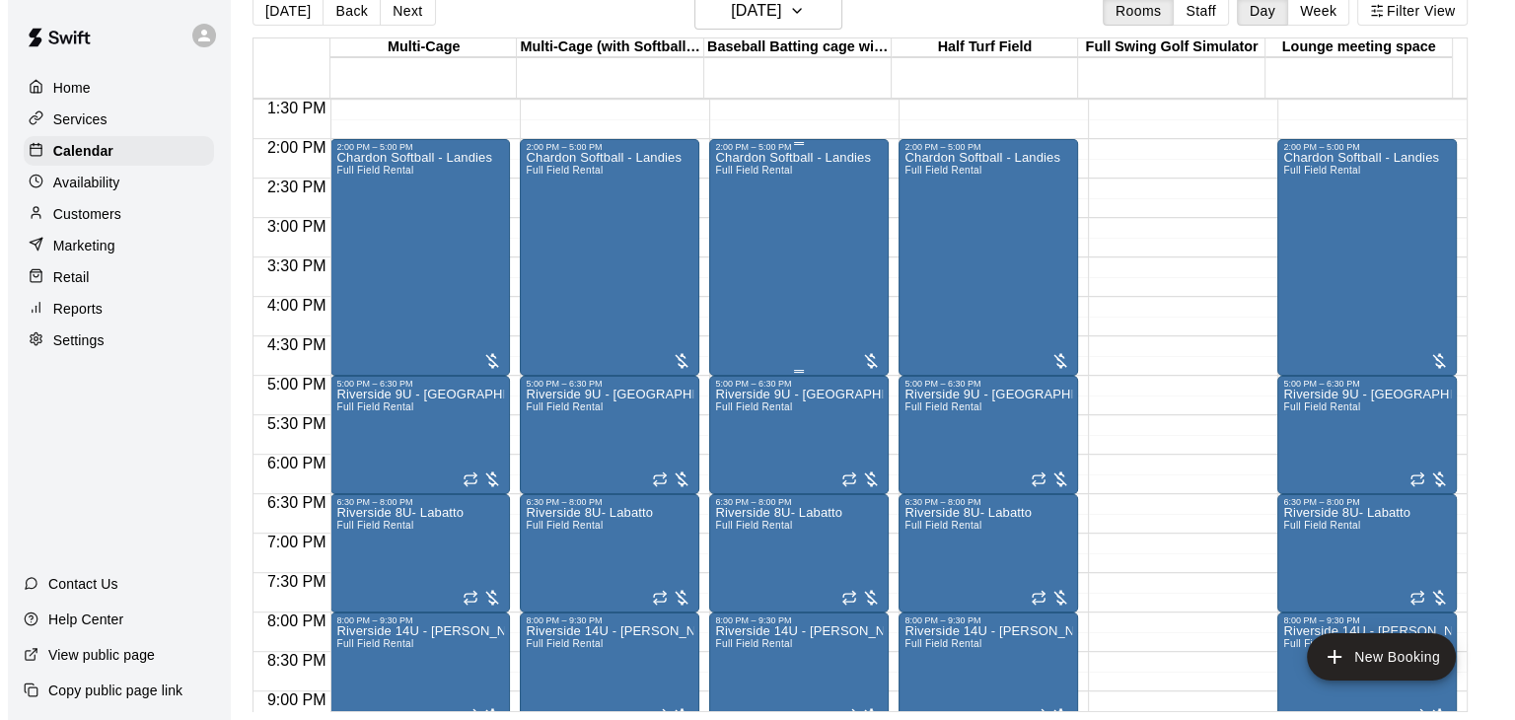
scroll to position [1085, 0]
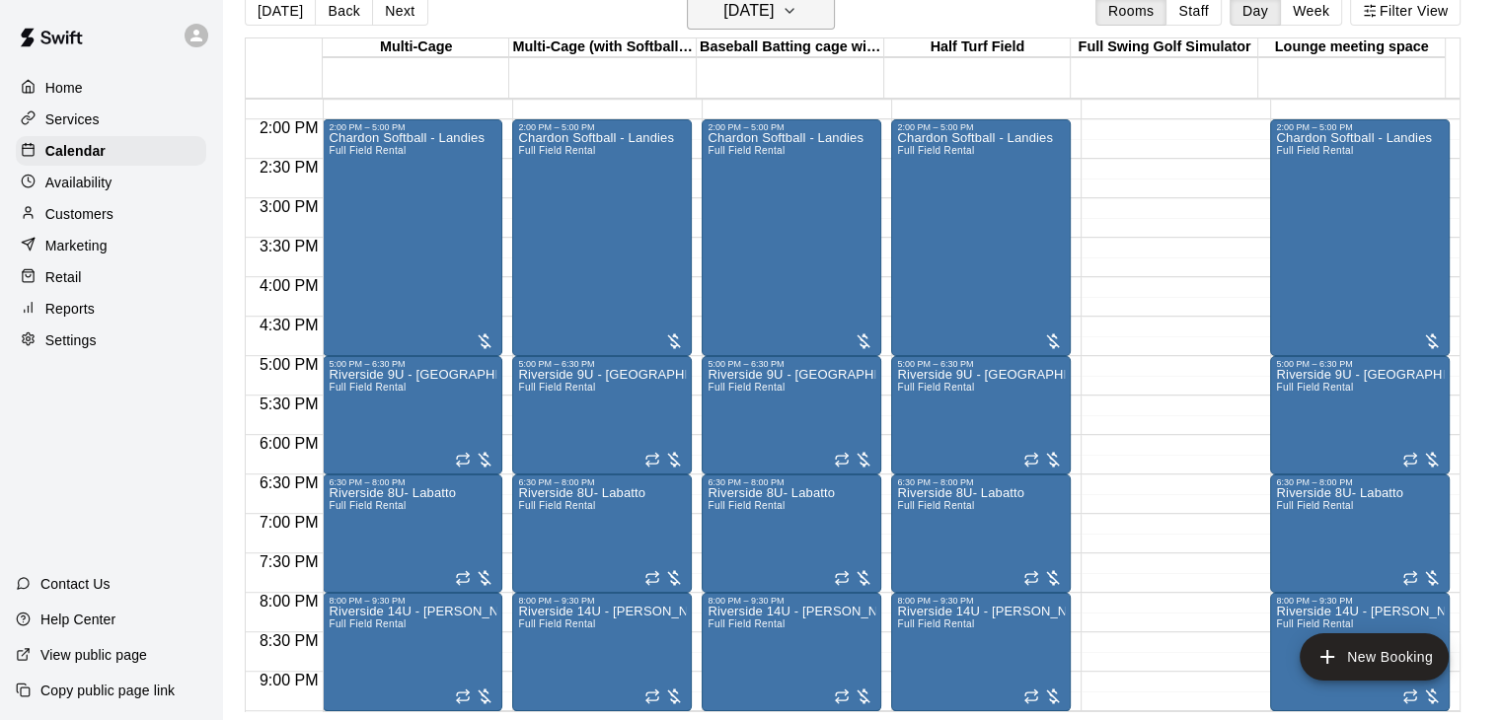
click at [797, 16] on icon "button" at bounding box center [789, 11] width 16 height 24
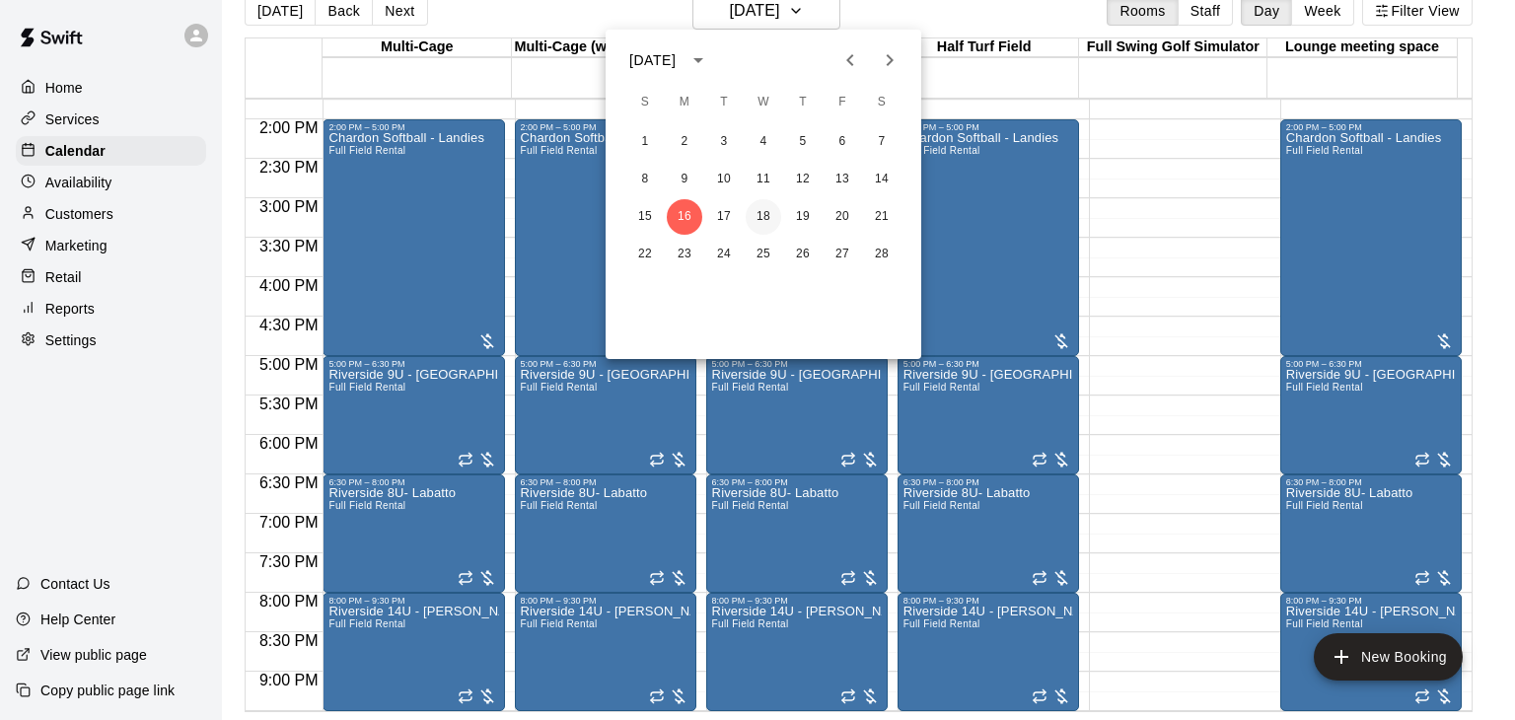
click at [772, 220] on button "18" at bounding box center [764, 217] width 36 height 36
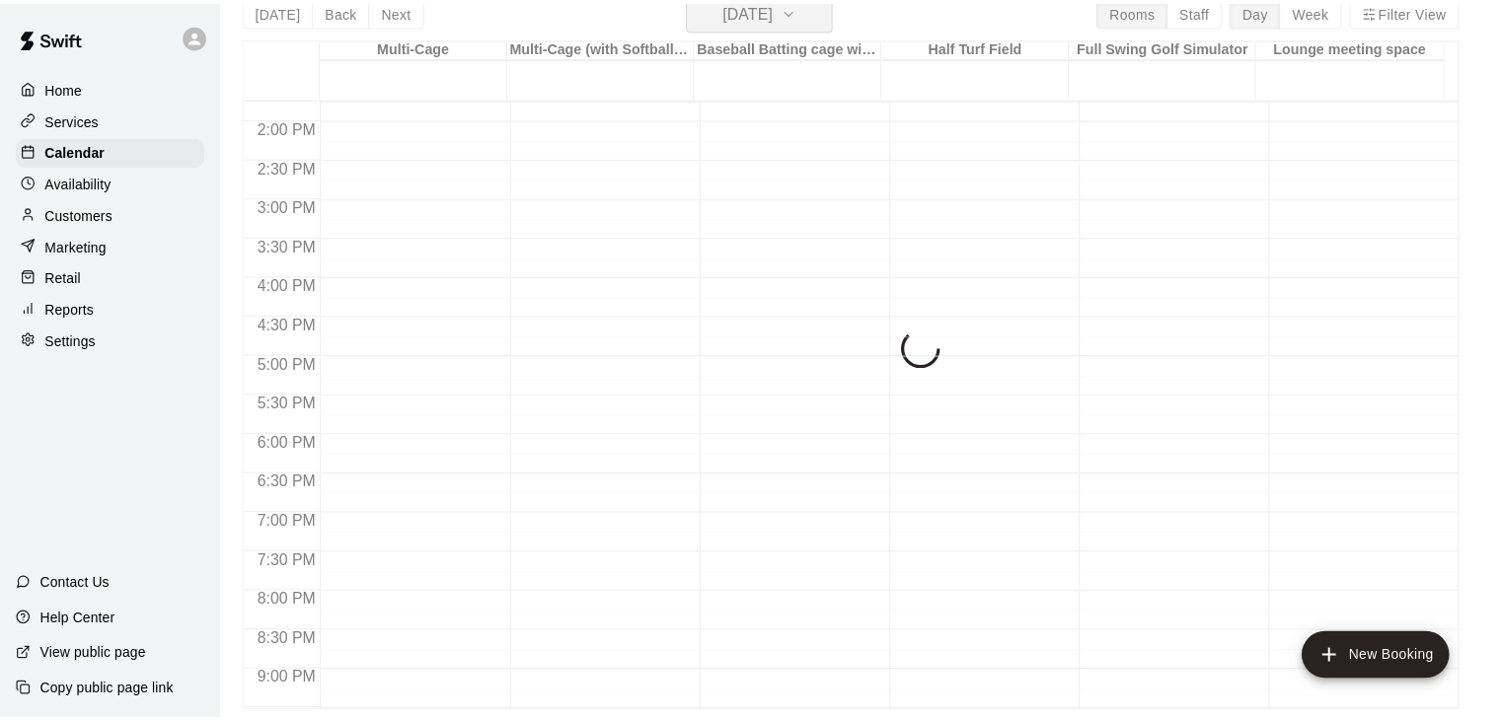
scroll to position [24, 0]
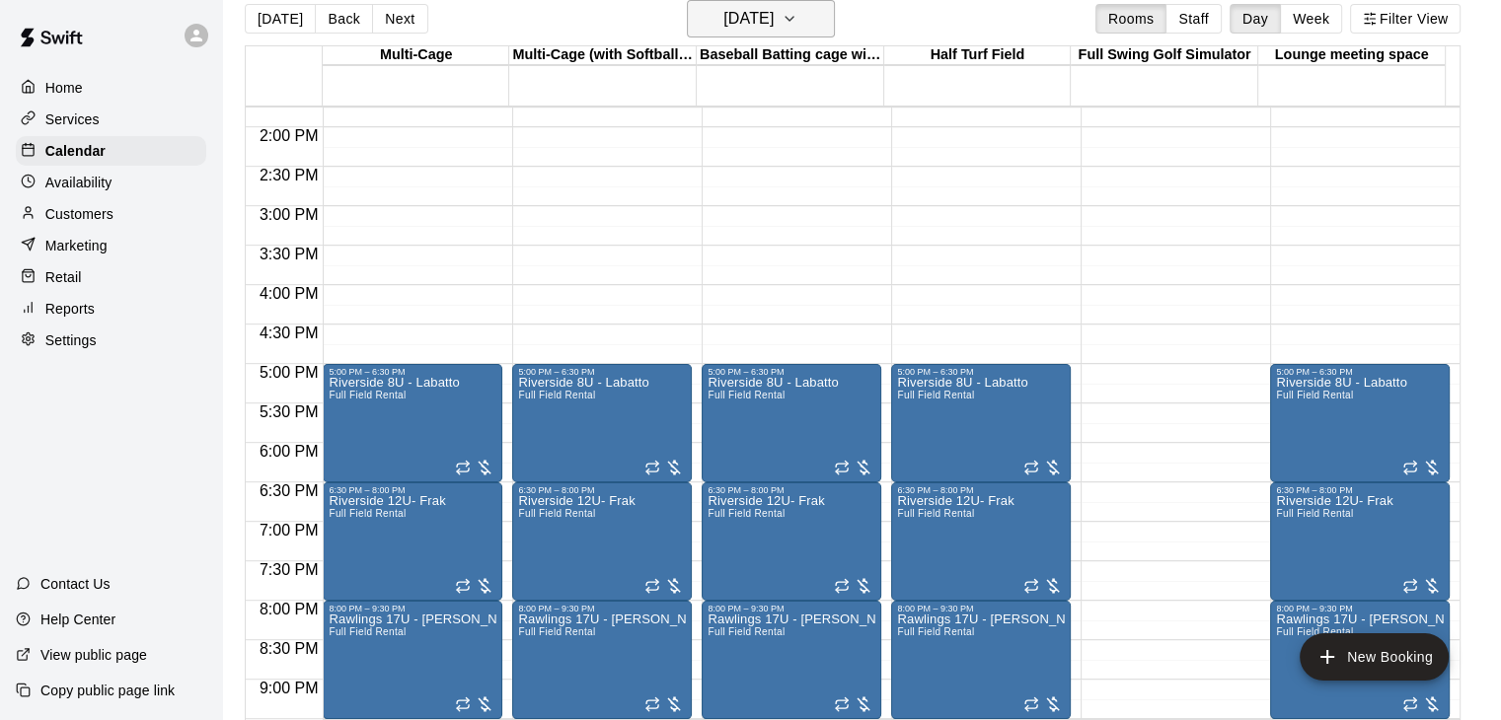
click at [828, 32] on button "[DATE]" at bounding box center [761, 18] width 148 height 37
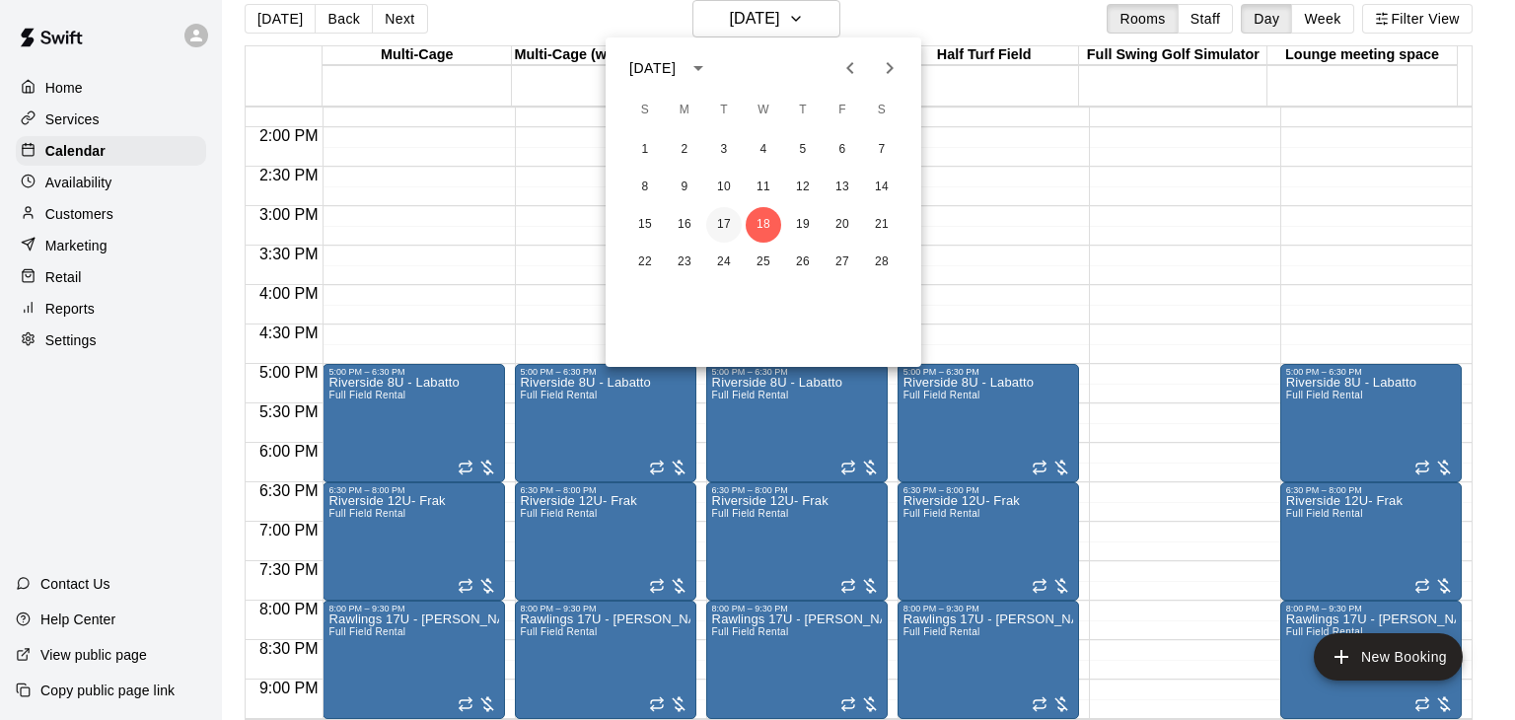
click at [728, 226] on button "17" at bounding box center [724, 225] width 36 height 36
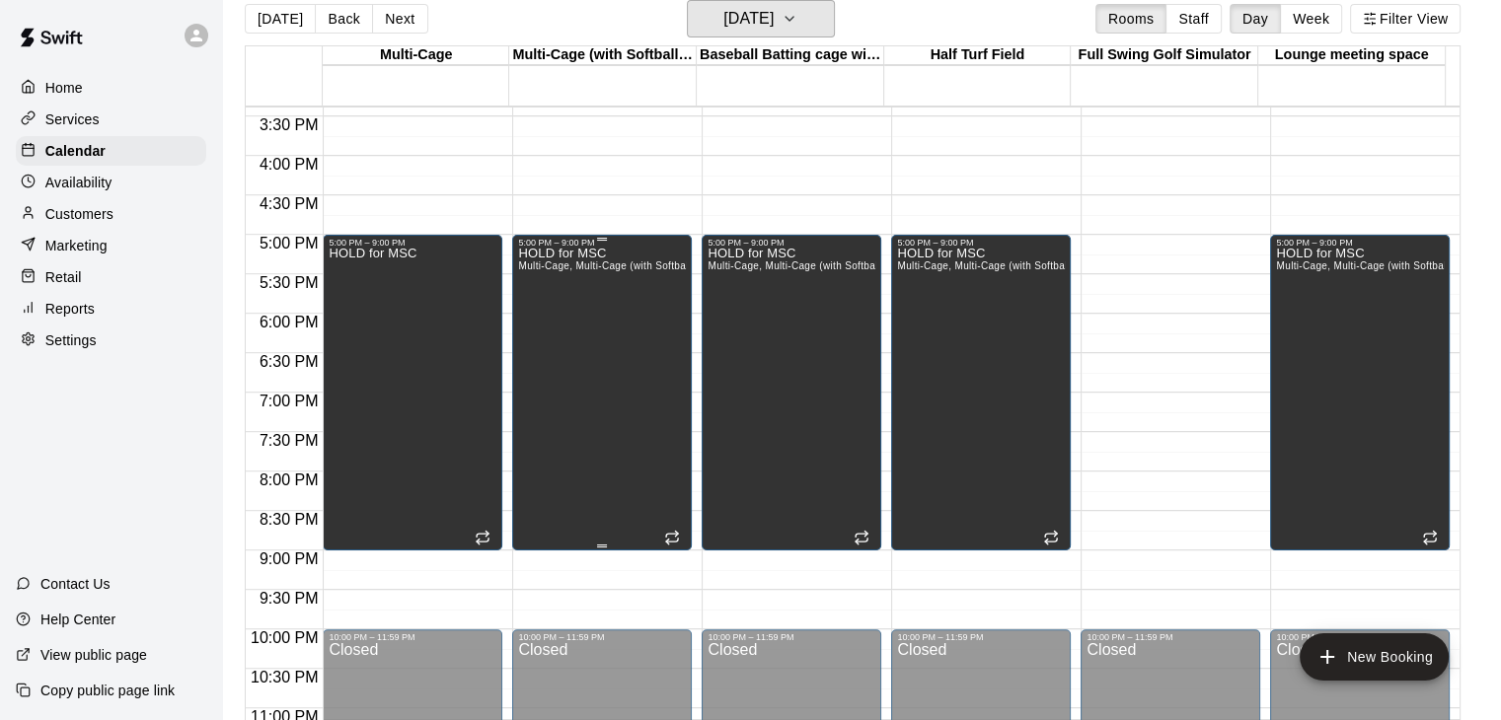
scroll to position [1184, 0]
